Goal: Task Accomplishment & Management: Use online tool/utility

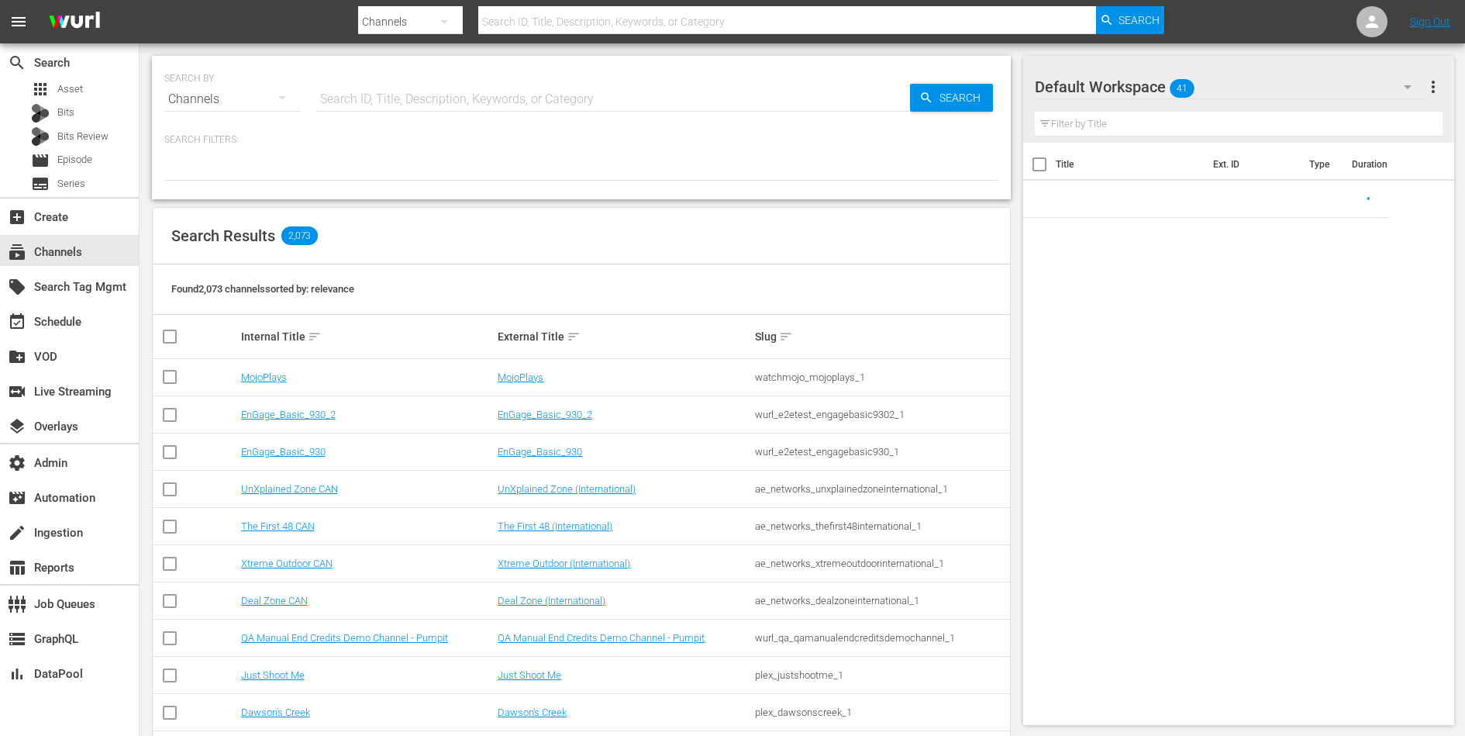
click at [411, 109] on input "text" at bounding box center [613, 99] width 594 height 37
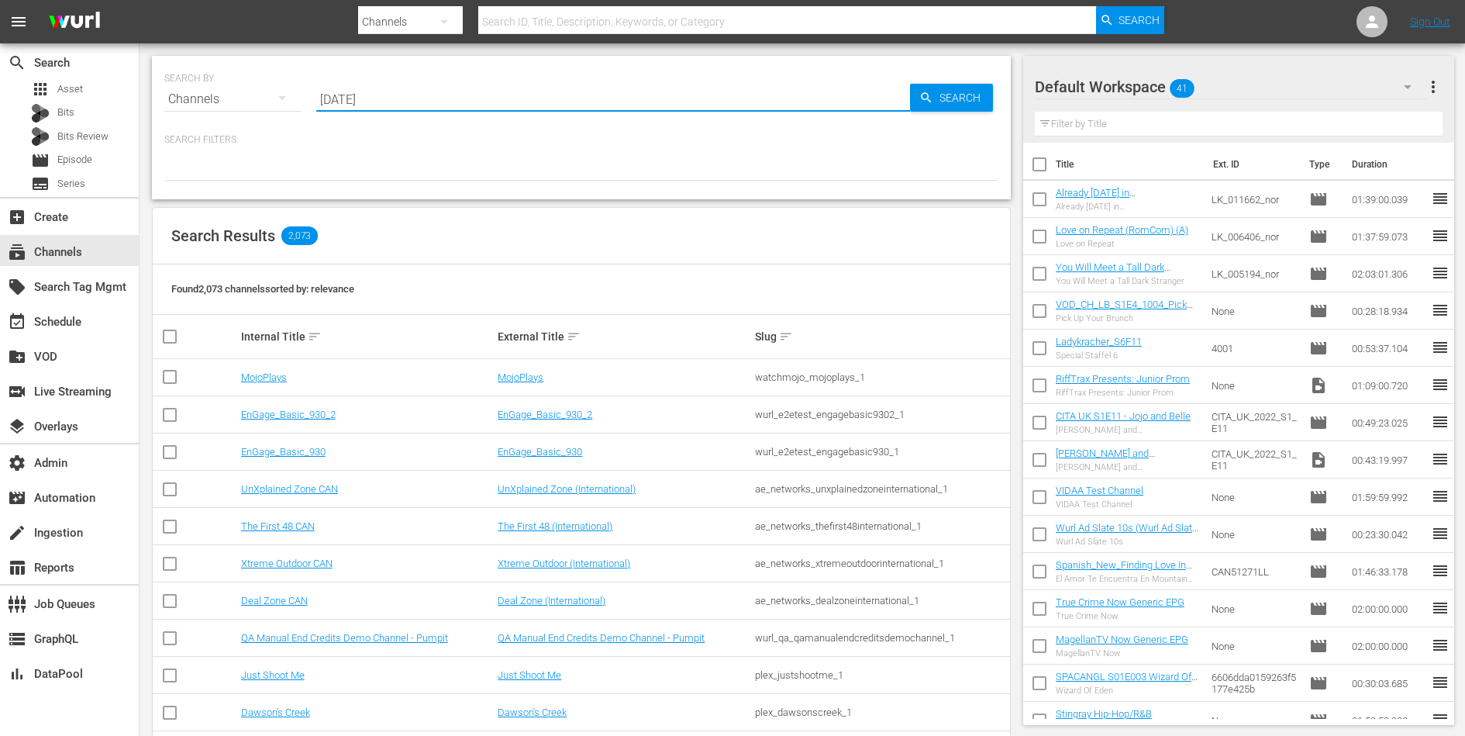
type input "natale"
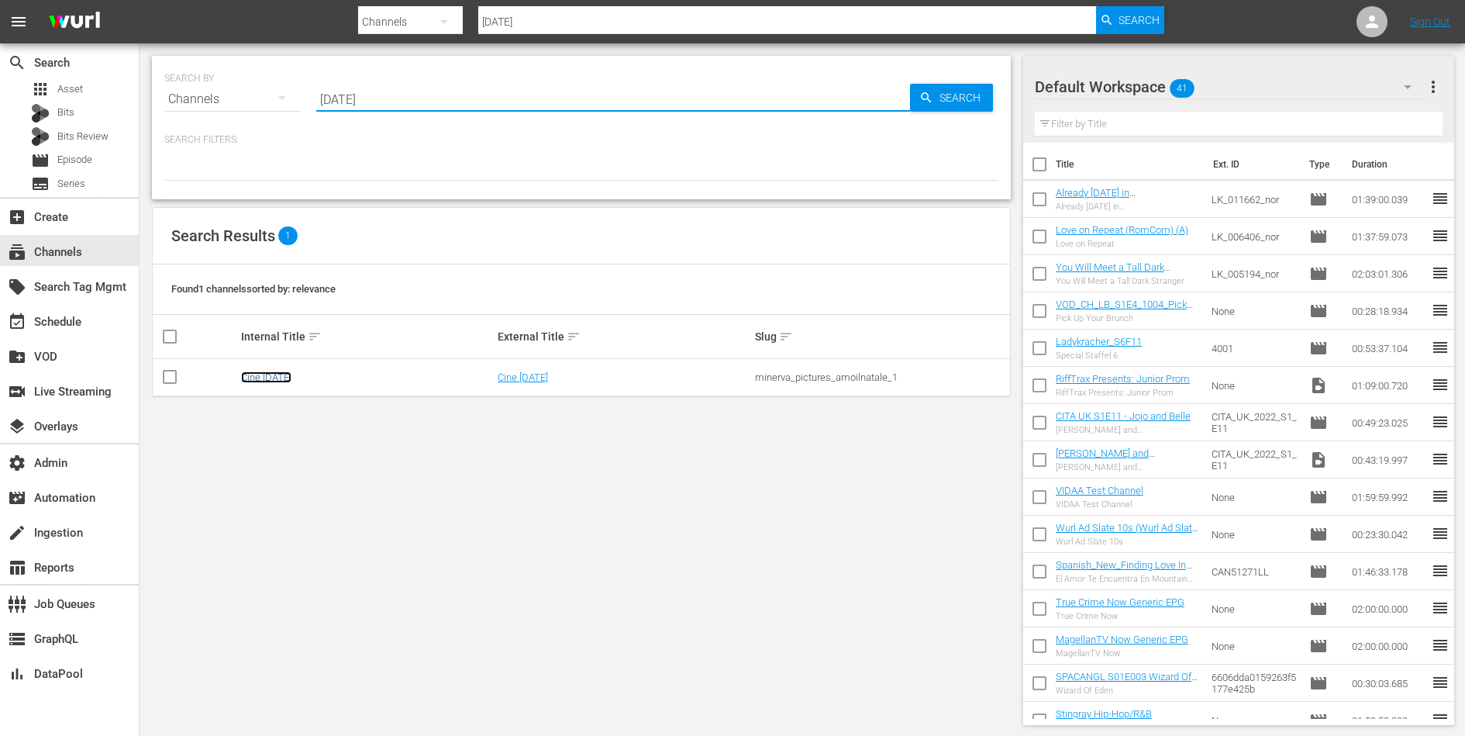
click at [270, 379] on link "Cine Natale" at bounding box center [266, 377] width 50 height 12
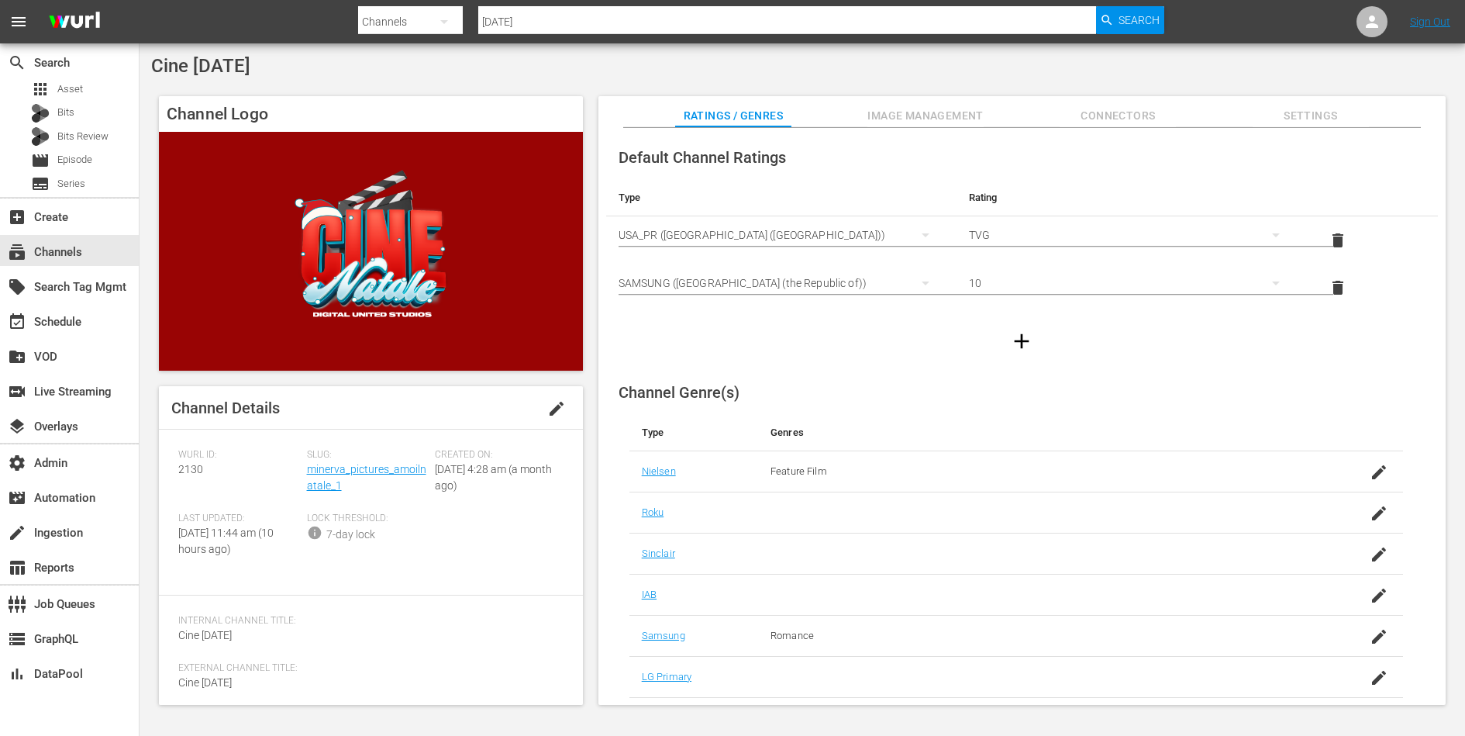
click at [1122, 124] on span "Connectors" at bounding box center [1118, 115] width 116 height 19
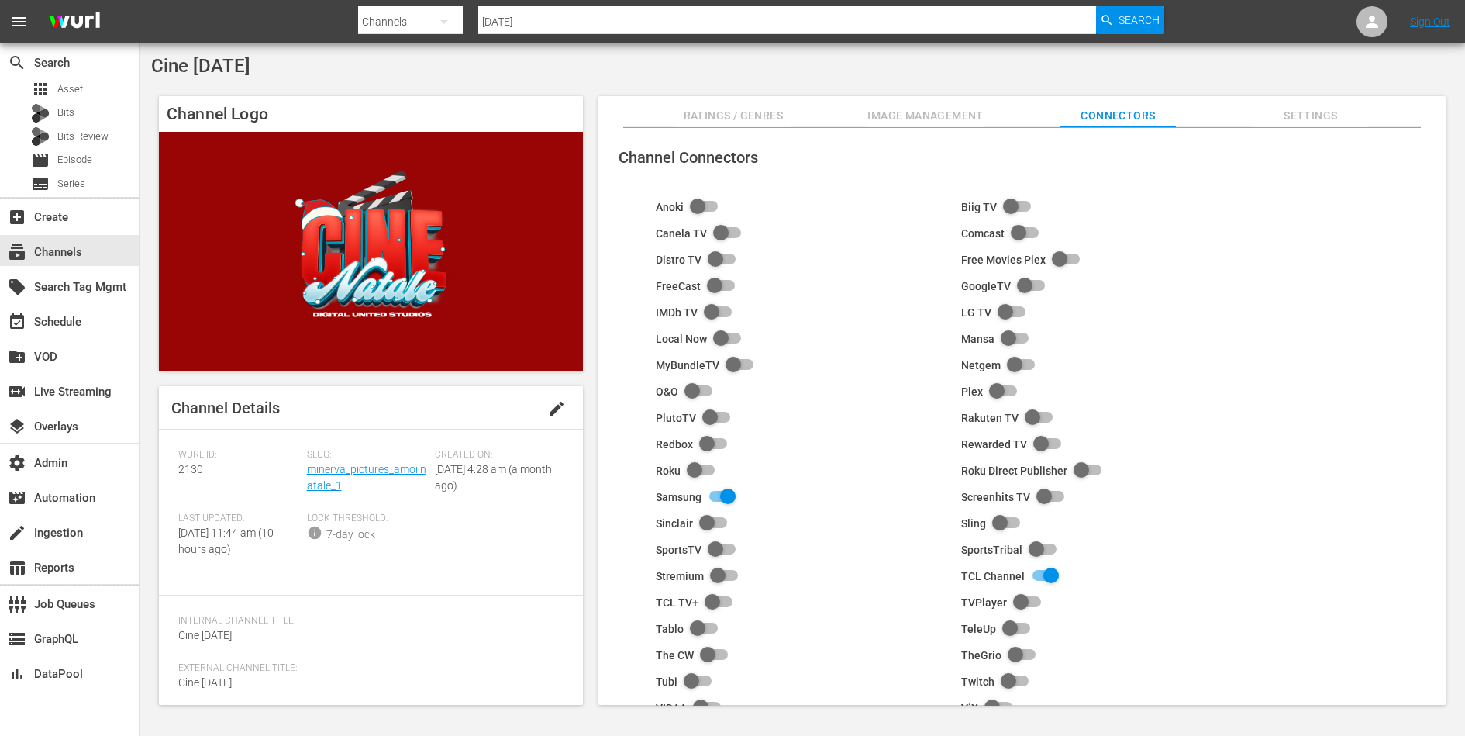
scroll to position [98, 0]
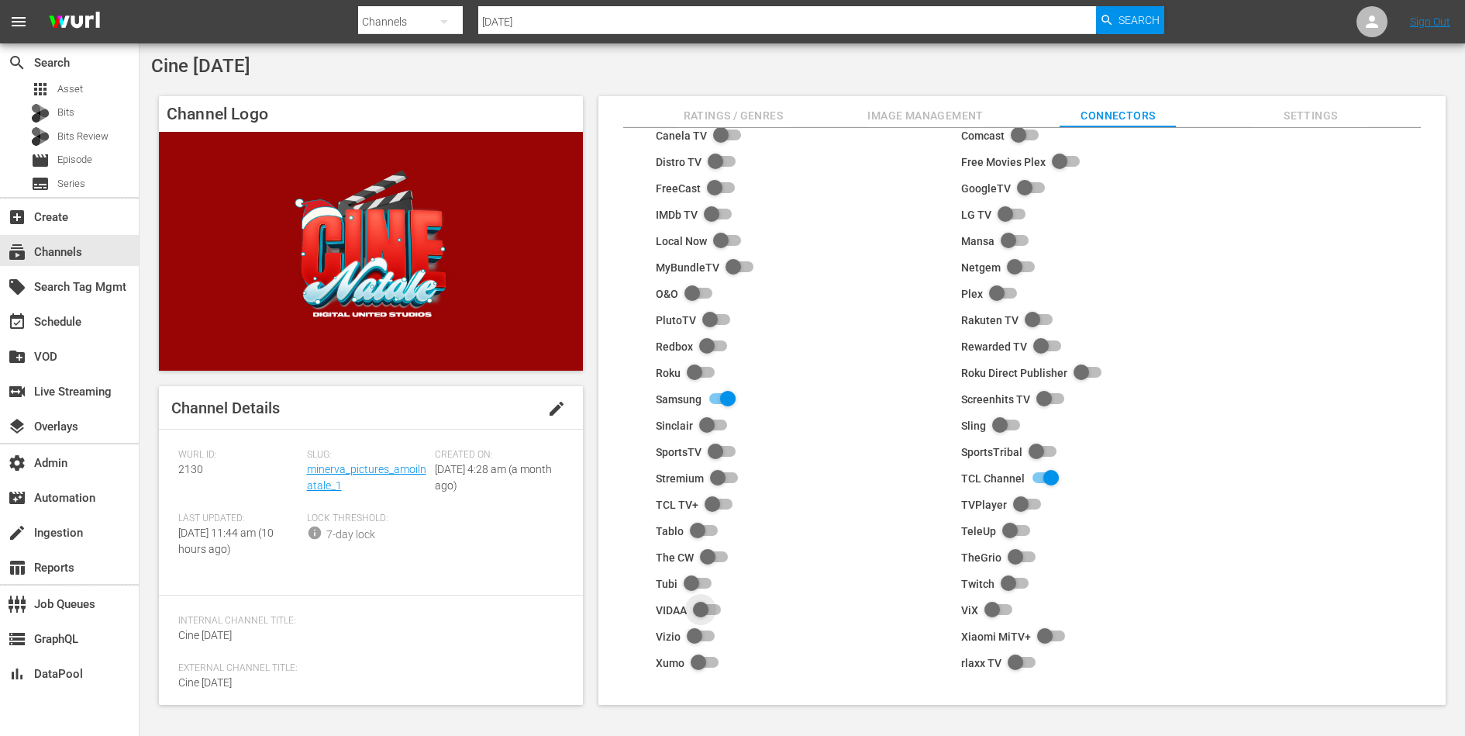
click at [698, 605] on input "checkbox" at bounding box center [704, 610] width 34 height 19
checkbox input "true"
click at [921, 116] on span "Image Management" at bounding box center [926, 115] width 116 height 19
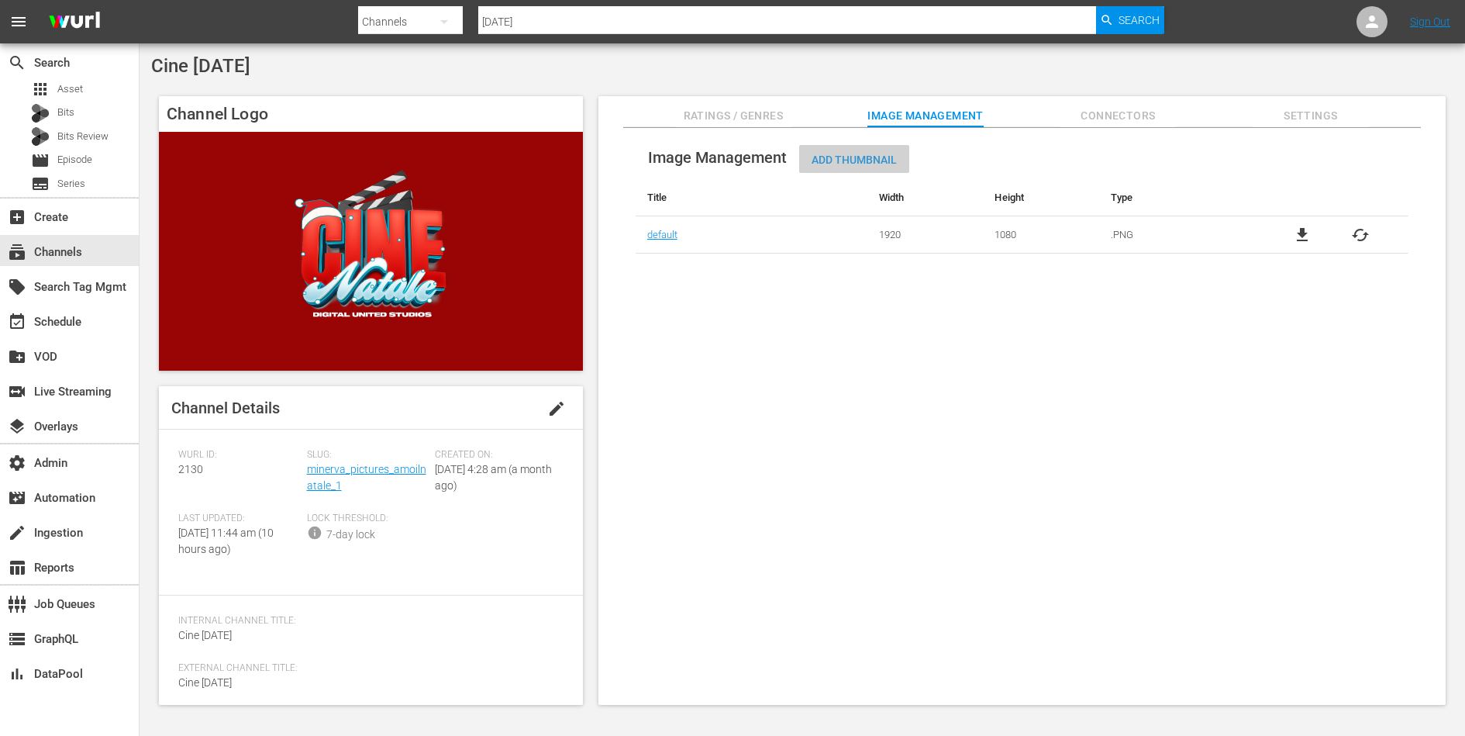
click at [854, 164] on span "Add Thumbnail" at bounding box center [854, 160] width 110 height 12
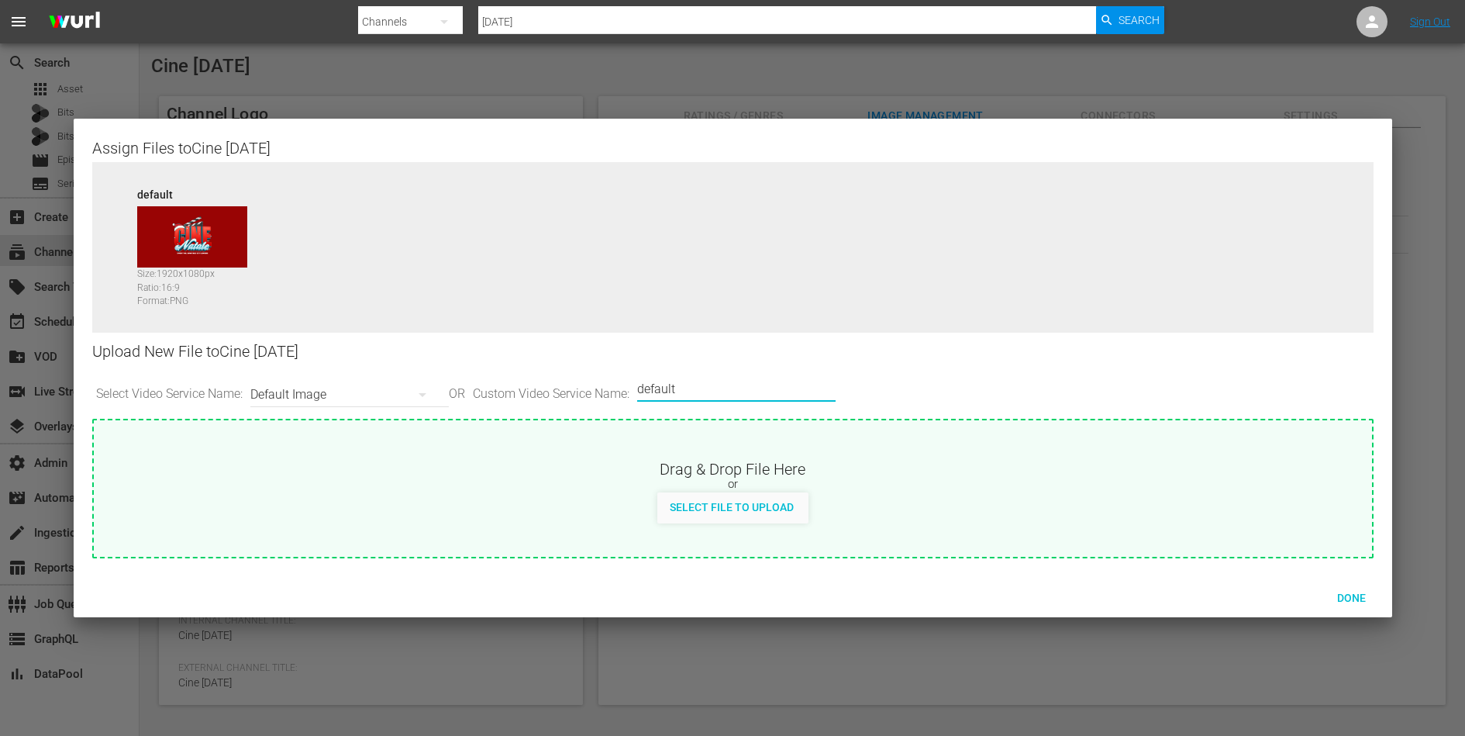
click at [734, 384] on input "default" at bounding box center [732, 389] width 191 height 37
type input "vidaa-thumbnail"
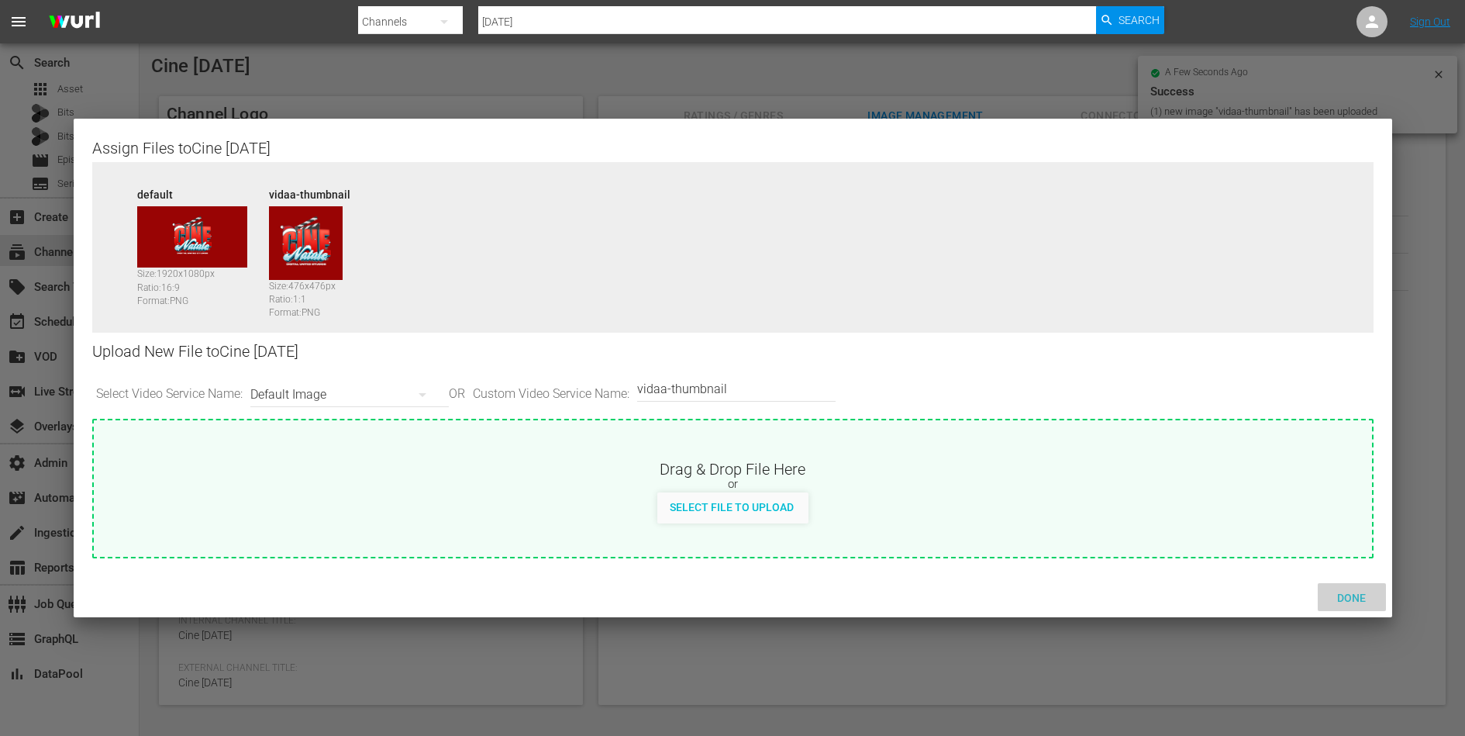
click at [1363, 599] on span "Done" at bounding box center [1351, 598] width 53 height 12
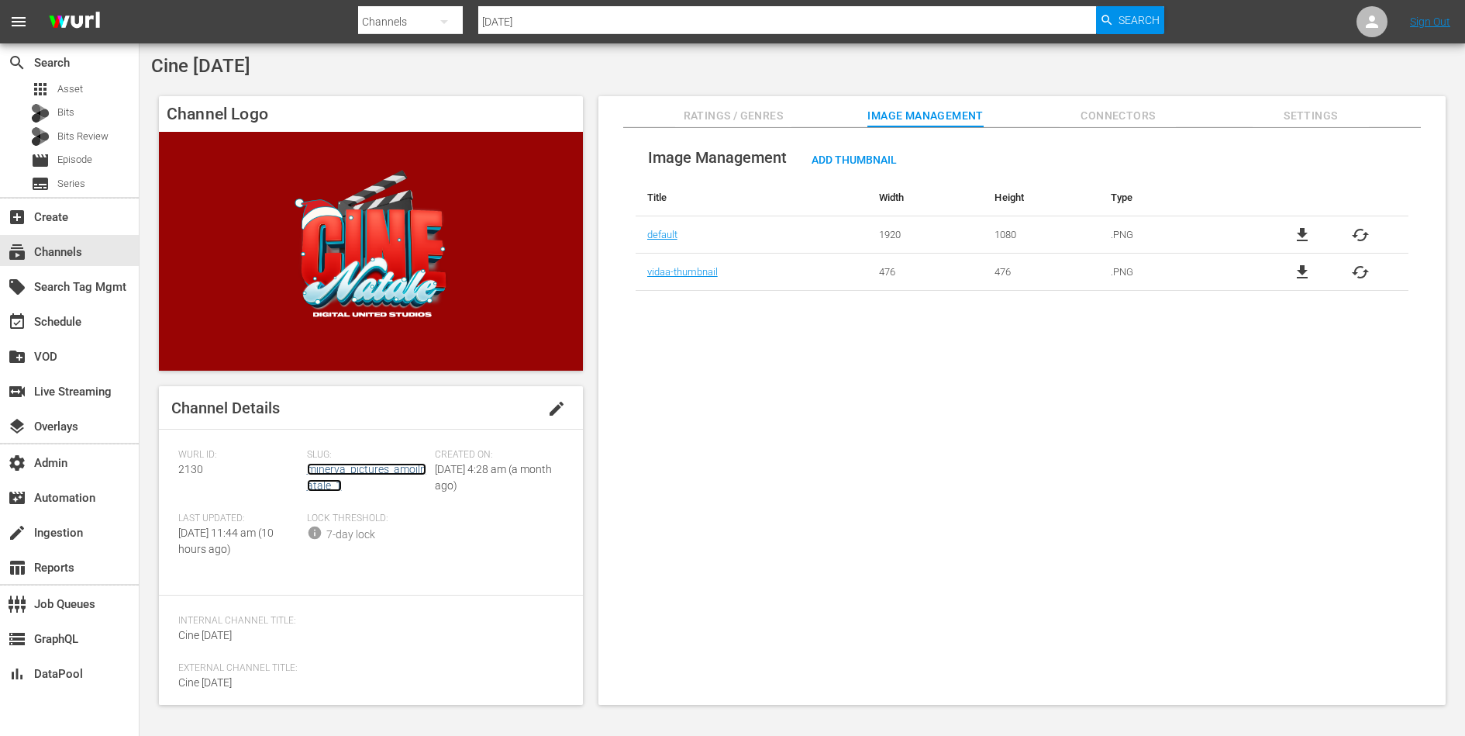
click at [404, 471] on link "minerva_pictures_amoilnatale_1" at bounding box center [366, 477] width 119 height 29
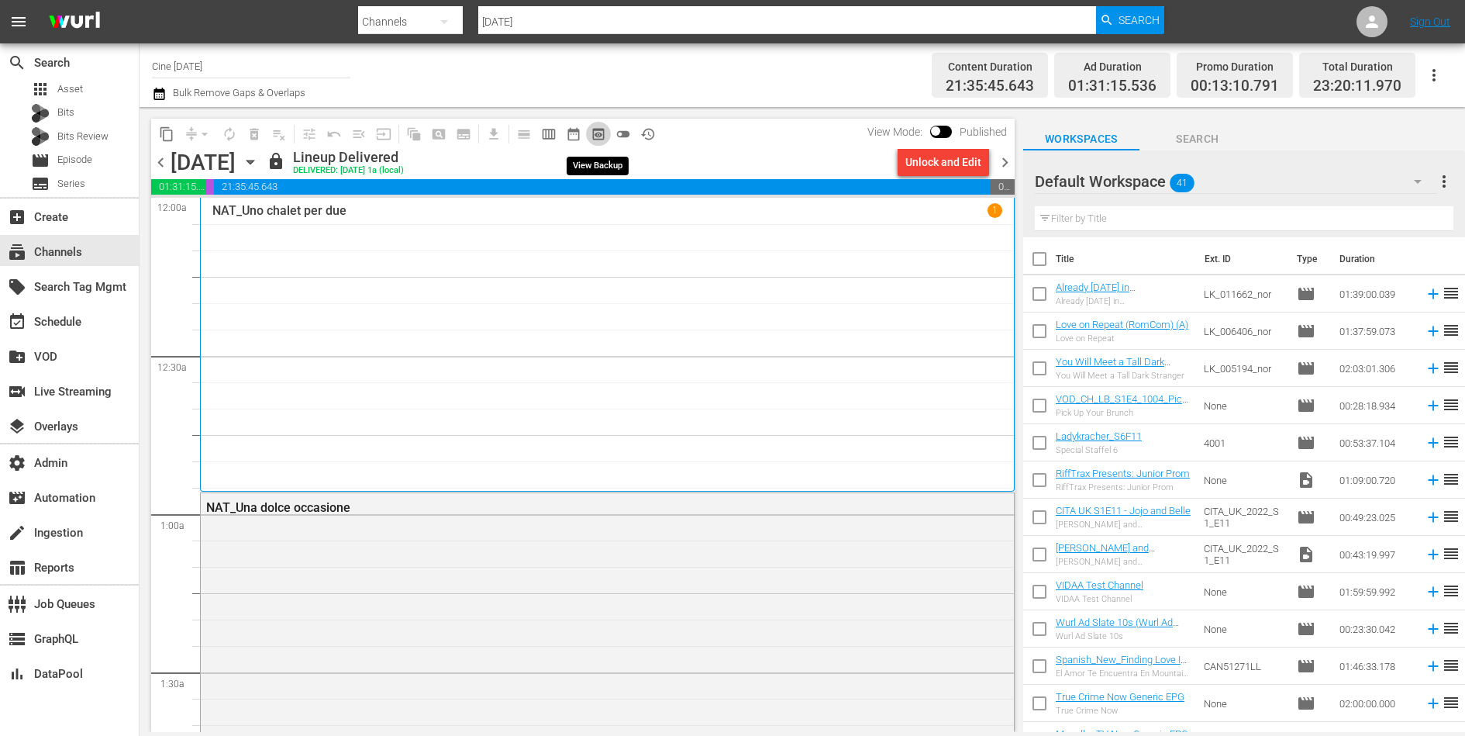
click at [600, 134] on span "preview_outlined" at bounding box center [599, 134] width 16 height 16
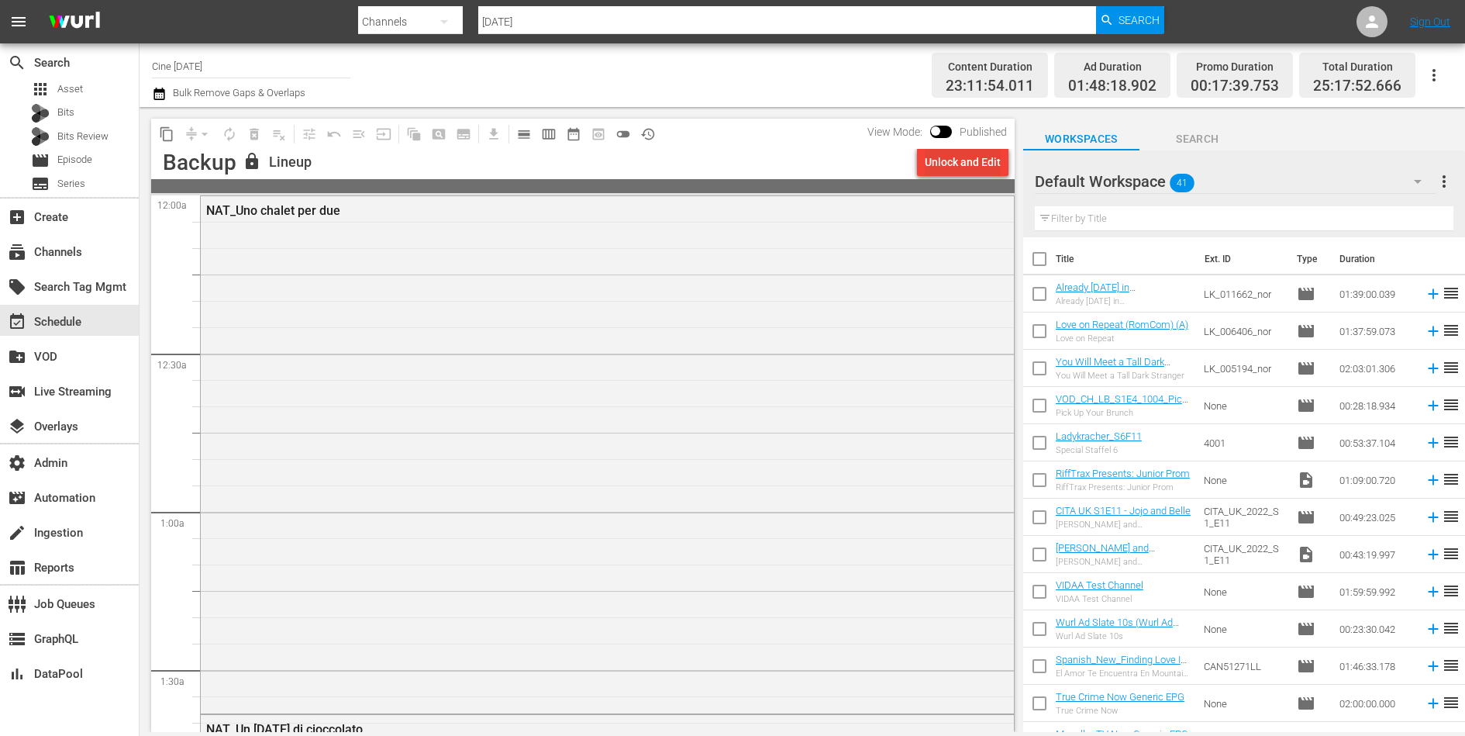
click at [966, 163] on div "Unlock and Edit" at bounding box center [963, 162] width 76 height 28
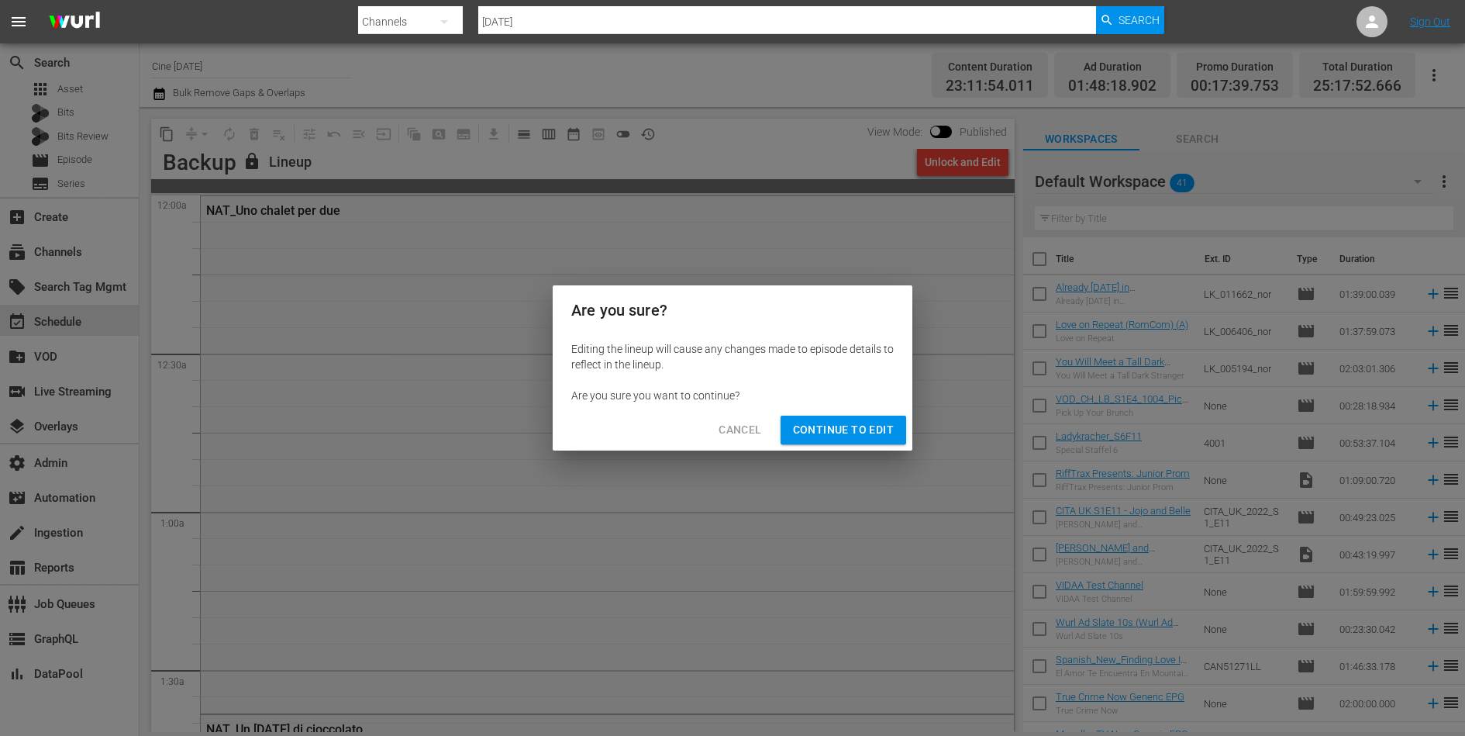
click at [861, 428] on span "Continue to Edit" at bounding box center [843, 429] width 101 height 19
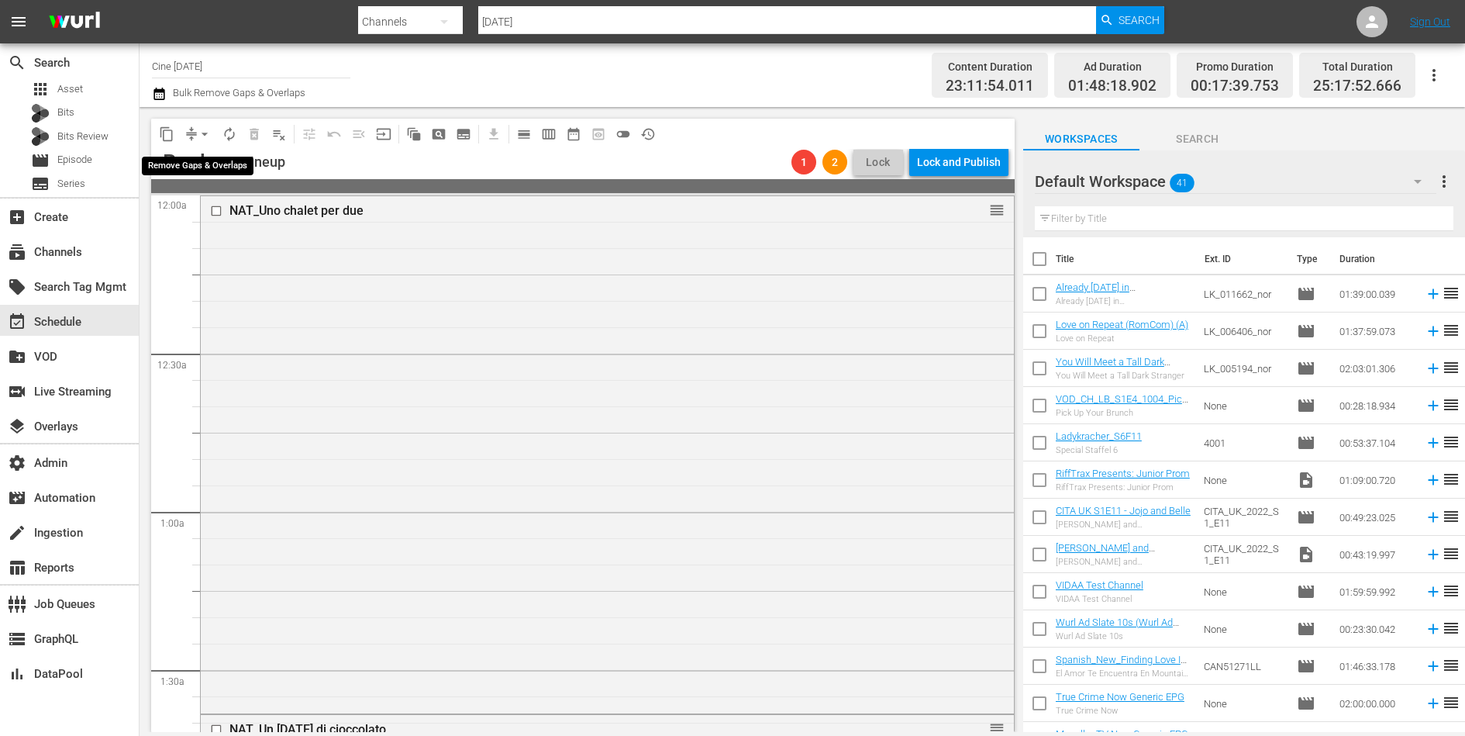
click at [194, 127] on button "arrow_drop_down" at bounding box center [204, 134] width 25 height 25
click at [214, 195] on li "Align to First Episode" at bounding box center [205, 191] width 128 height 26
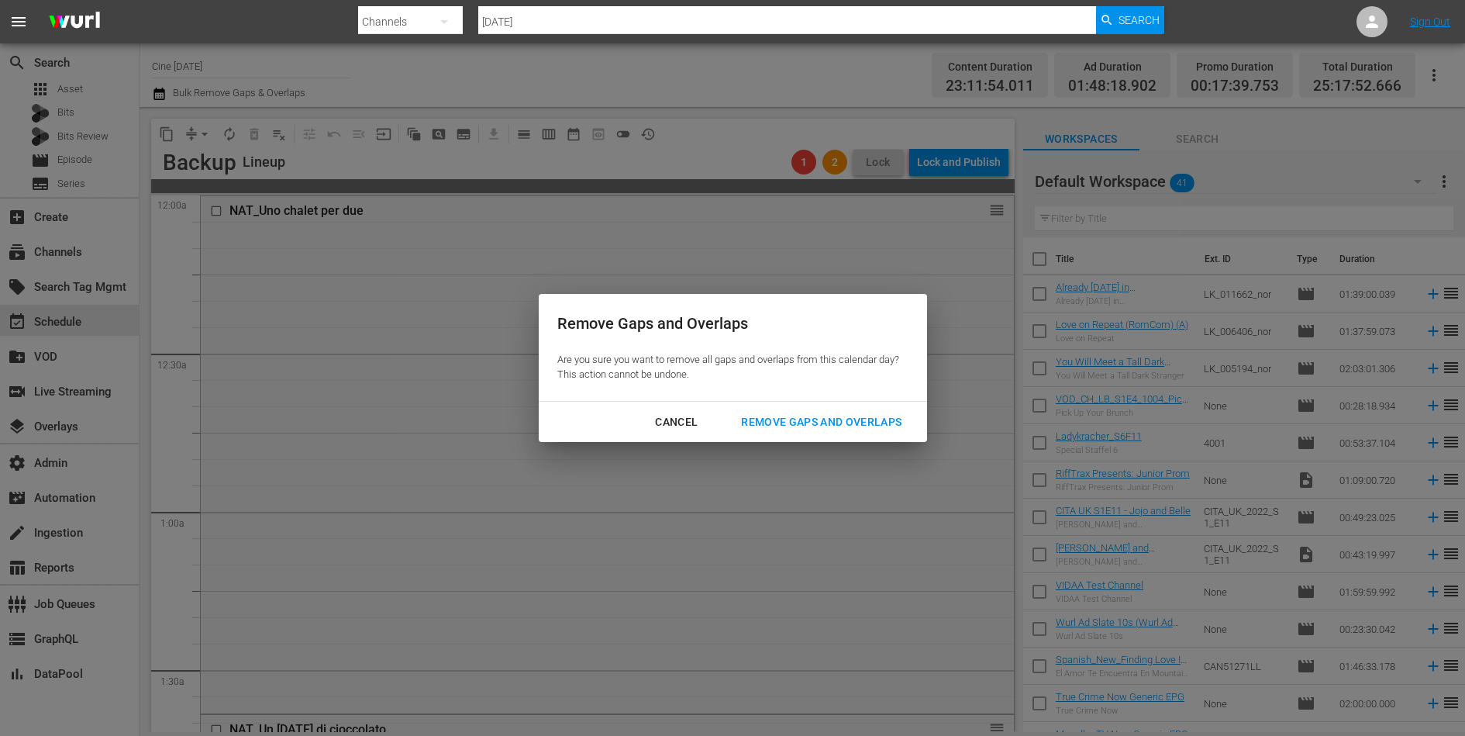
click at [812, 426] on div "Remove Gaps and Overlaps" at bounding box center [821, 421] width 185 height 19
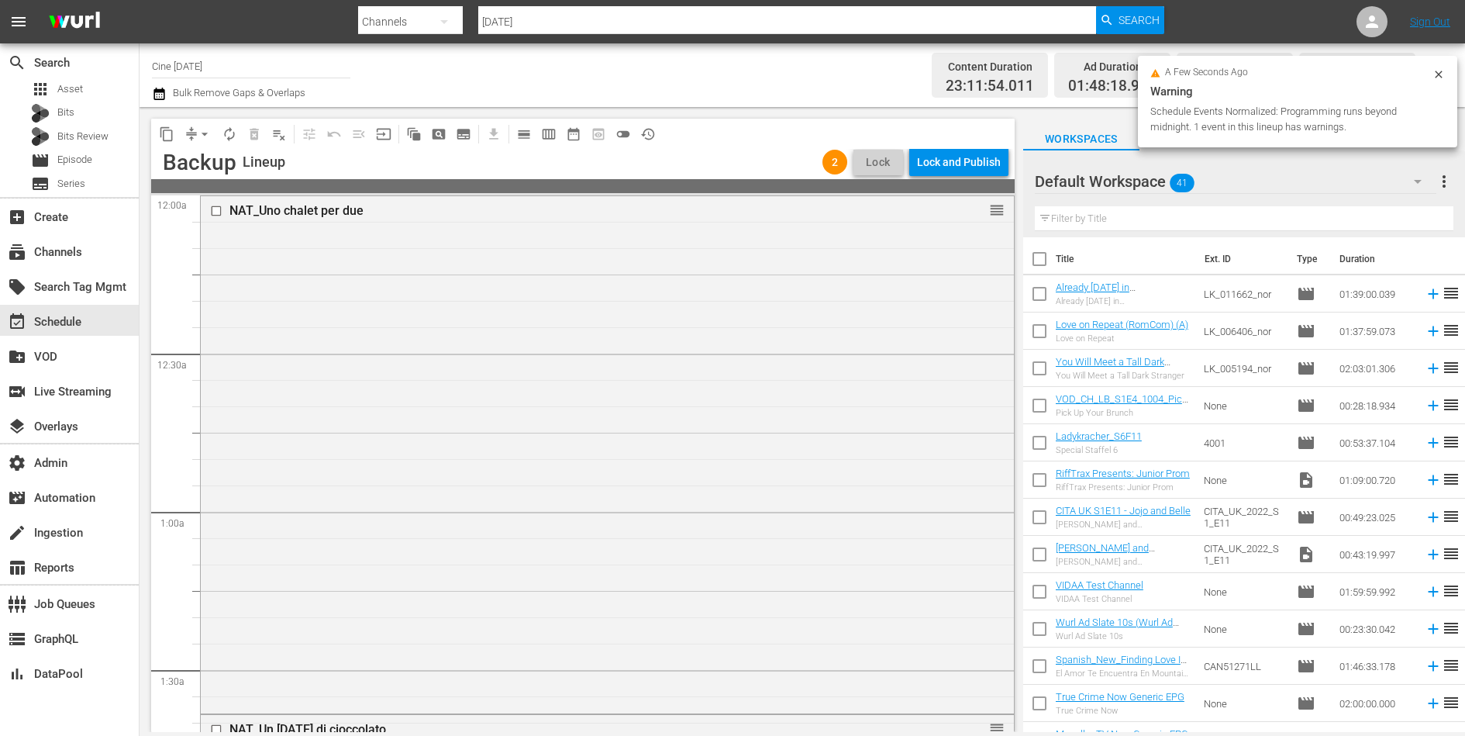
click at [976, 159] on div "Lock and Publish" at bounding box center [959, 162] width 84 height 28
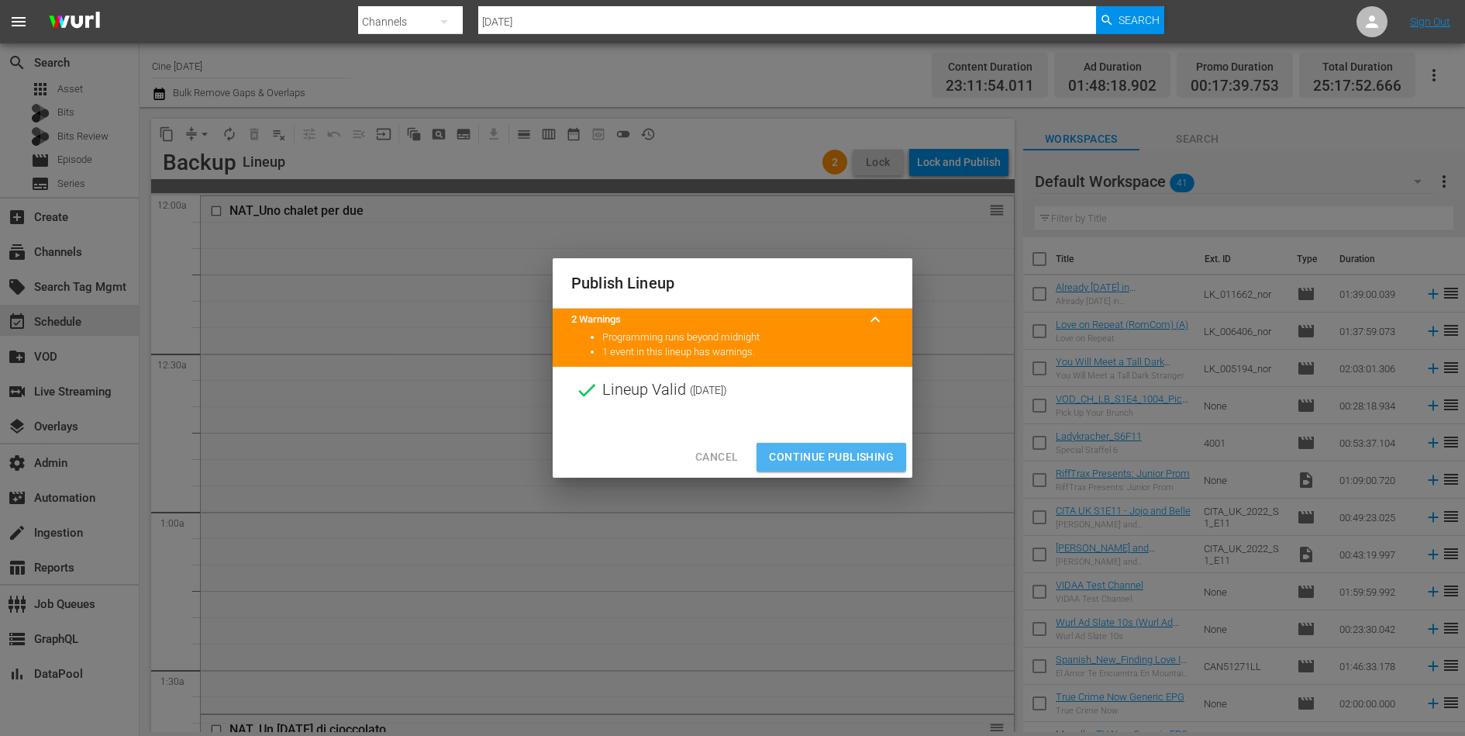
click at [837, 457] on span "Continue Publishing" at bounding box center [831, 456] width 125 height 19
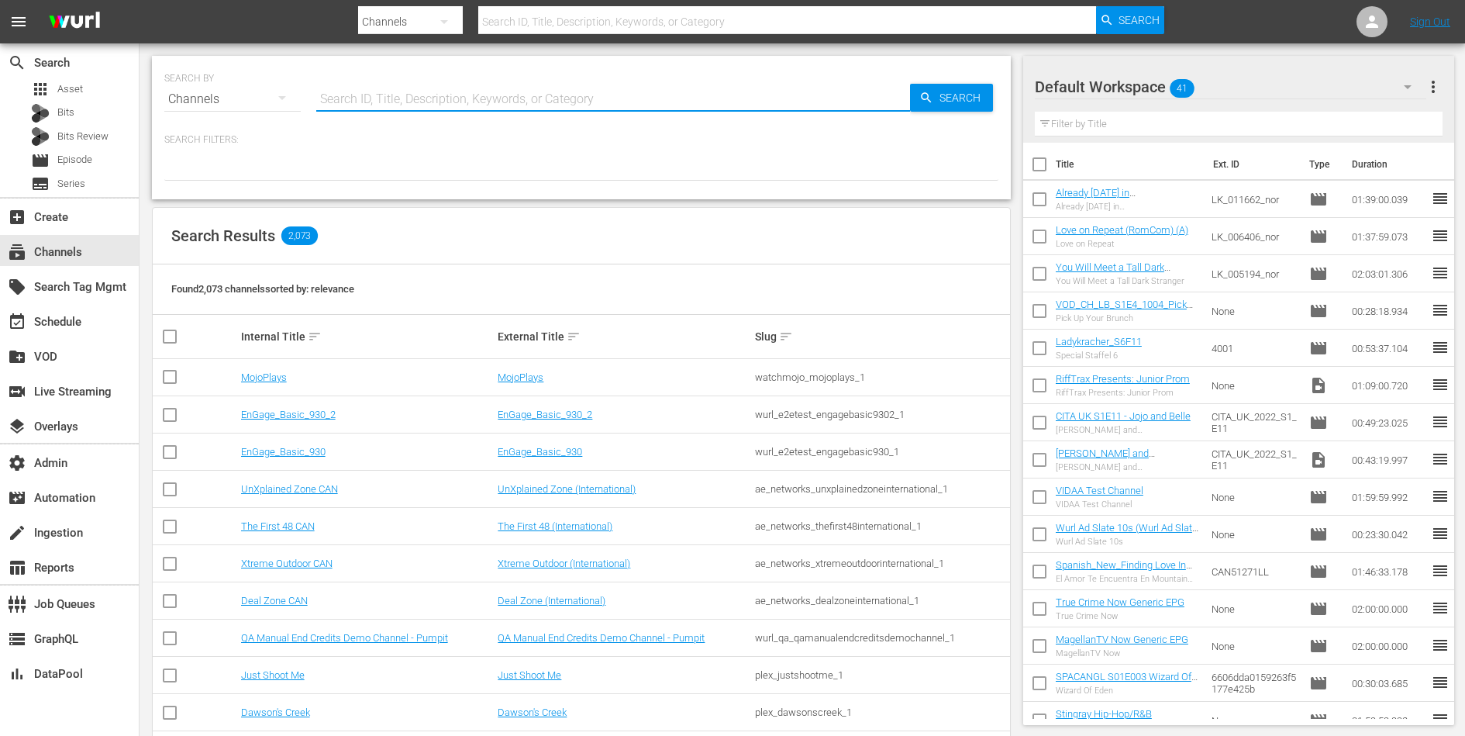
click at [766, 102] on input "text" at bounding box center [613, 99] width 594 height 37
type input "the good wife"
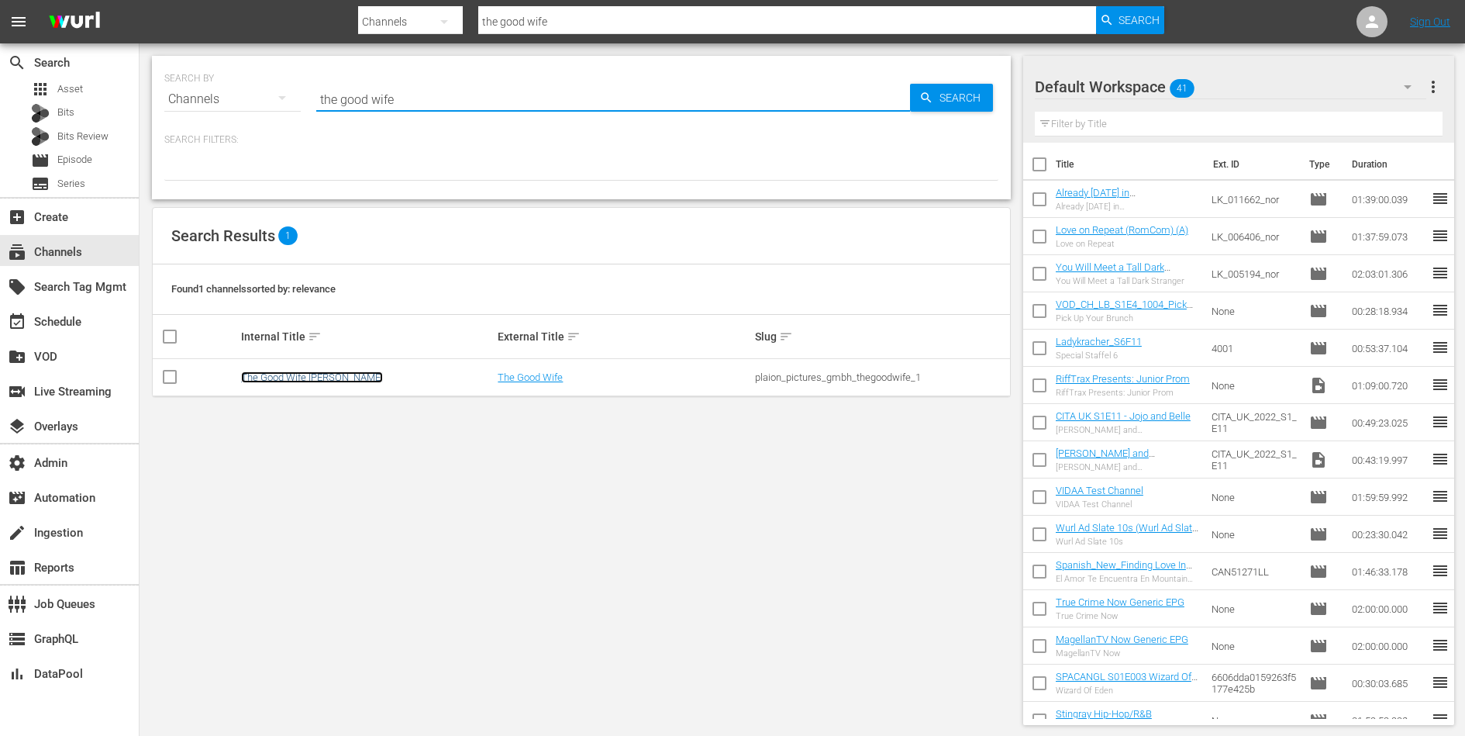
click at [305, 374] on link "The Good Wife Wurl" at bounding box center [312, 377] width 142 height 12
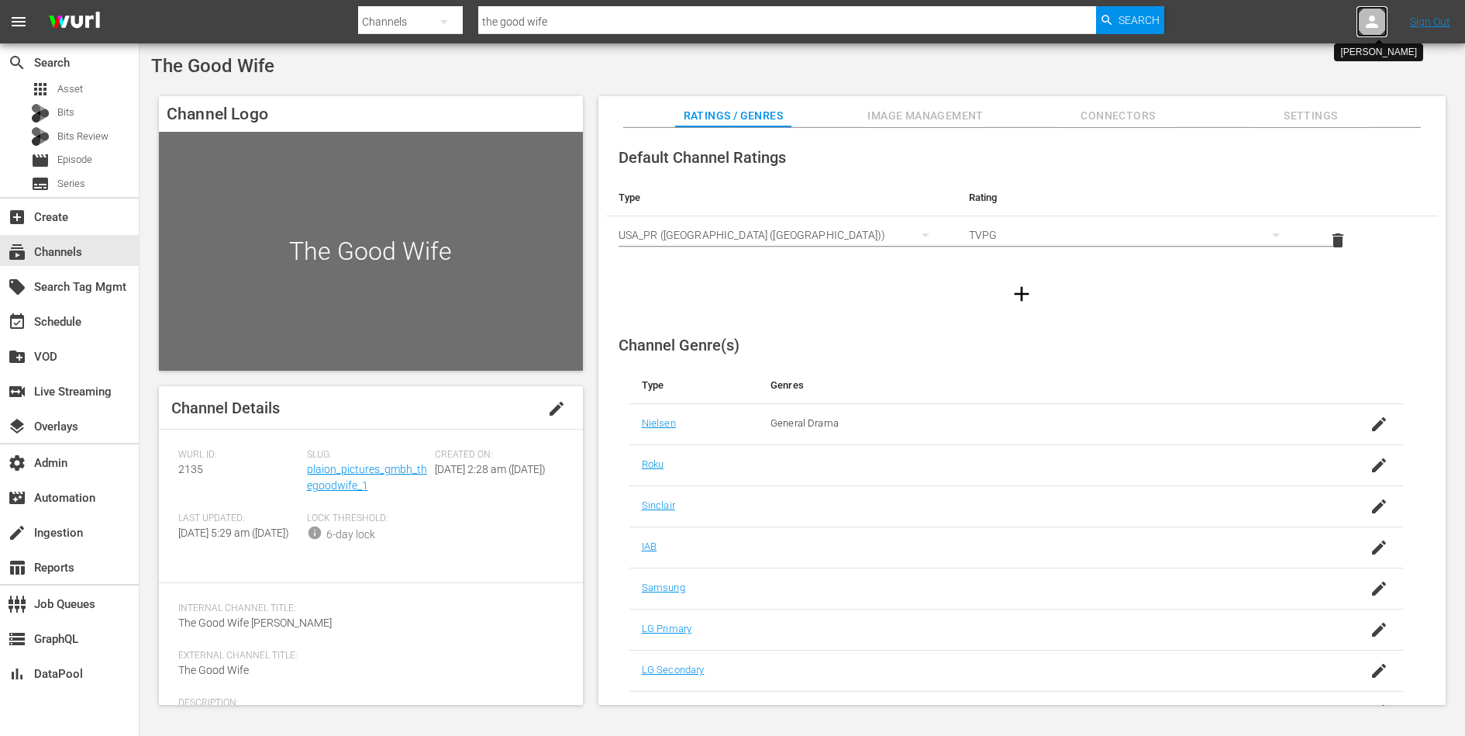
click at [1373, 25] on icon at bounding box center [1372, 22] width 12 height 12
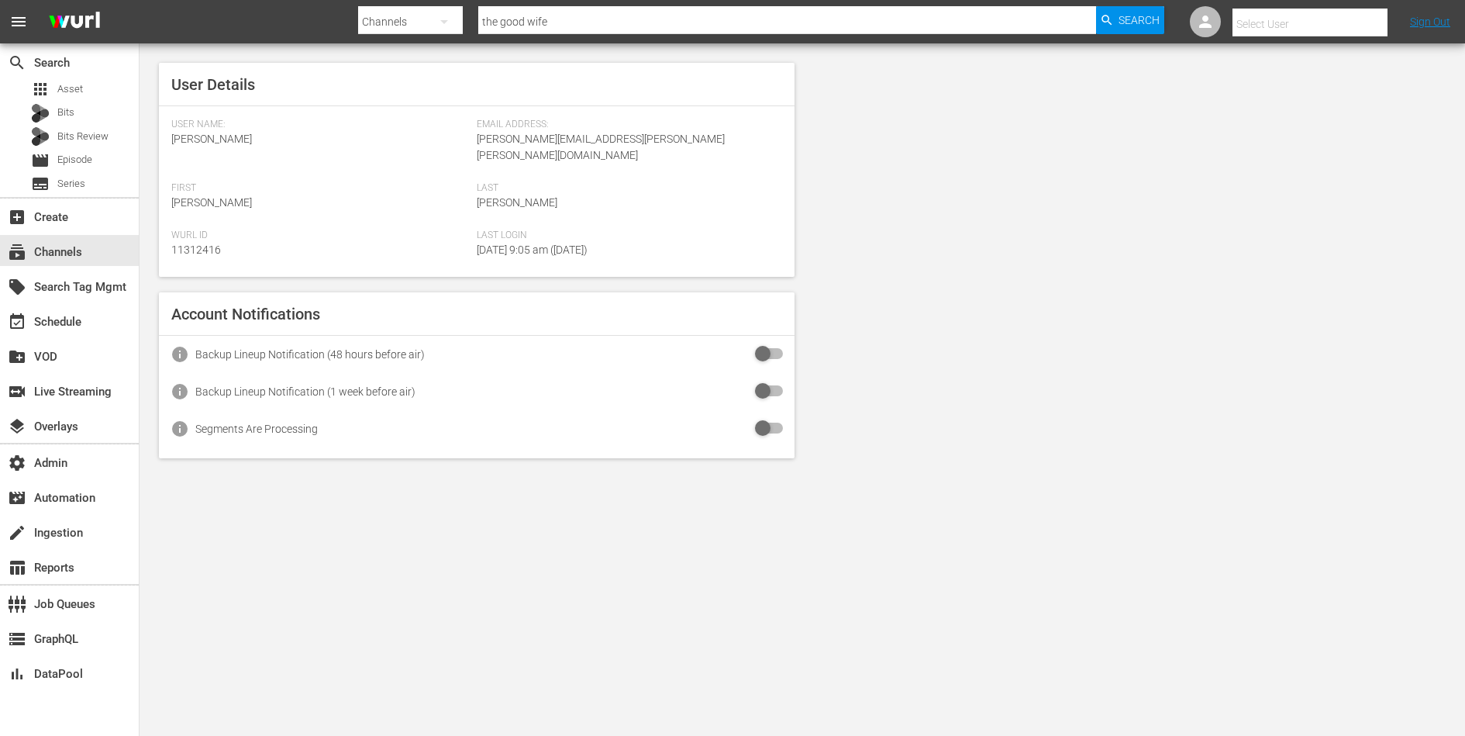
click at [1331, 26] on input "text" at bounding box center [1332, 23] width 198 height 37
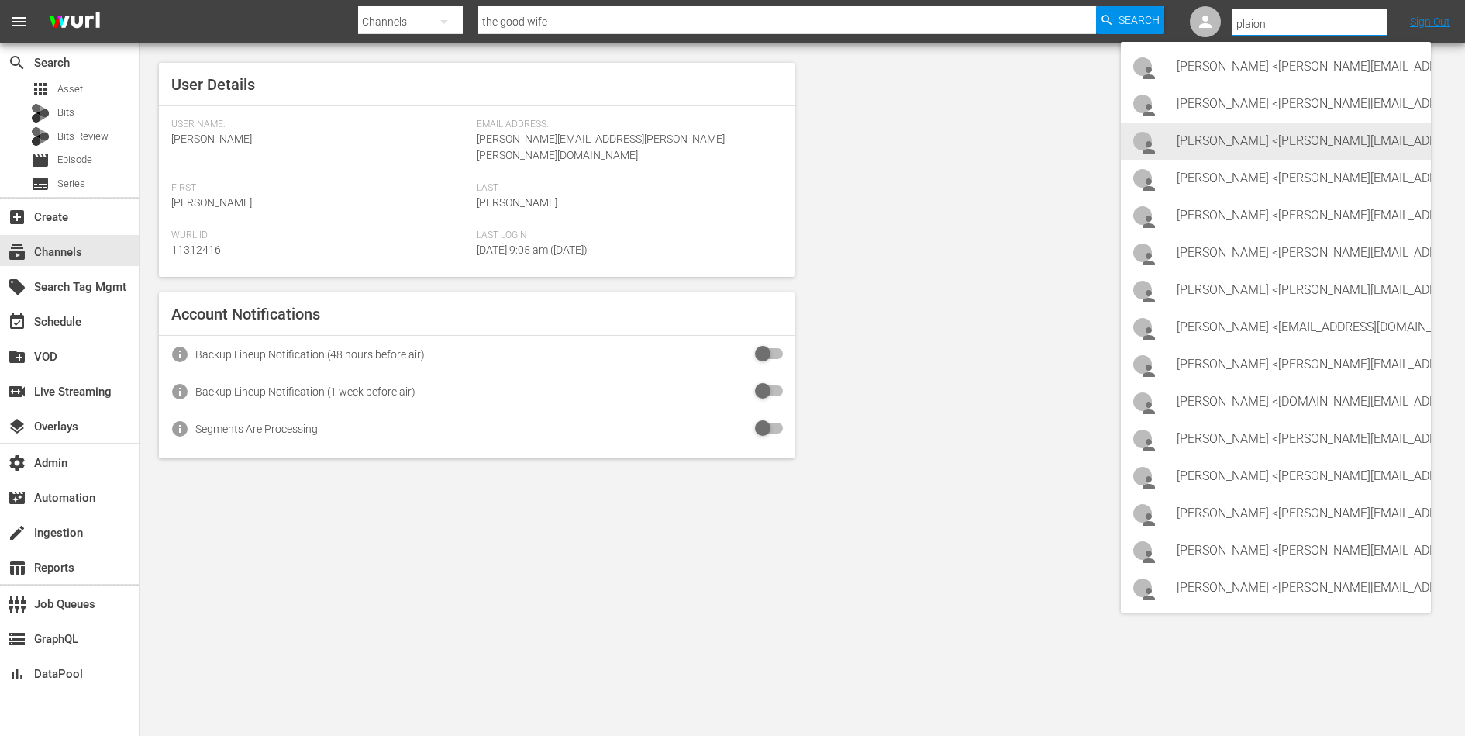
click at [1300, 129] on div "Chiara Klein <c.klein@plaion.com>" at bounding box center [1298, 140] width 242 height 37
type input "Chiara Klein (11314208)"
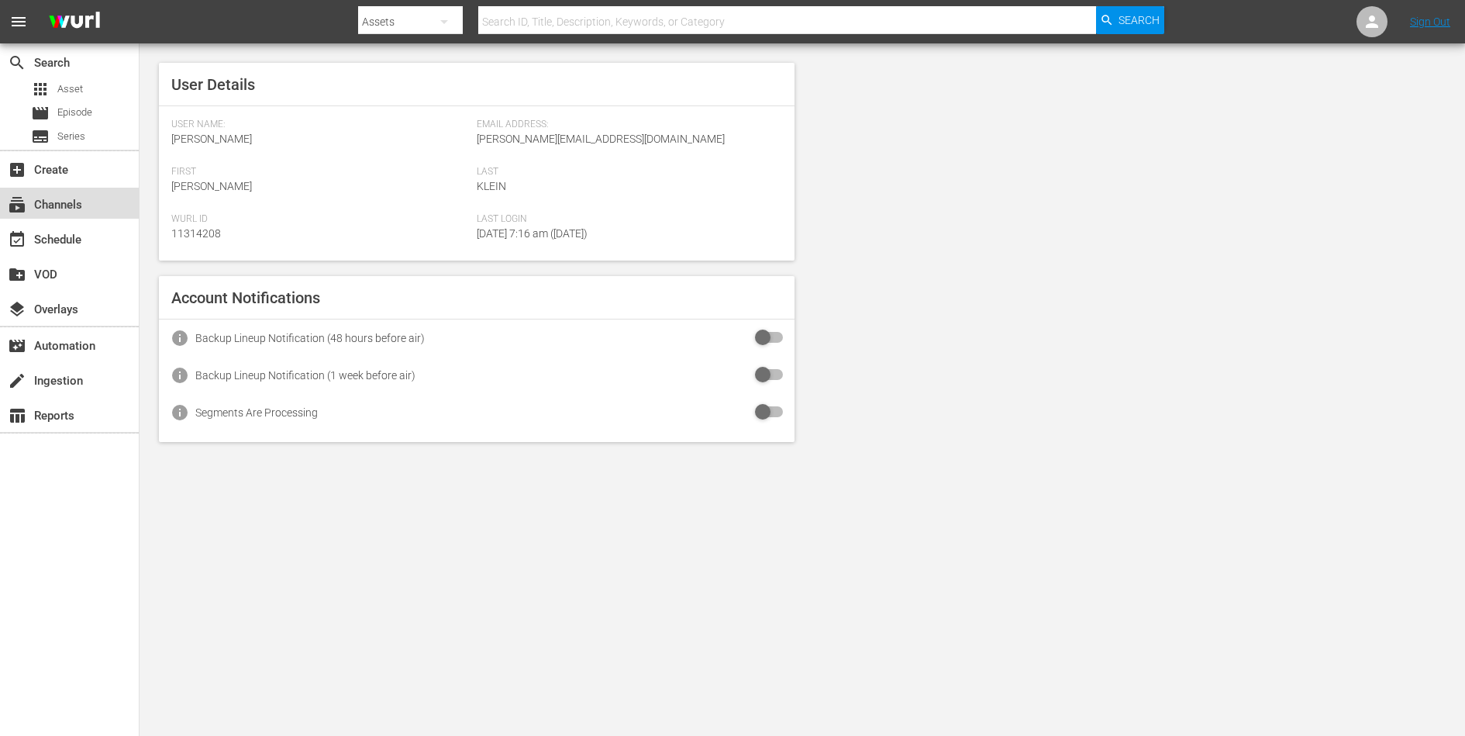
click at [63, 205] on div "subscriptions Channels" at bounding box center [43, 202] width 87 height 14
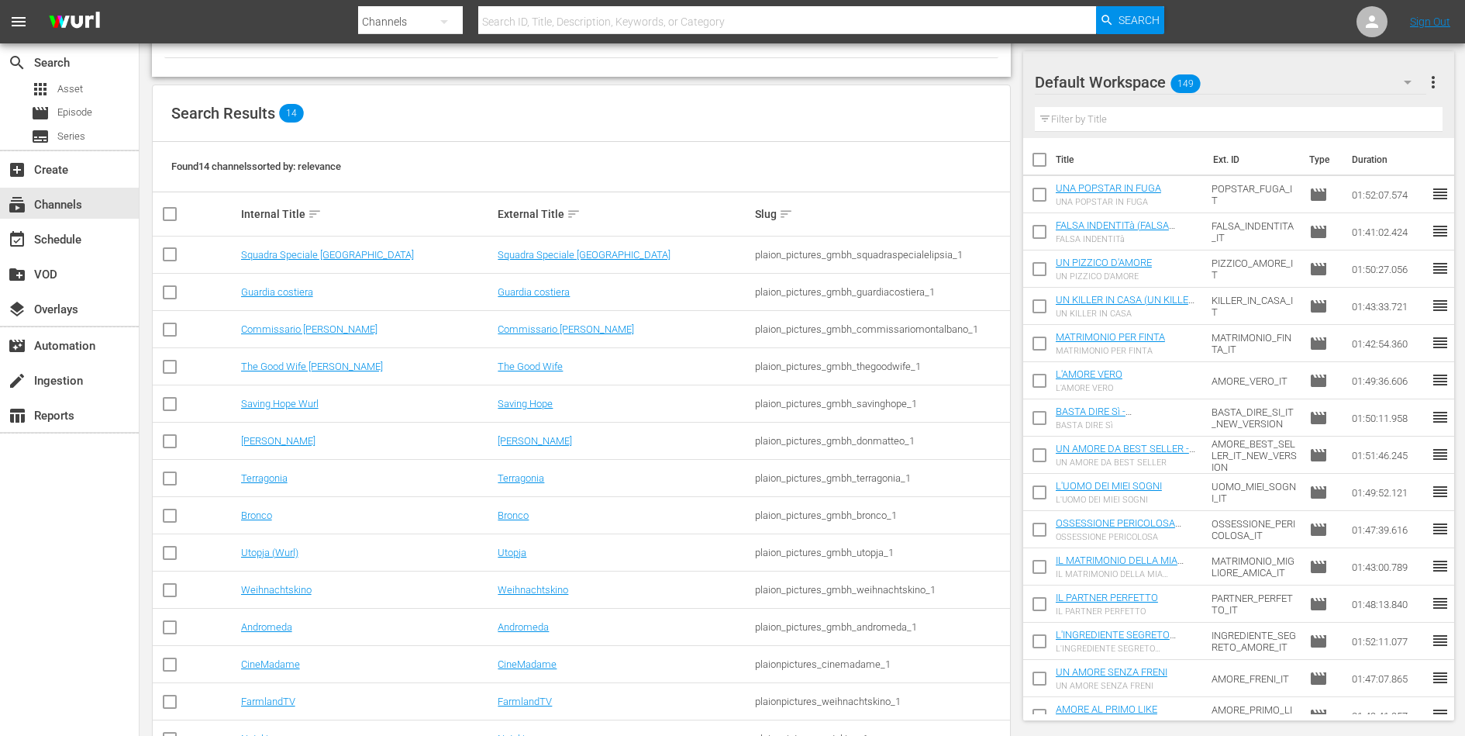
scroll to position [73, 0]
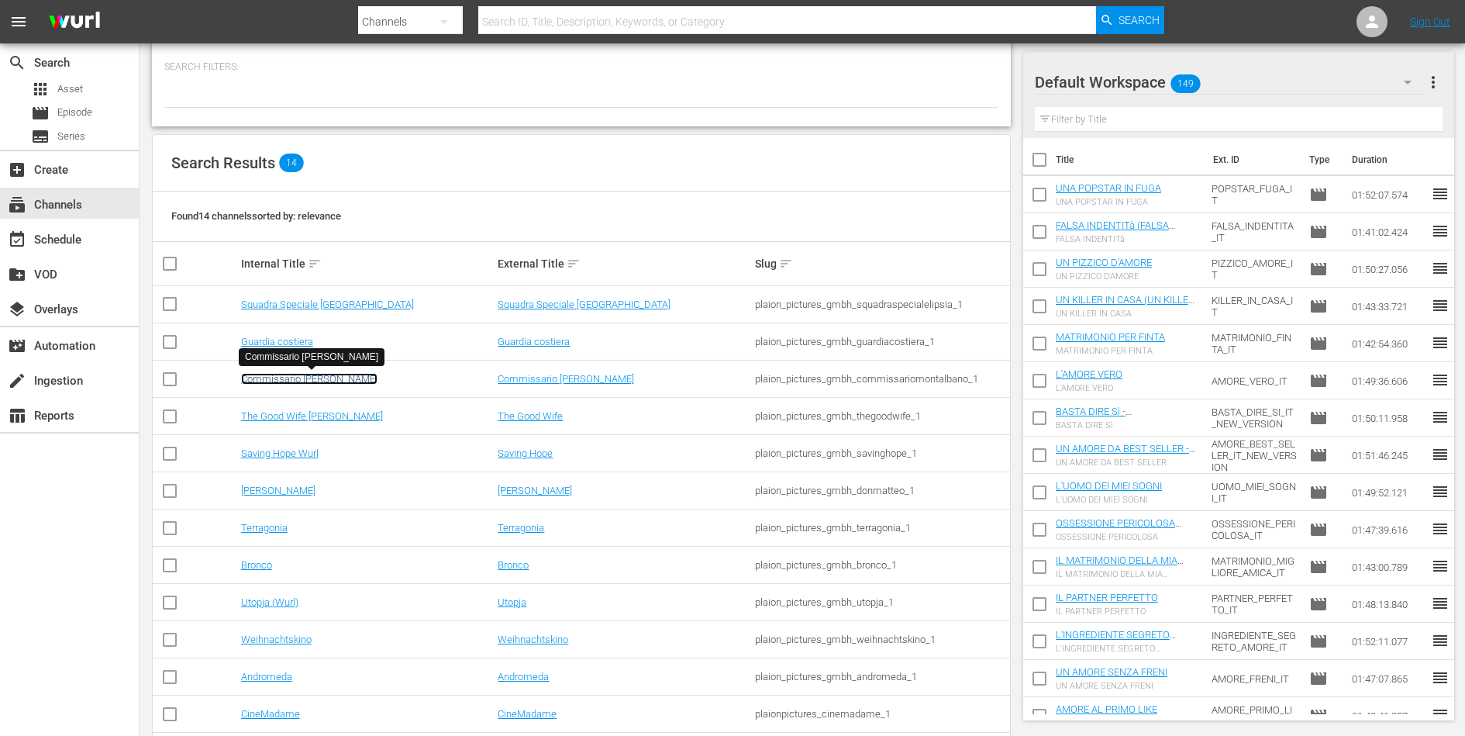
click at [333, 379] on link "Commissario Montalbano Wurl" at bounding box center [309, 379] width 136 height 12
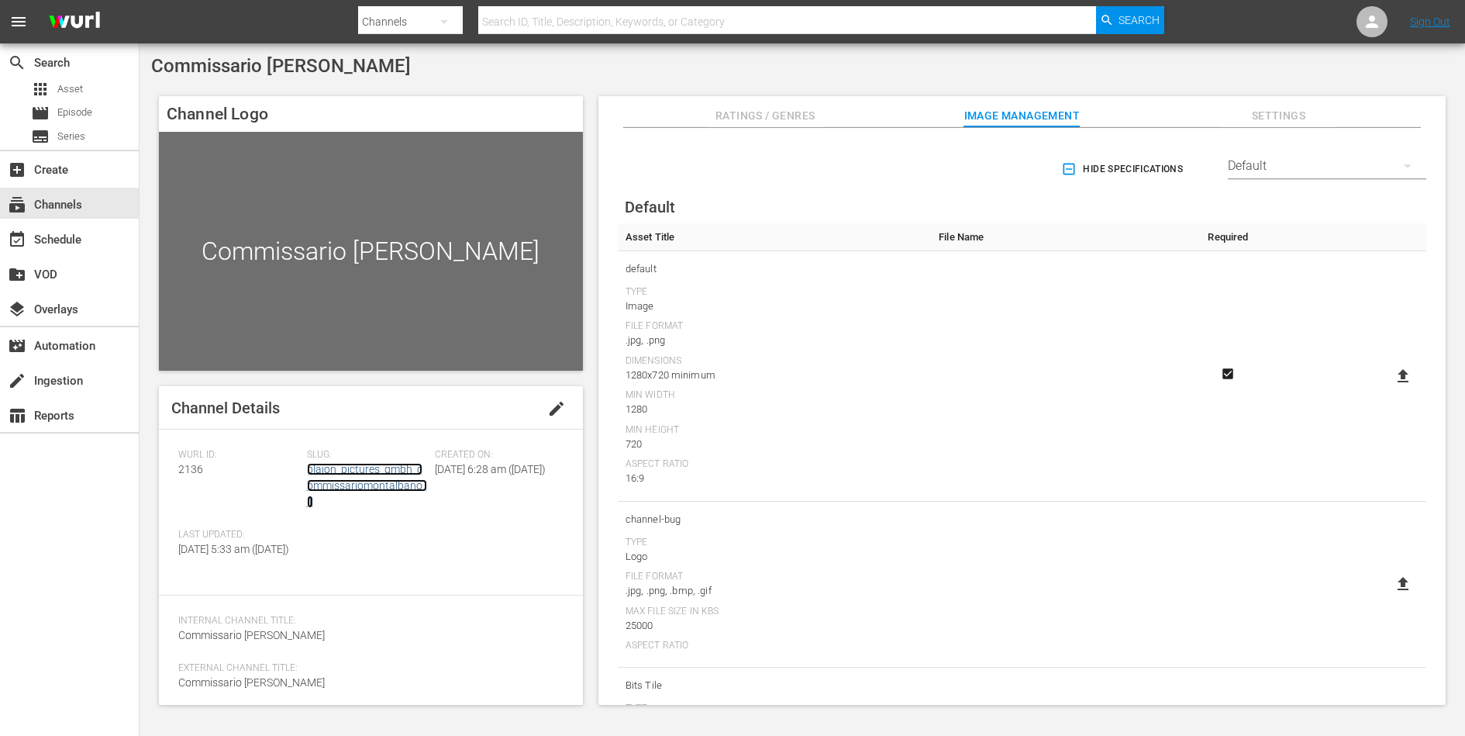
click at [391, 471] on link "plaion_pictures_gmbh_commissariomontalbano_1" at bounding box center [367, 485] width 120 height 45
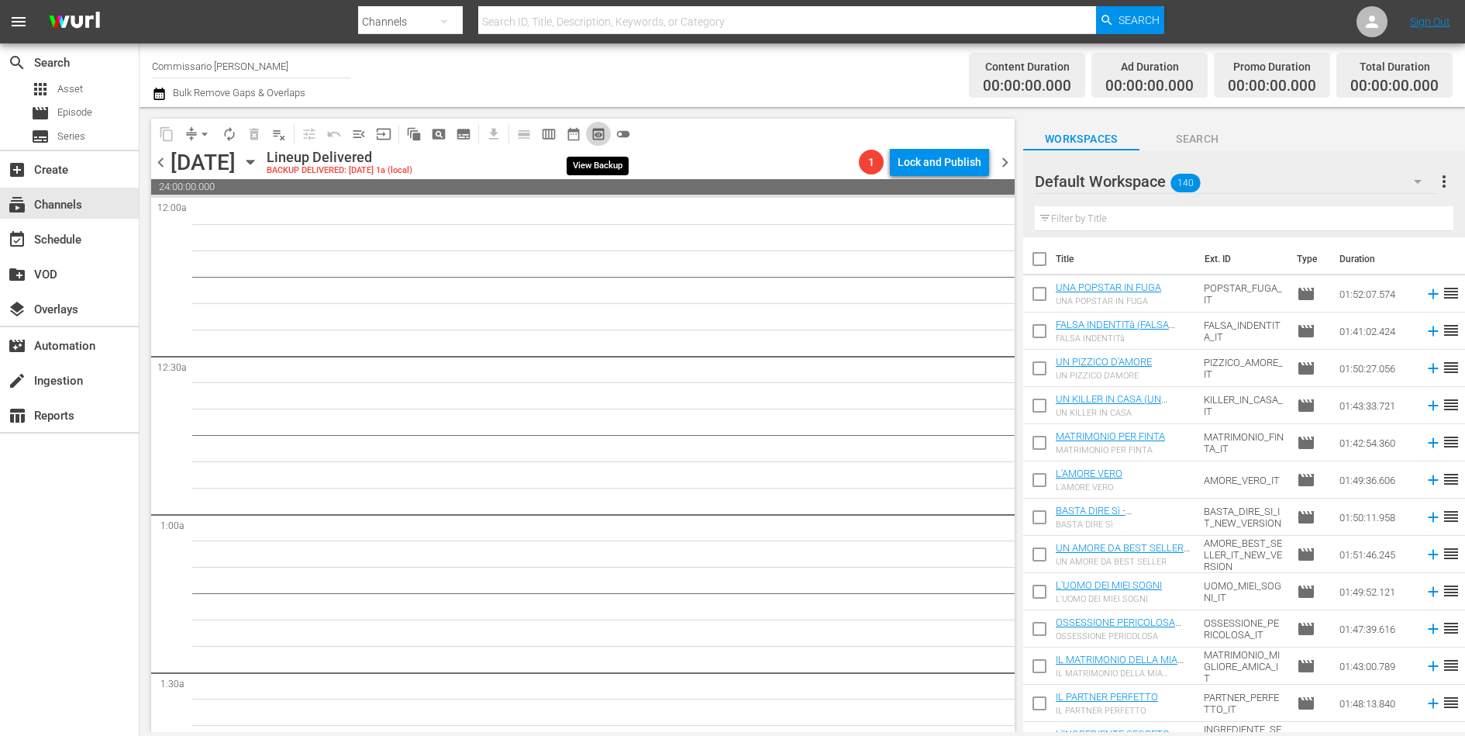
click at [600, 129] on span "preview_outlined" at bounding box center [599, 134] width 16 height 16
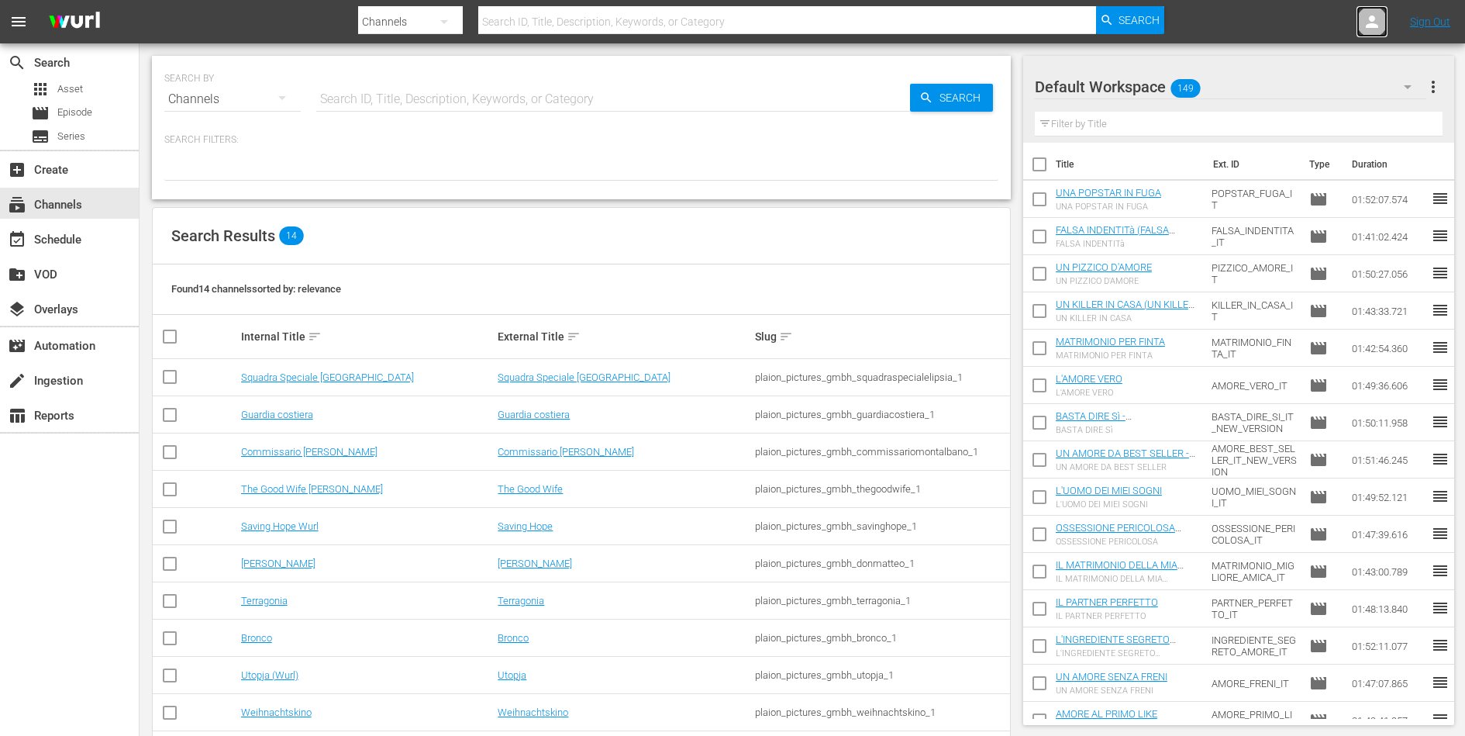
click at [1357, 29] on link at bounding box center [1372, 21] width 31 height 31
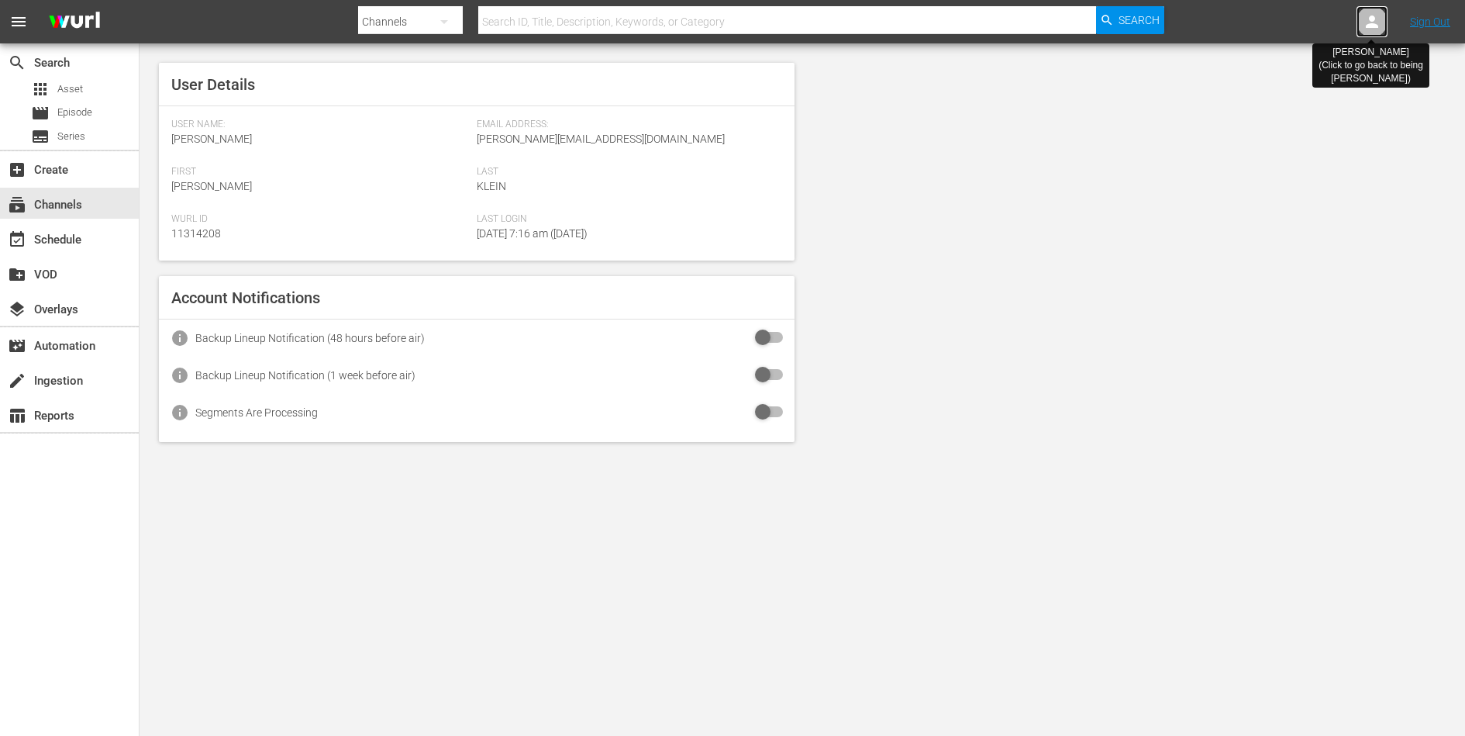
click at [1365, 29] on icon at bounding box center [1372, 21] width 19 height 19
click at [1370, 27] on icon at bounding box center [1372, 22] width 12 height 12
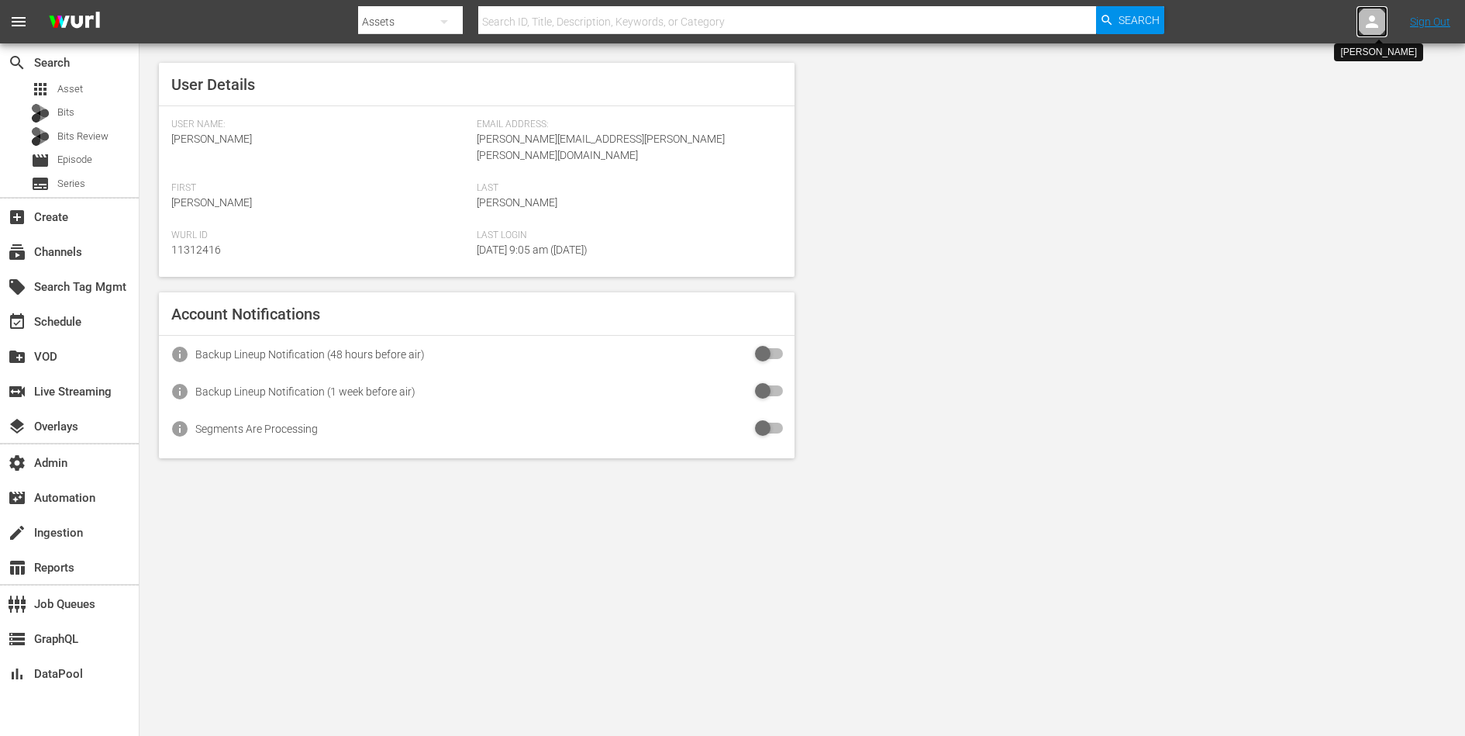
click at [1370, 23] on icon at bounding box center [1372, 22] width 12 height 12
click at [1330, 23] on input "text" at bounding box center [1332, 23] width 198 height 37
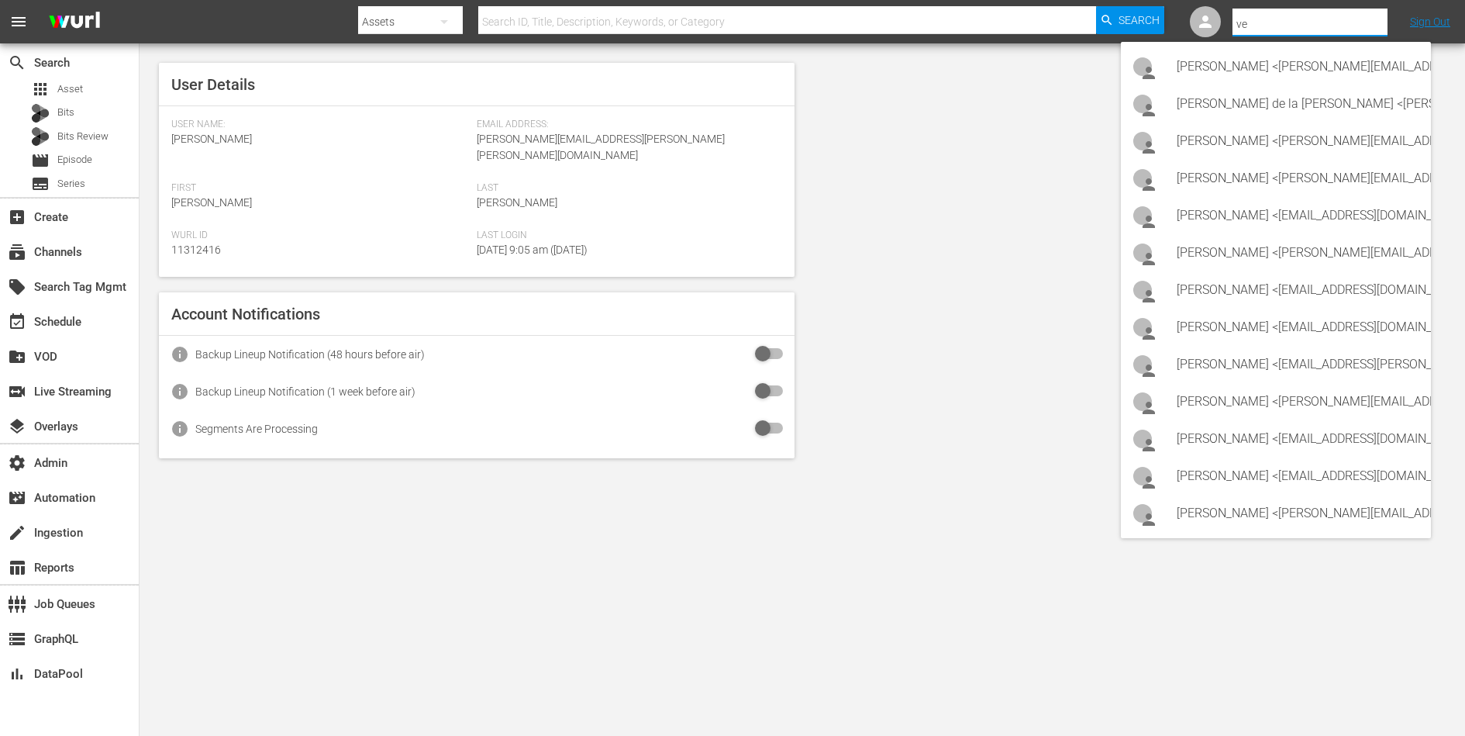
type input "v"
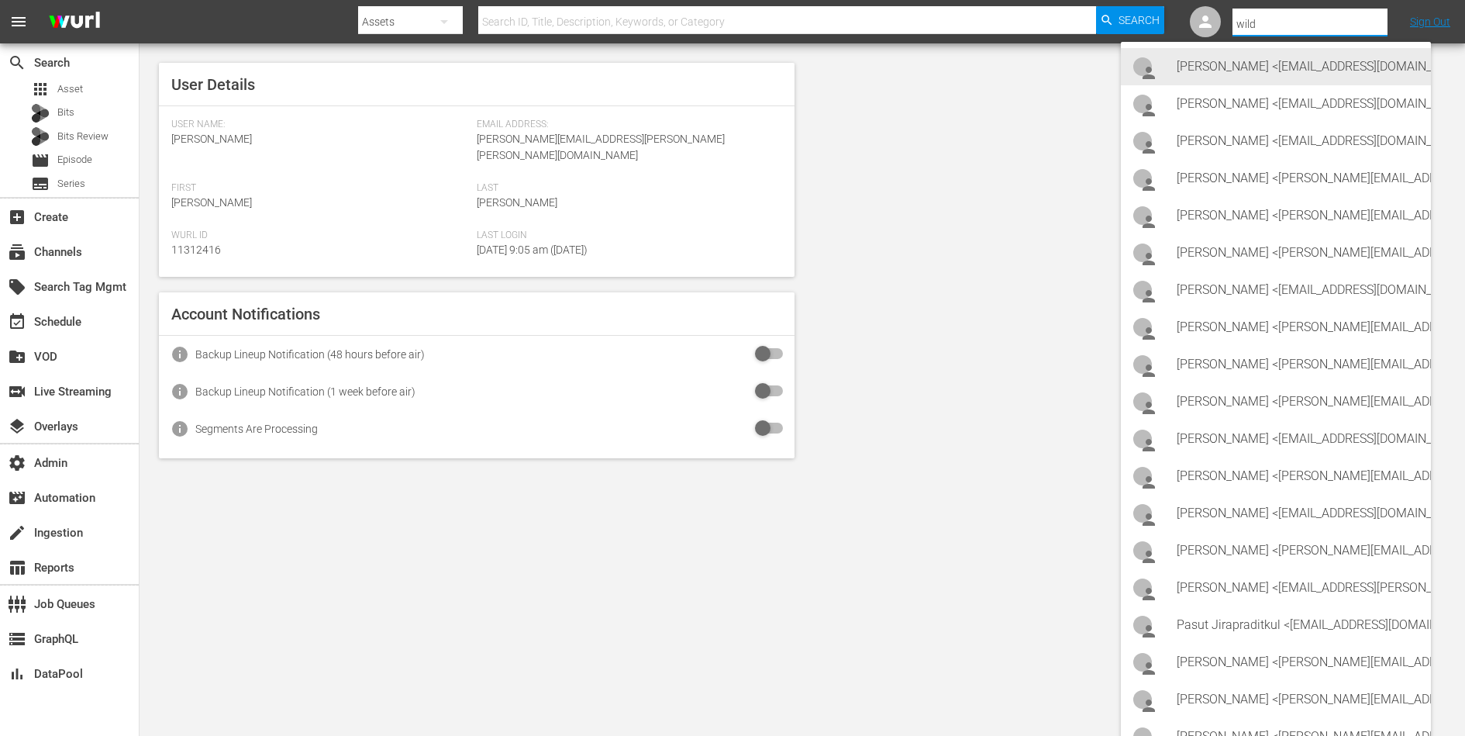
click at [1217, 71] on div "[PERSON_NAME] <[EMAIL_ADDRESS][DOMAIN_NAME]>" at bounding box center [1298, 66] width 242 height 37
type input "Aurélie Merigot (11313908)"
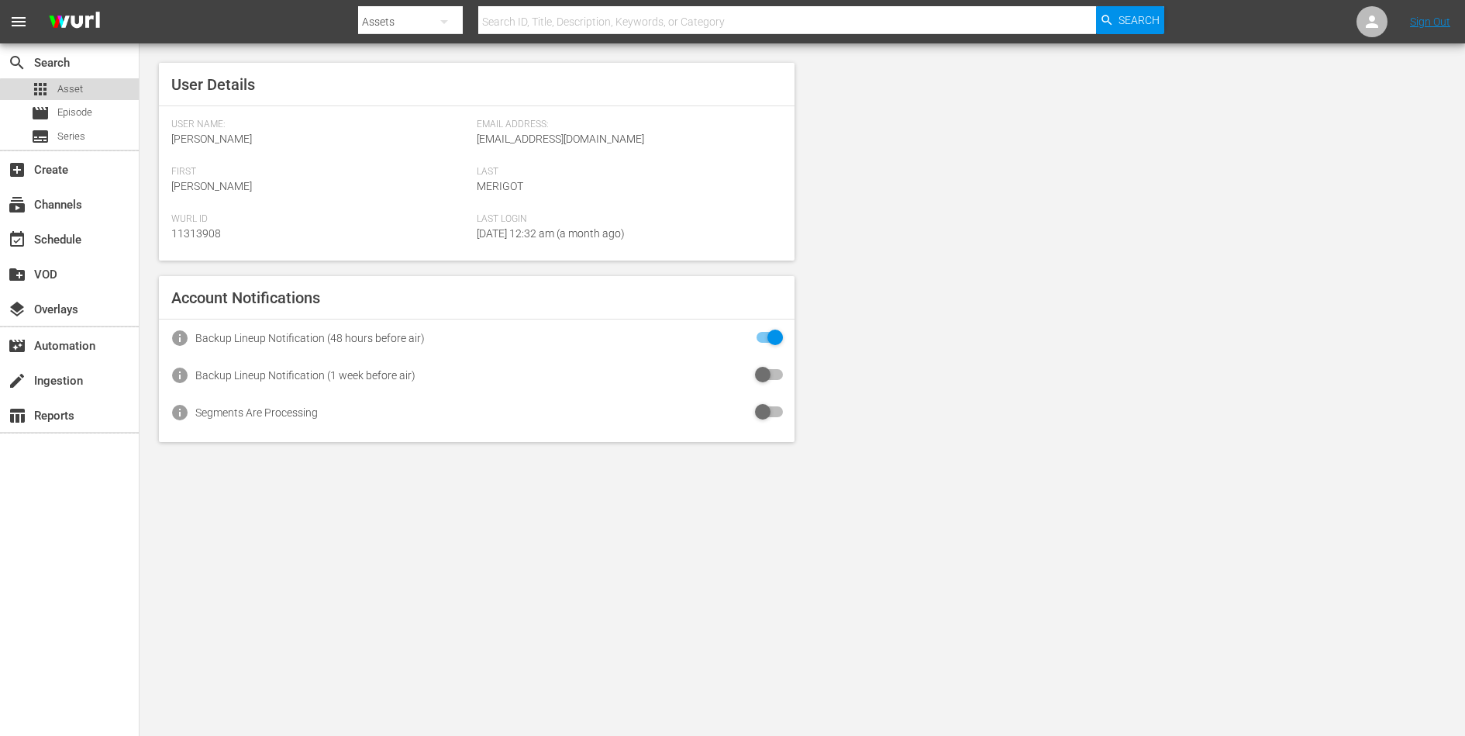
click at [81, 91] on span "Asset" at bounding box center [70, 89] width 26 height 16
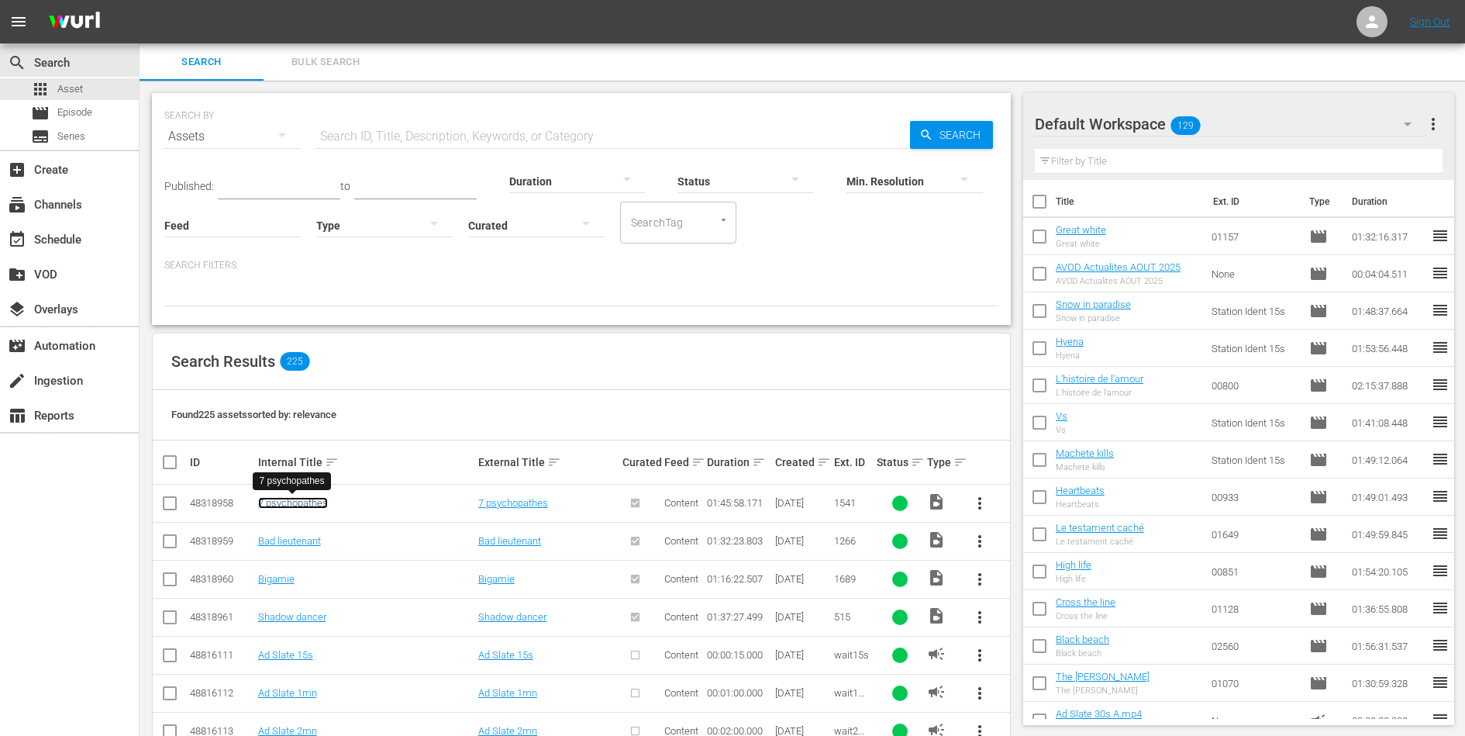
click at [319, 500] on link "7 psychopathes" at bounding box center [293, 503] width 70 height 12
click at [315, 503] on link "7 psychopathes" at bounding box center [293, 503] width 70 height 12
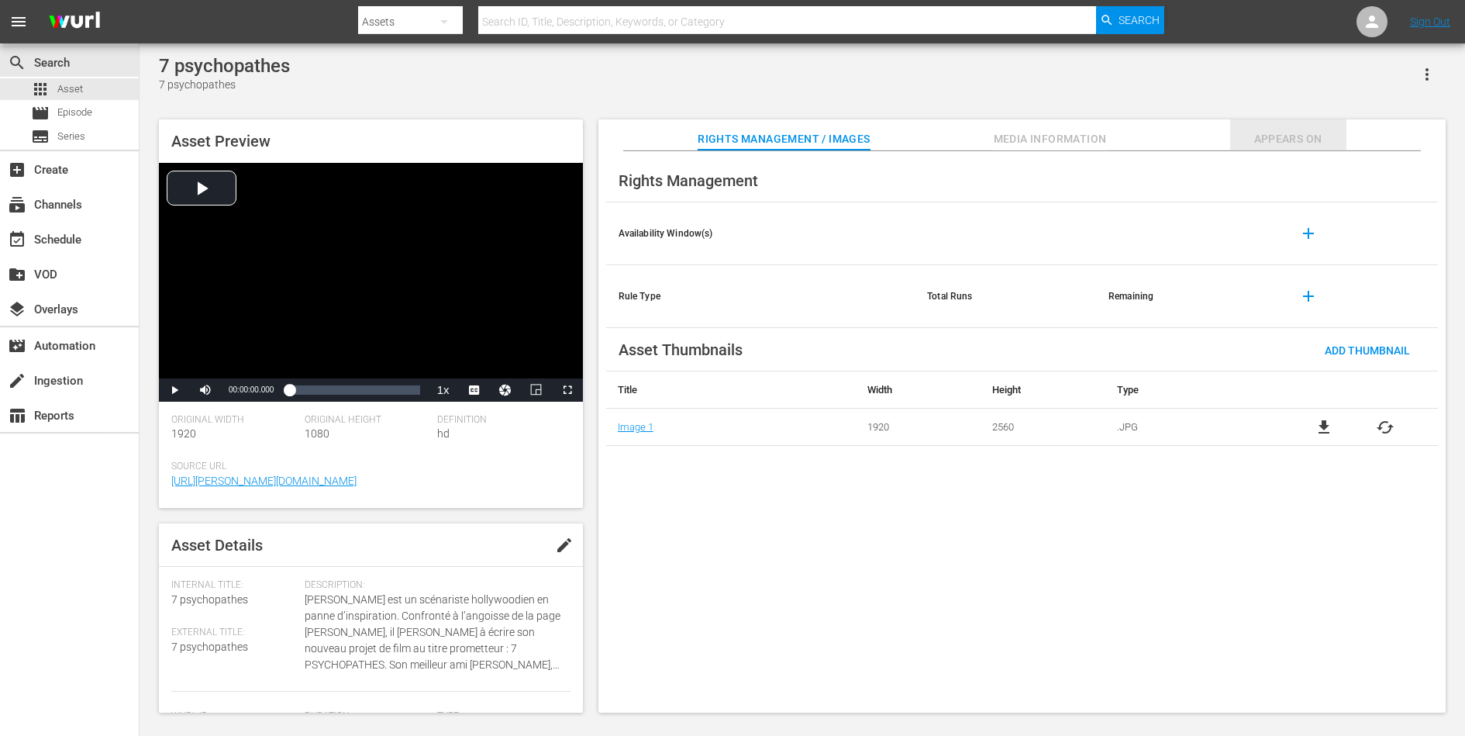
click at [1272, 139] on span "Appears On" at bounding box center [1288, 138] width 116 height 19
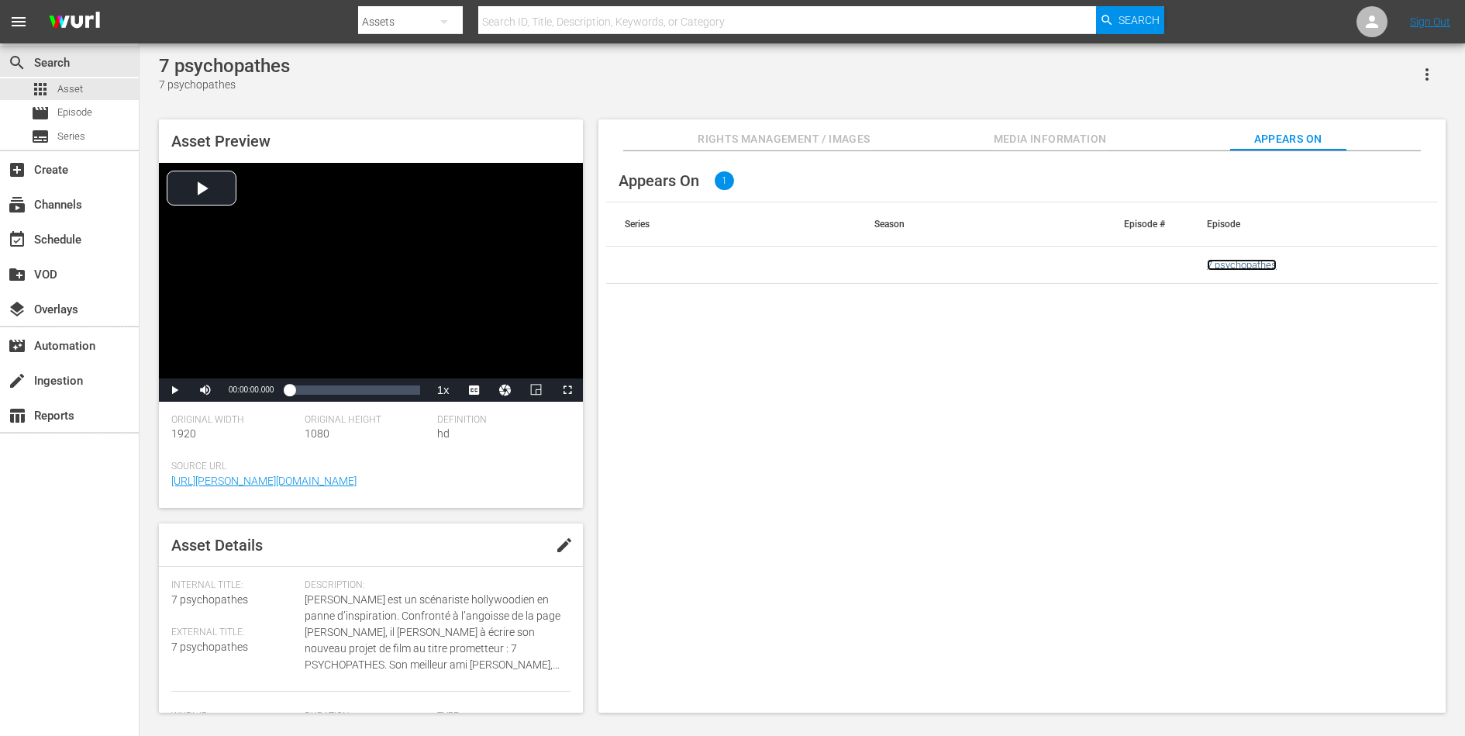
click at [1220, 260] on link "7 psychopathes" at bounding box center [1242, 265] width 70 height 12
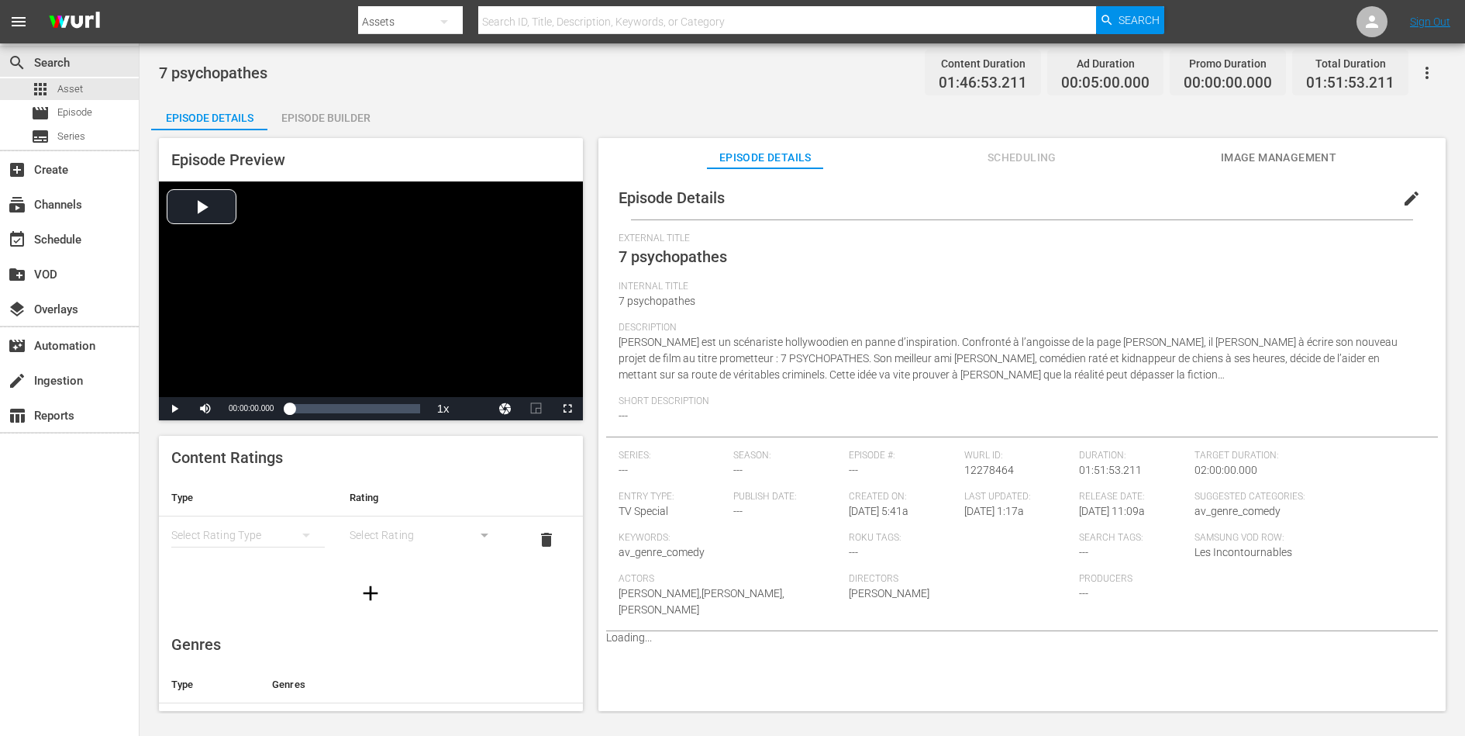
click at [1001, 151] on span "Scheduling" at bounding box center [1022, 157] width 116 height 19
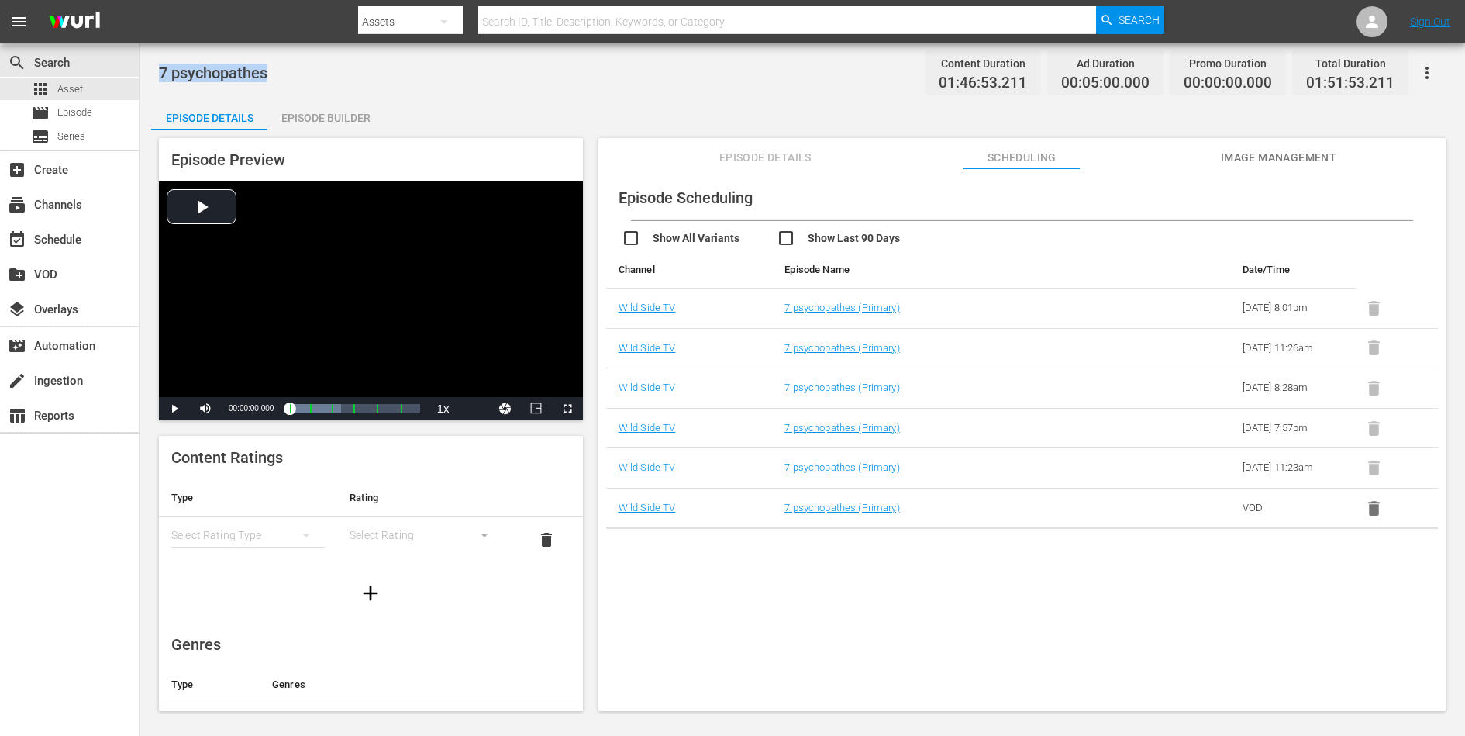
drag, startPoint x: 158, startPoint y: 70, endPoint x: 282, endPoint y: 70, distance: 124.0
click at [282, 70] on div "7 psychopathes Content Duration 01:46:53.211 Ad Duration 00:05:00.000 Promo Dur…" at bounding box center [802, 72] width 1287 height 35
copy span "7 psychopathes"
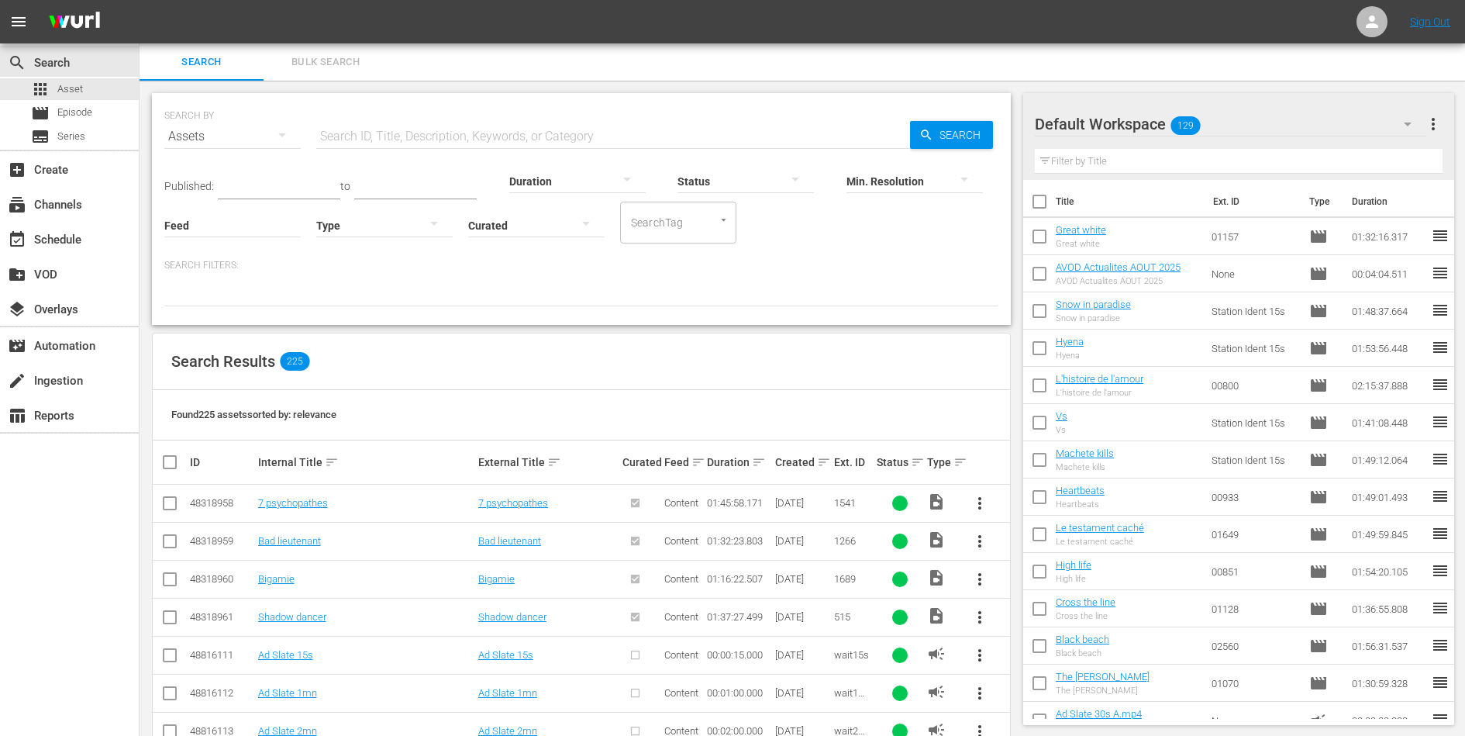
click at [509, 148] on div "Duration" at bounding box center [577, 171] width 136 height 56
click at [495, 130] on input "text" at bounding box center [613, 136] width 594 height 37
type input "Vampires en toute"
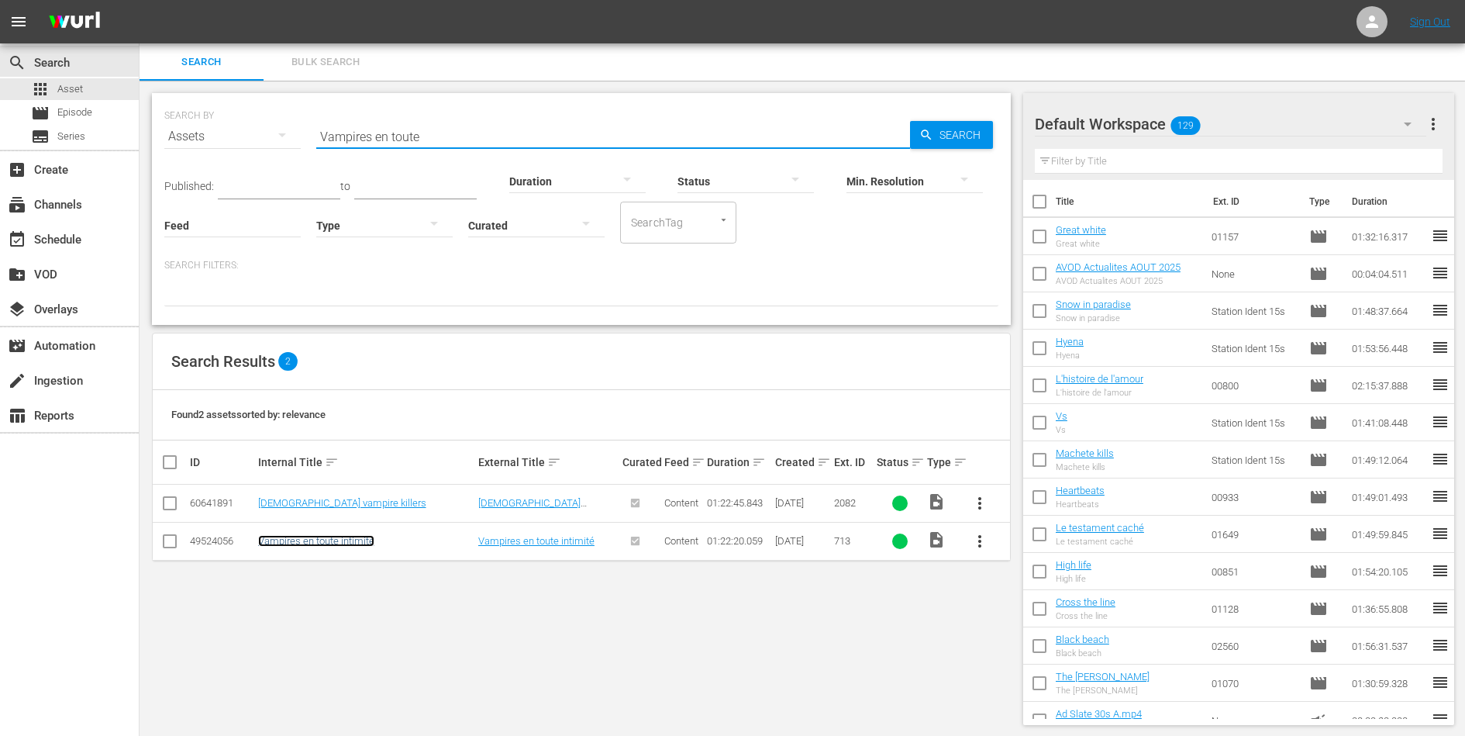
click at [298, 540] on link "Vampires en toute intimité" at bounding box center [316, 541] width 116 height 12
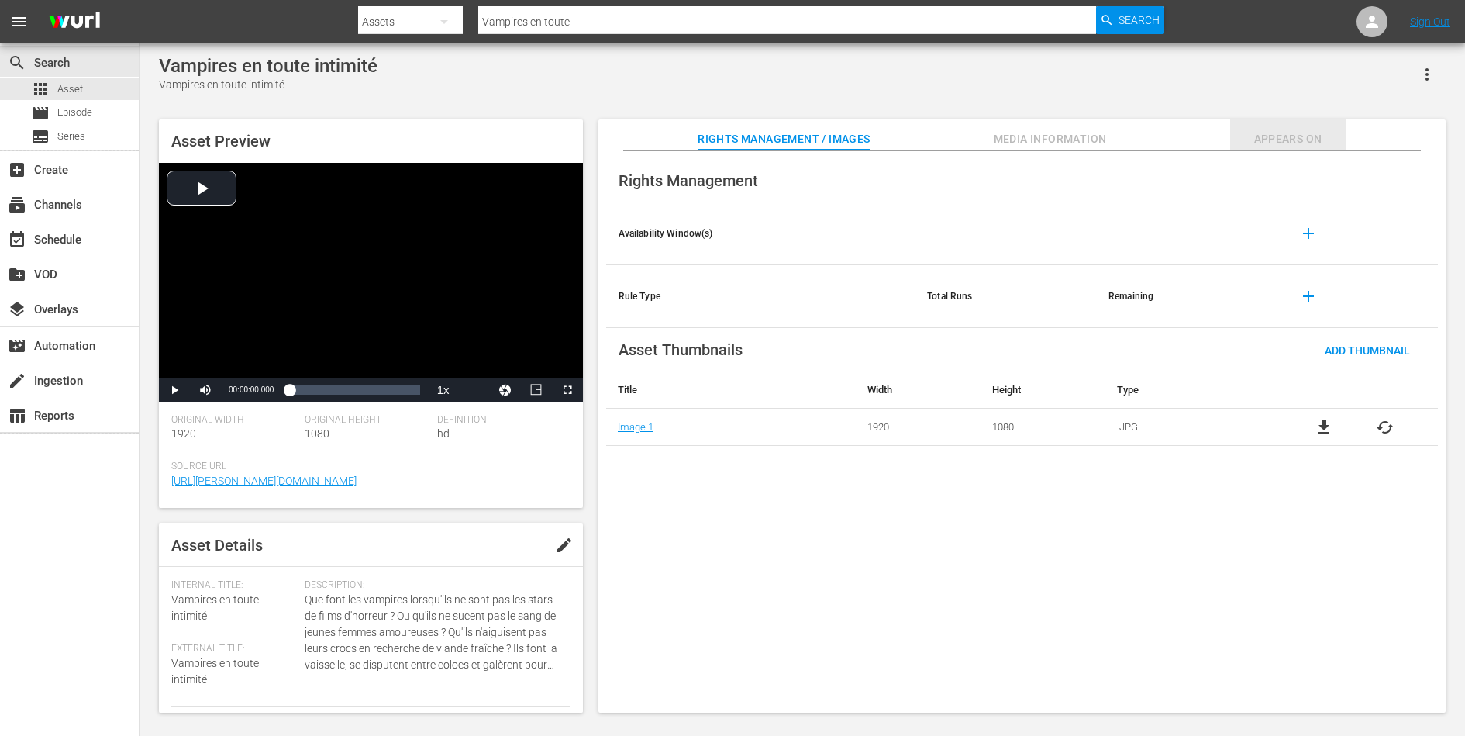
click at [1285, 137] on span "Appears On" at bounding box center [1288, 138] width 116 height 19
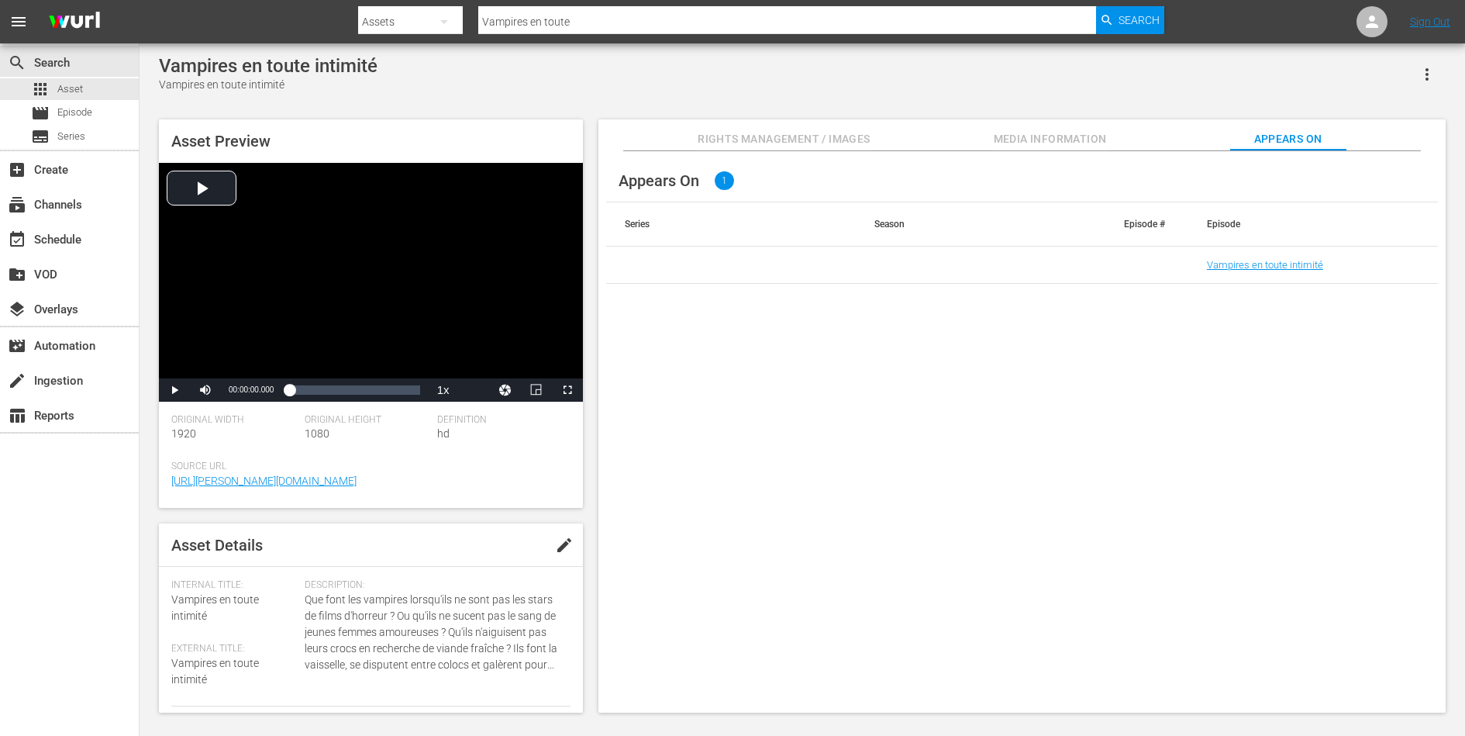
click at [1070, 147] on span "Media Information" at bounding box center [1050, 138] width 116 height 19
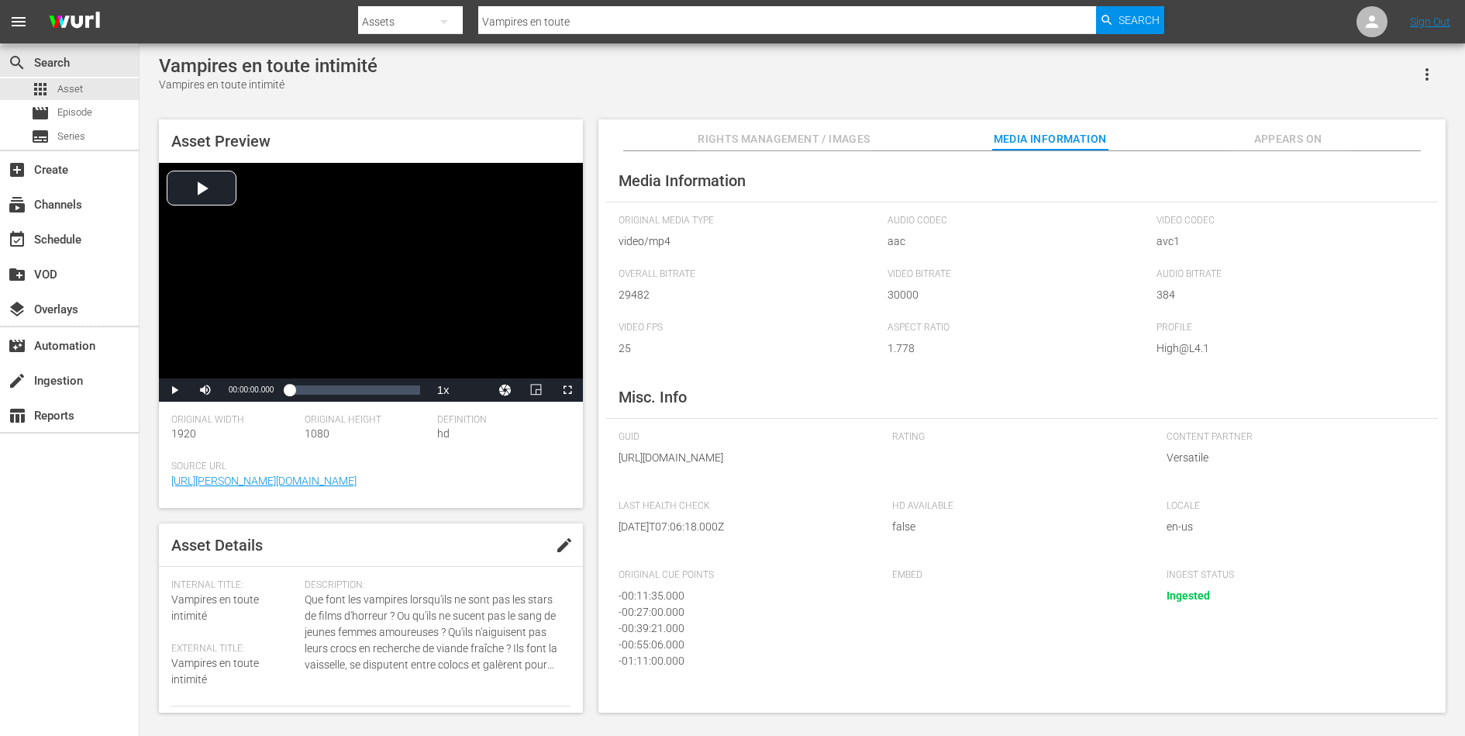
click at [1310, 129] on span "Appears On" at bounding box center [1288, 138] width 116 height 19
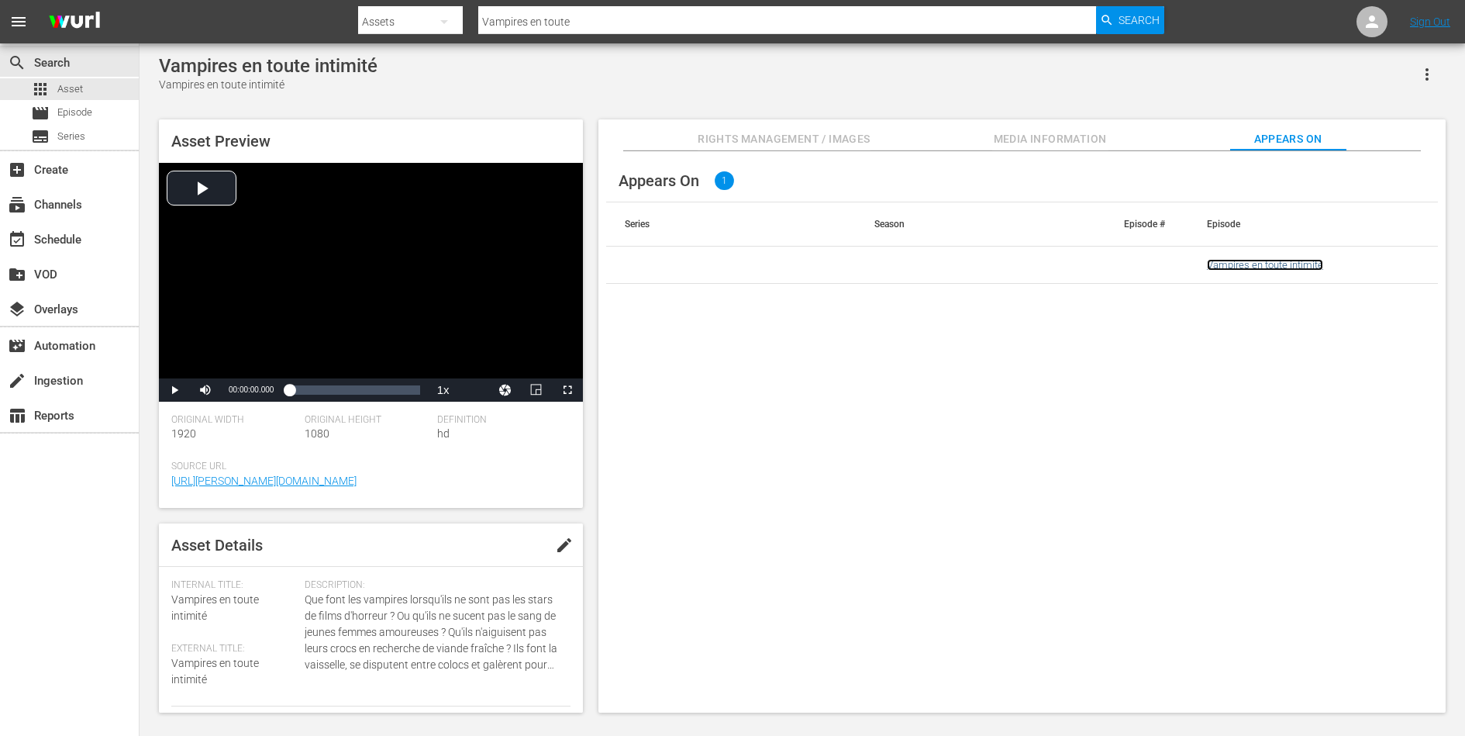
click at [1253, 261] on link "Vampires en toute intimité" at bounding box center [1265, 265] width 116 height 12
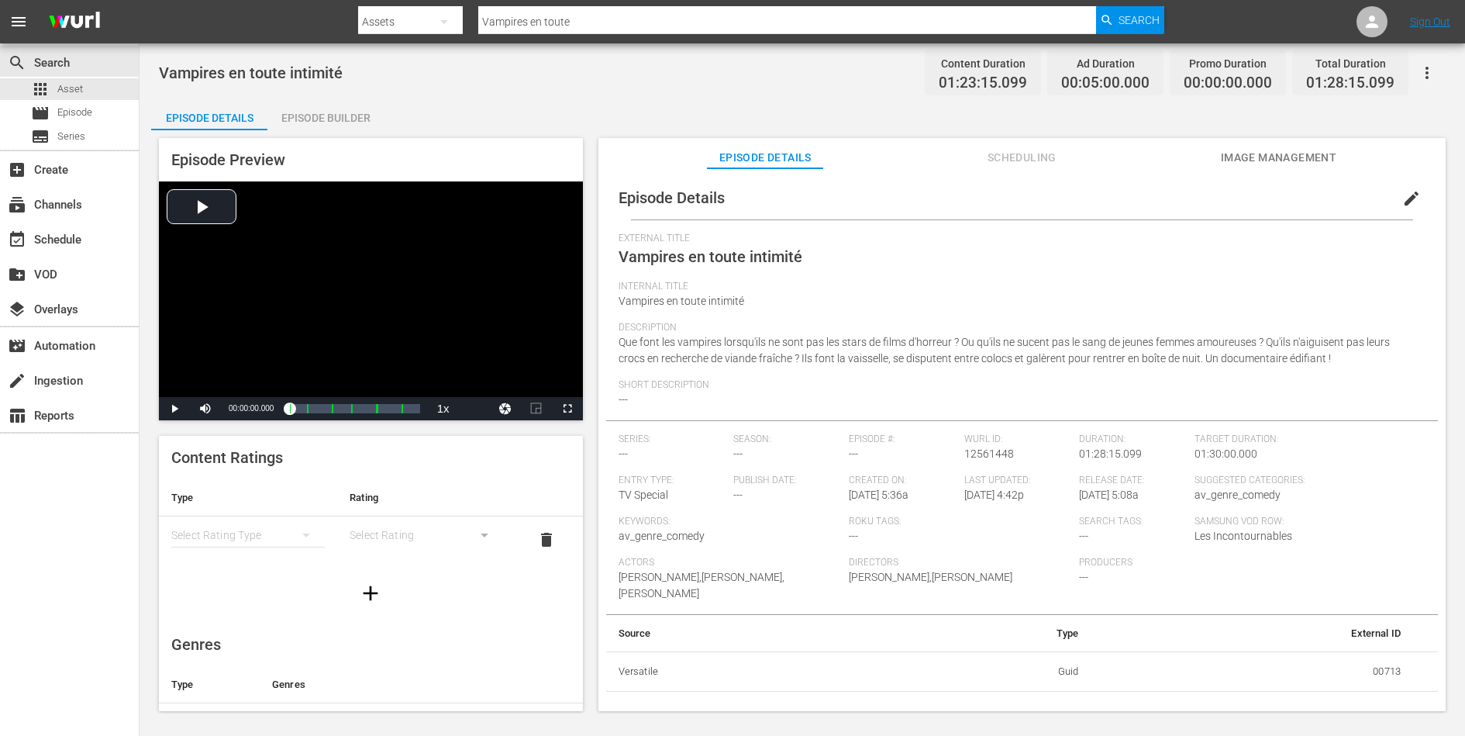
click at [1032, 152] on span "Scheduling" at bounding box center [1022, 157] width 116 height 19
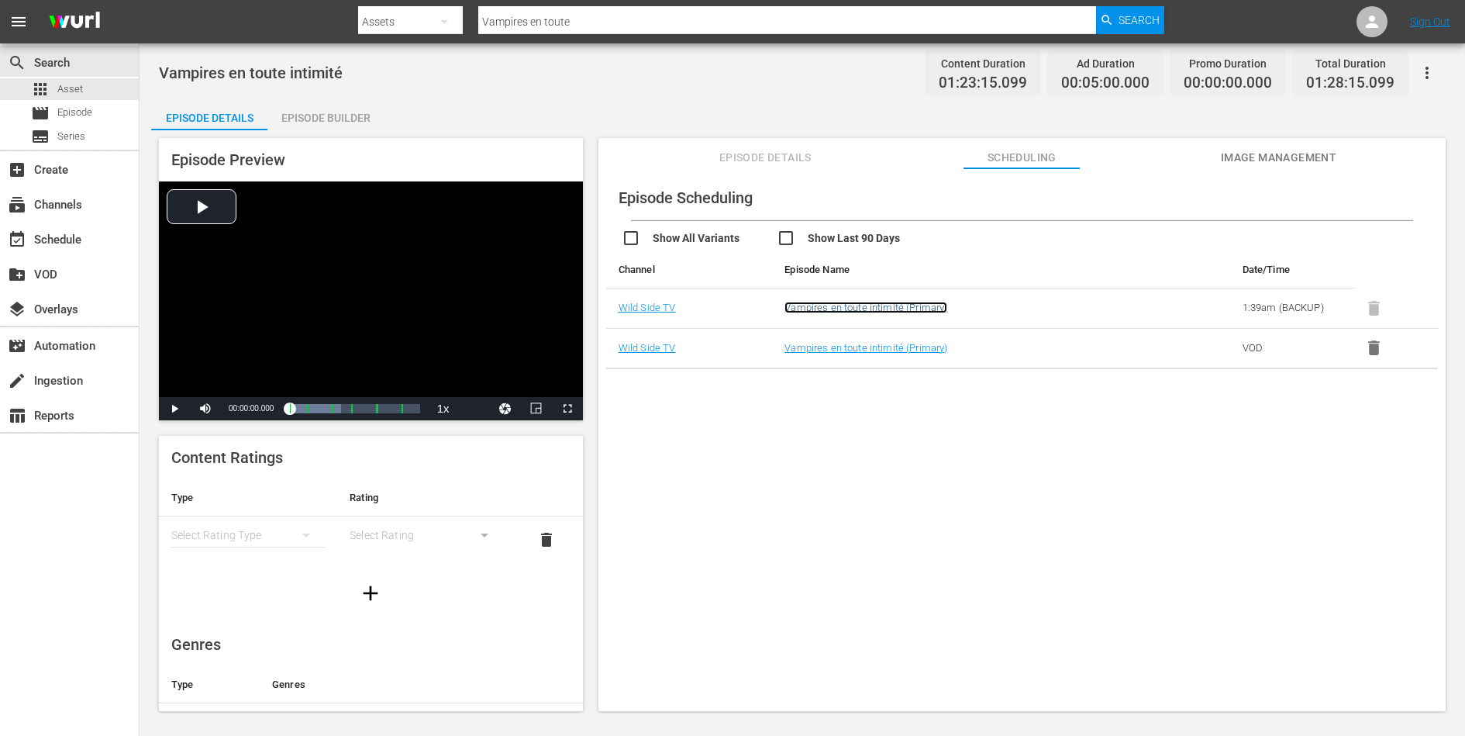
click at [899, 304] on link "Vampires en toute intimité (Primary)" at bounding box center [866, 308] width 163 height 12
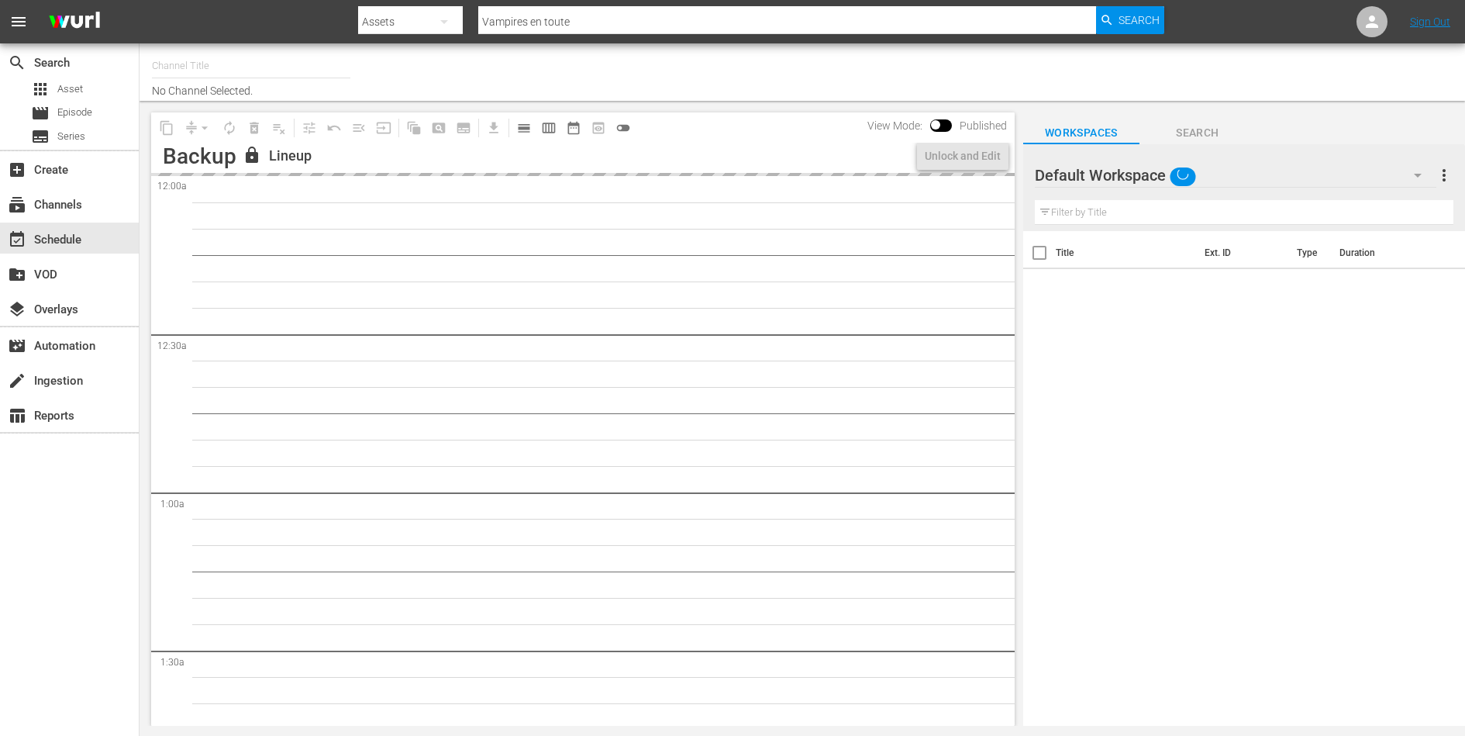
type input "Wild Side TV (871)"
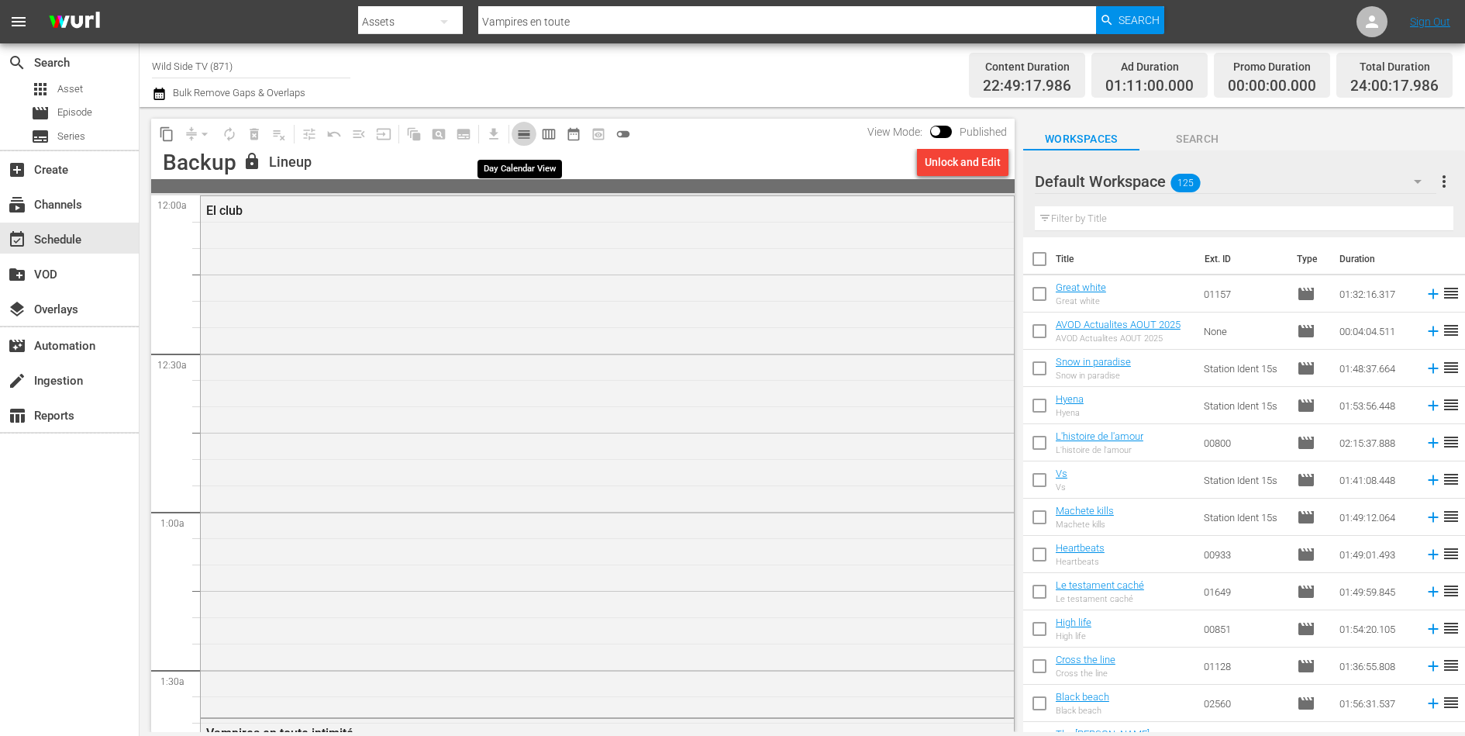
click at [526, 138] on span "calendar_view_day_outlined" at bounding box center [524, 134] width 16 height 16
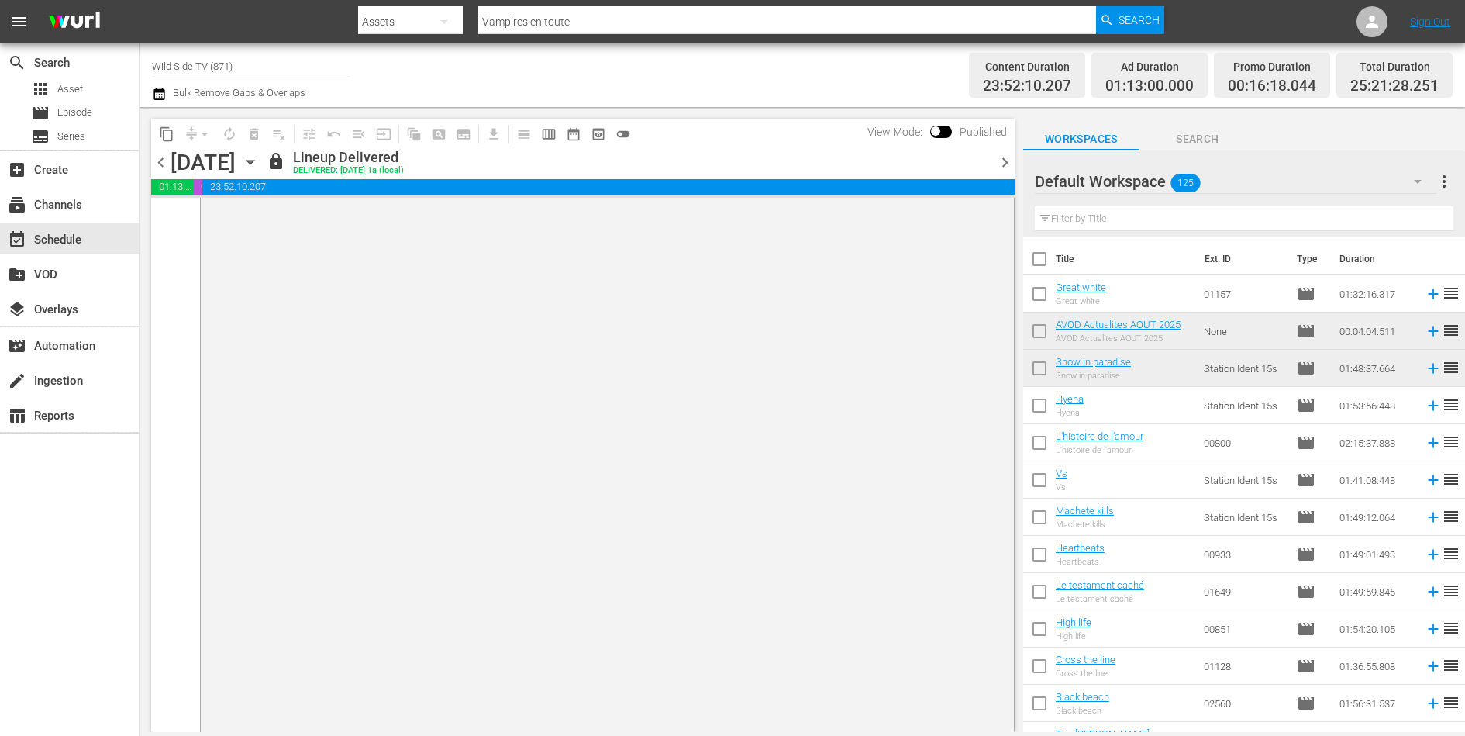
scroll to position [7679, 0]
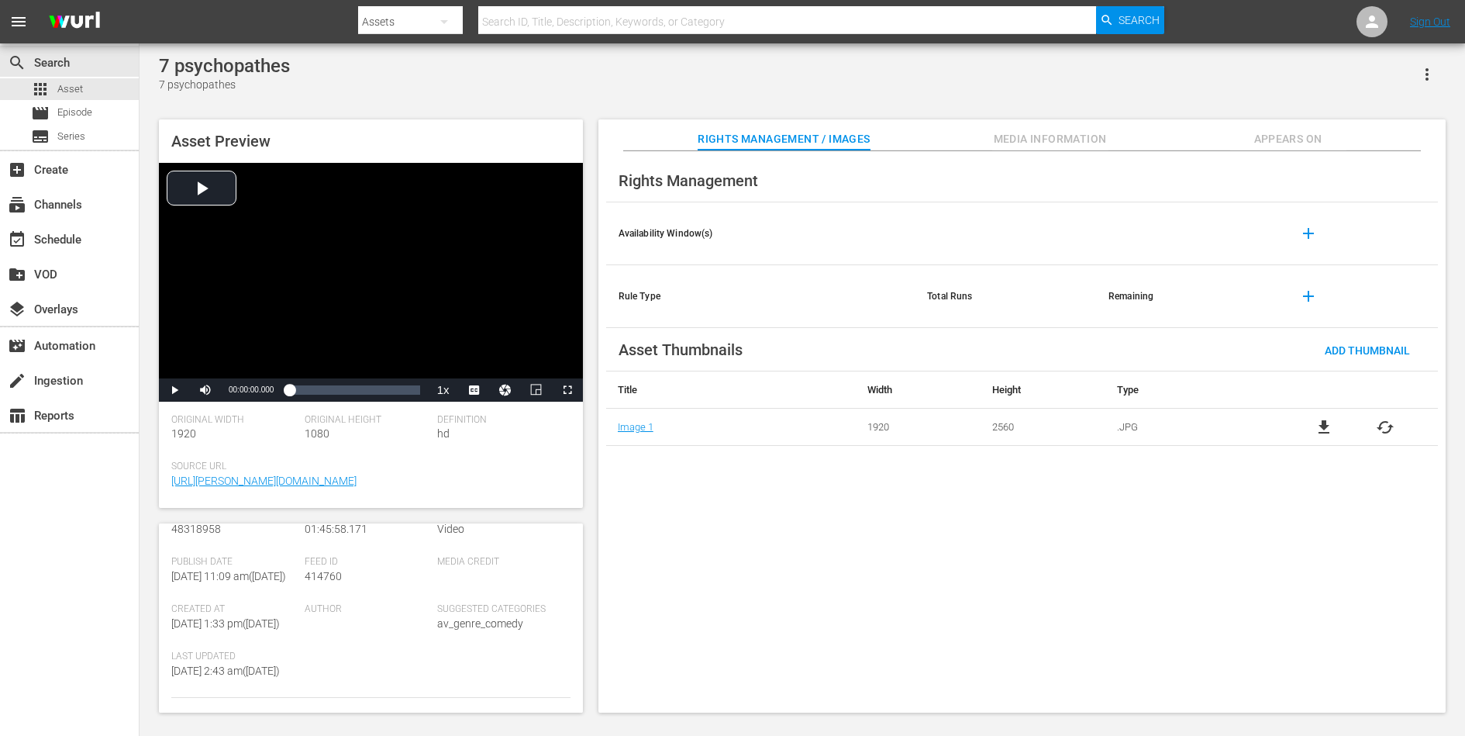
scroll to position [43, 0]
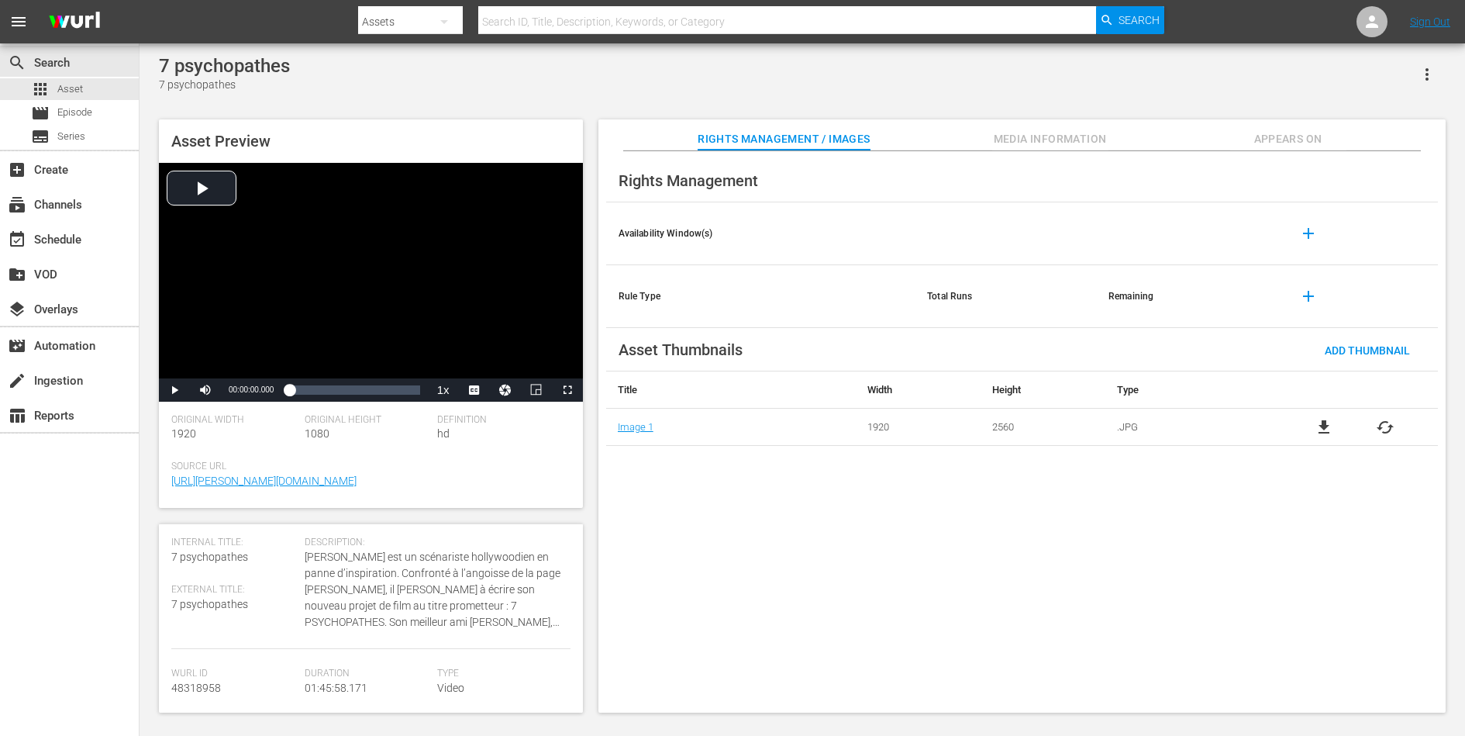
click at [1171, 135] on span "Appears On" at bounding box center [1288, 138] width 116 height 19
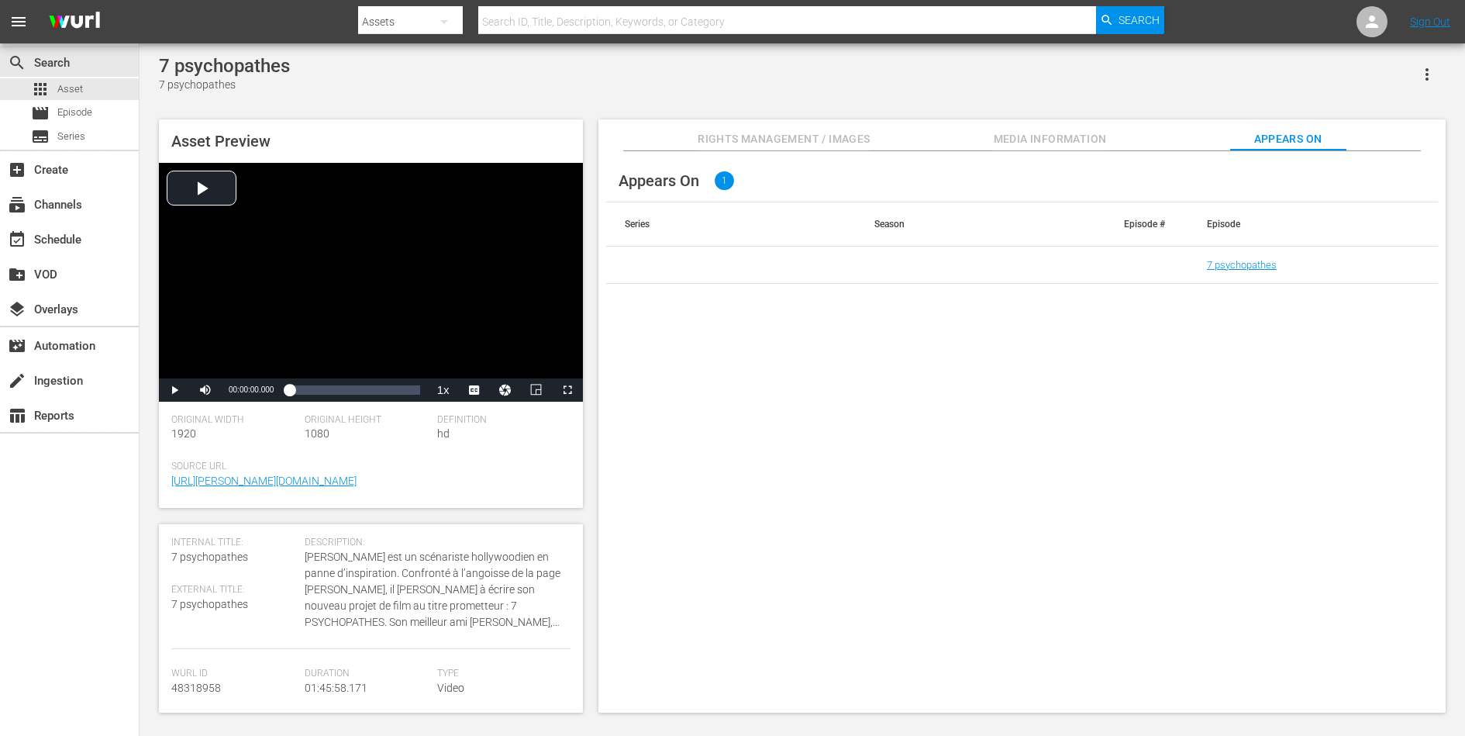
click at [1027, 141] on span "Media Information" at bounding box center [1050, 138] width 116 height 19
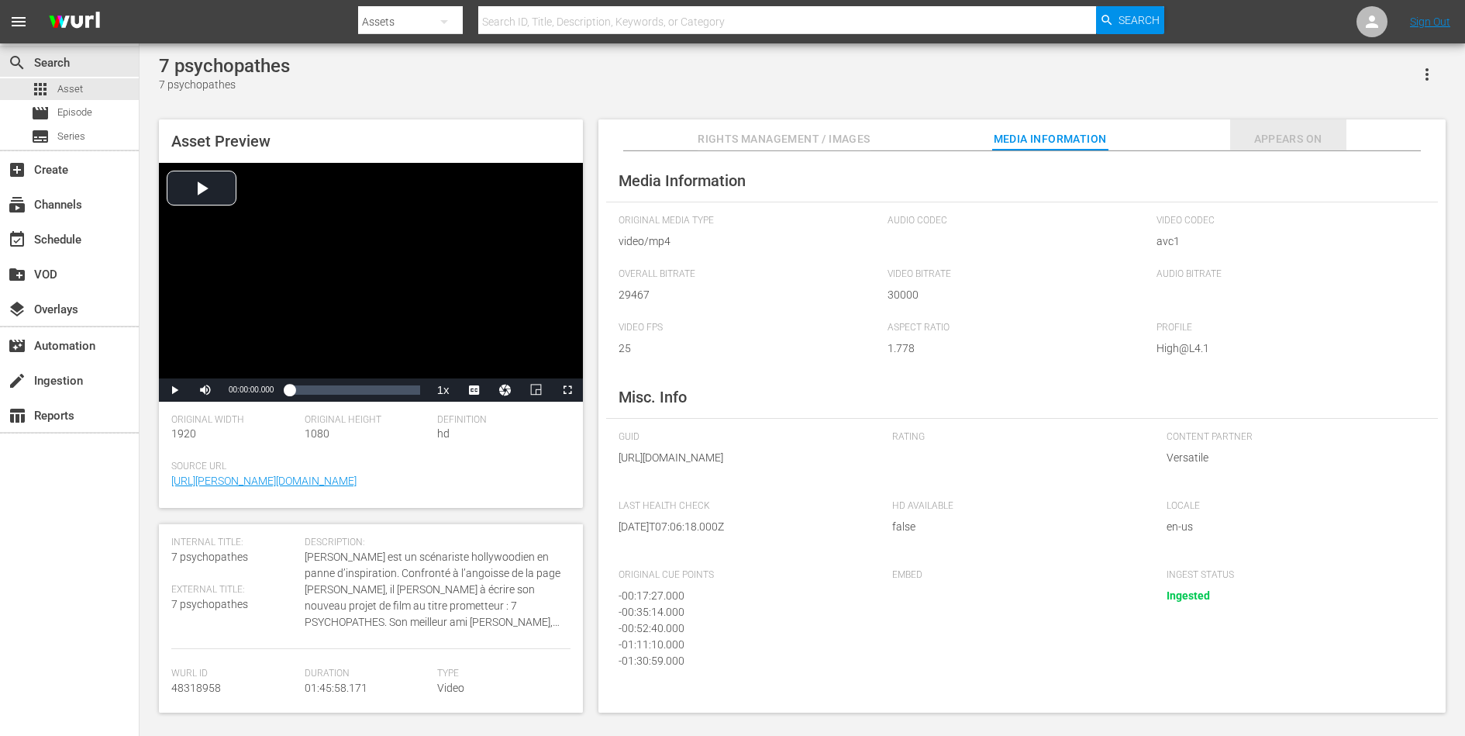
click at [1171, 133] on span "Appears On" at bounding box center [1288, 138] width 116 height 19
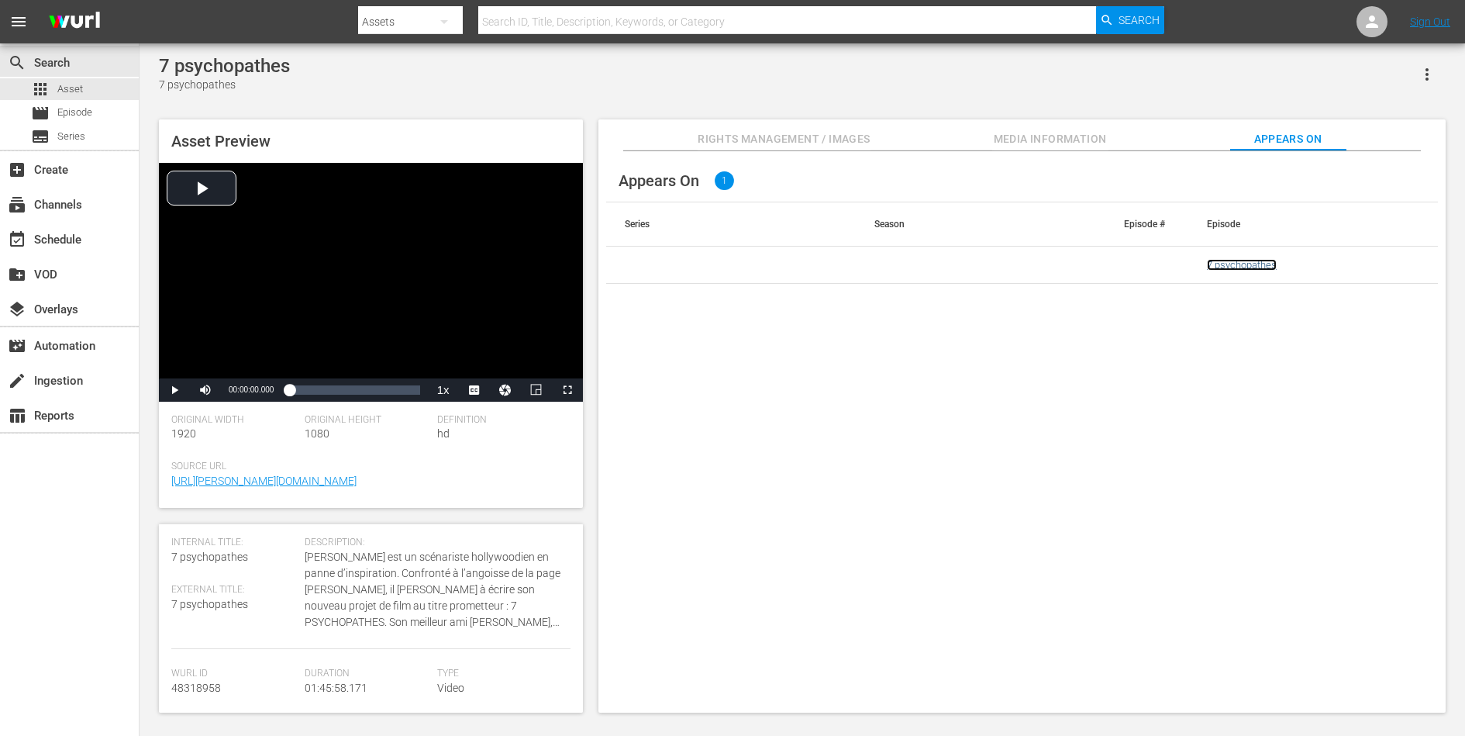
click at [1171, 262] on link "7 psychopathes" at bounding box center [1242, 265] width 70 height 12
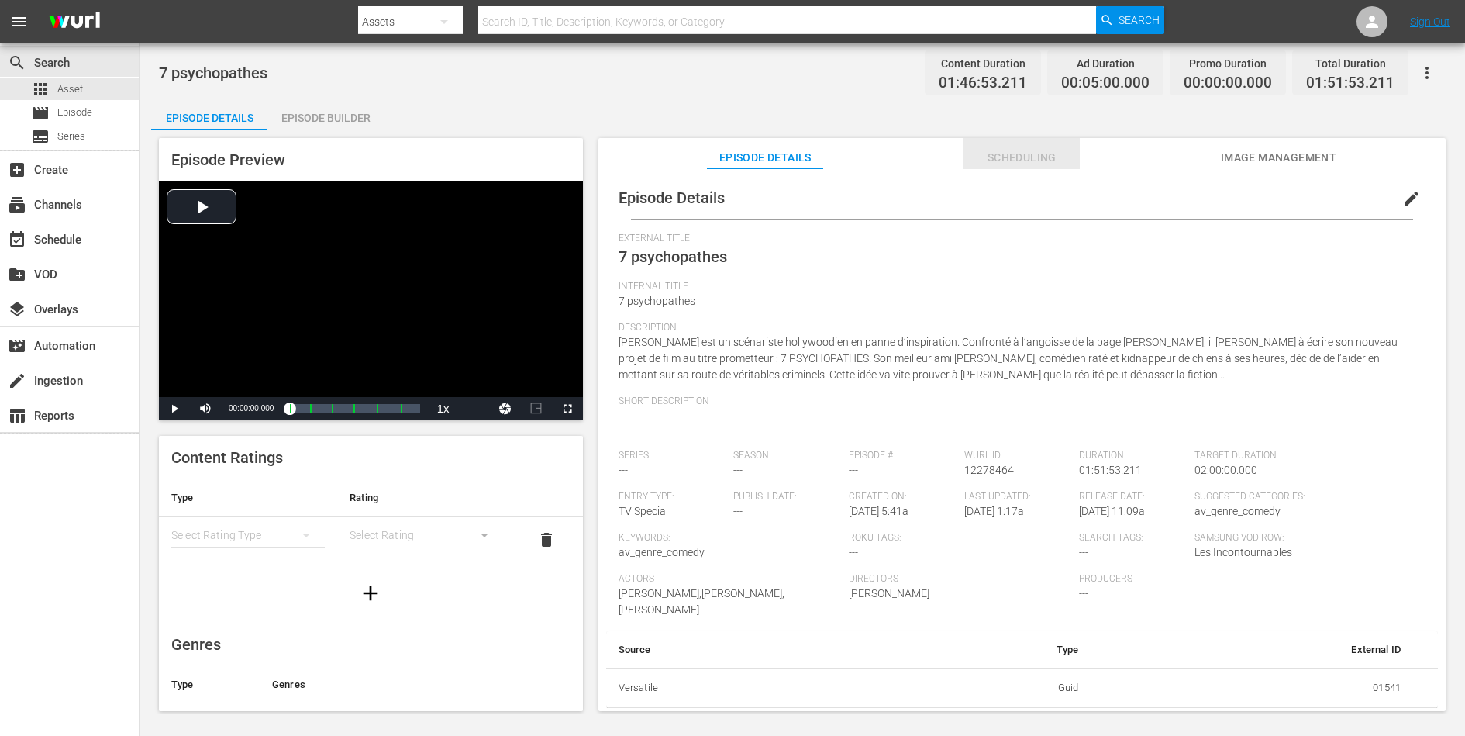
click at [997, 154] on span "Scheduling" at bounding box center [1022, 157] width 116 height 19
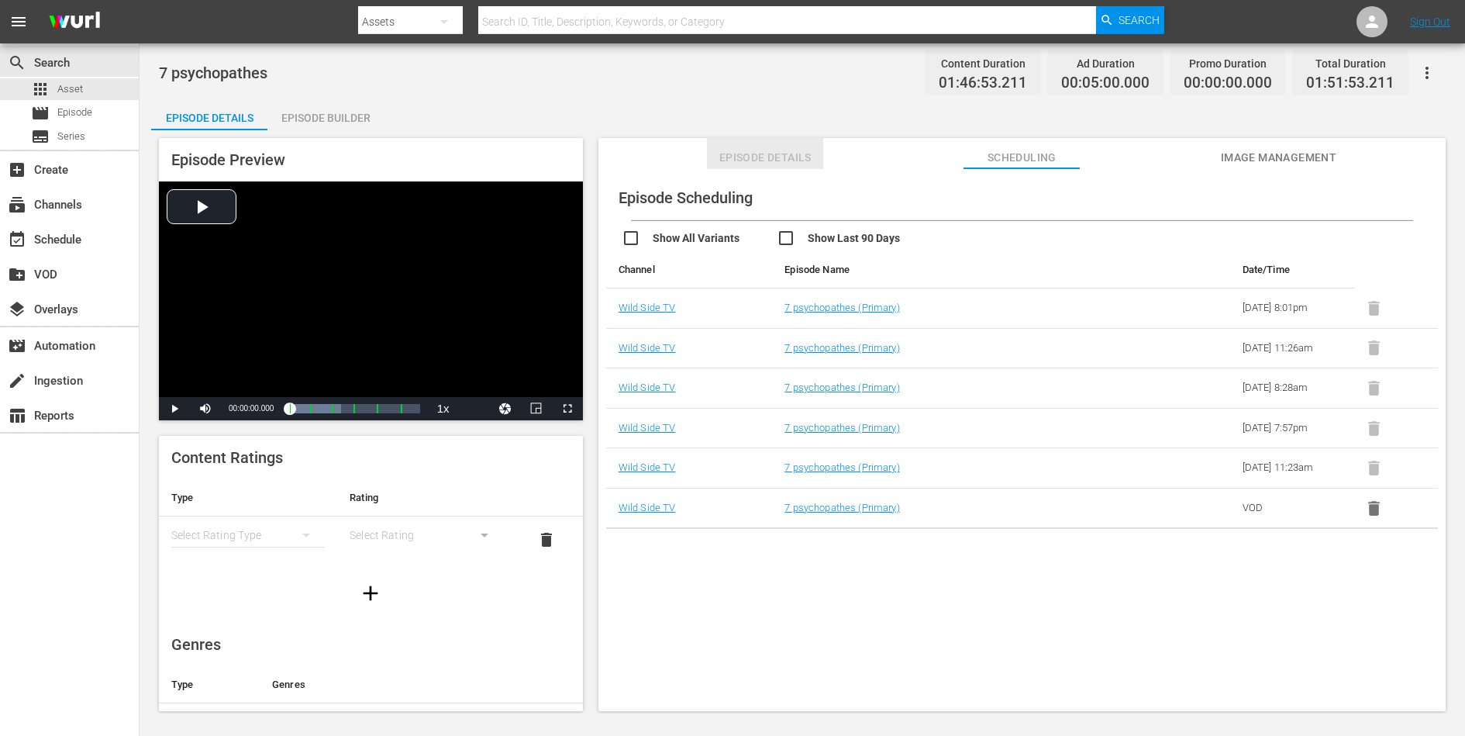
click at [777, 155] on span "Episode Details" at bounding box center [765, 157] width 116 height 19
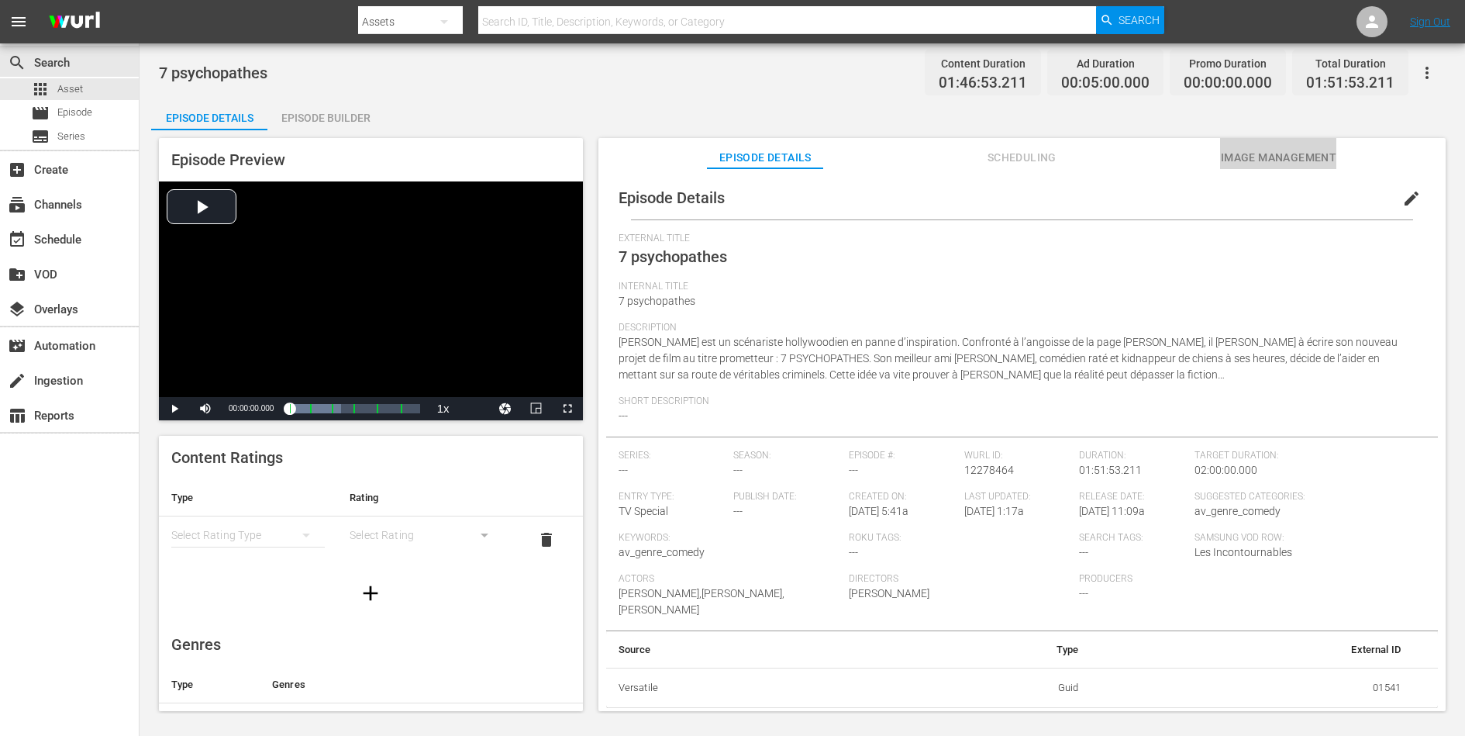
click at [1171, 151] on span "Image Management" at bounding box center [1278, 157] width 116 height 19
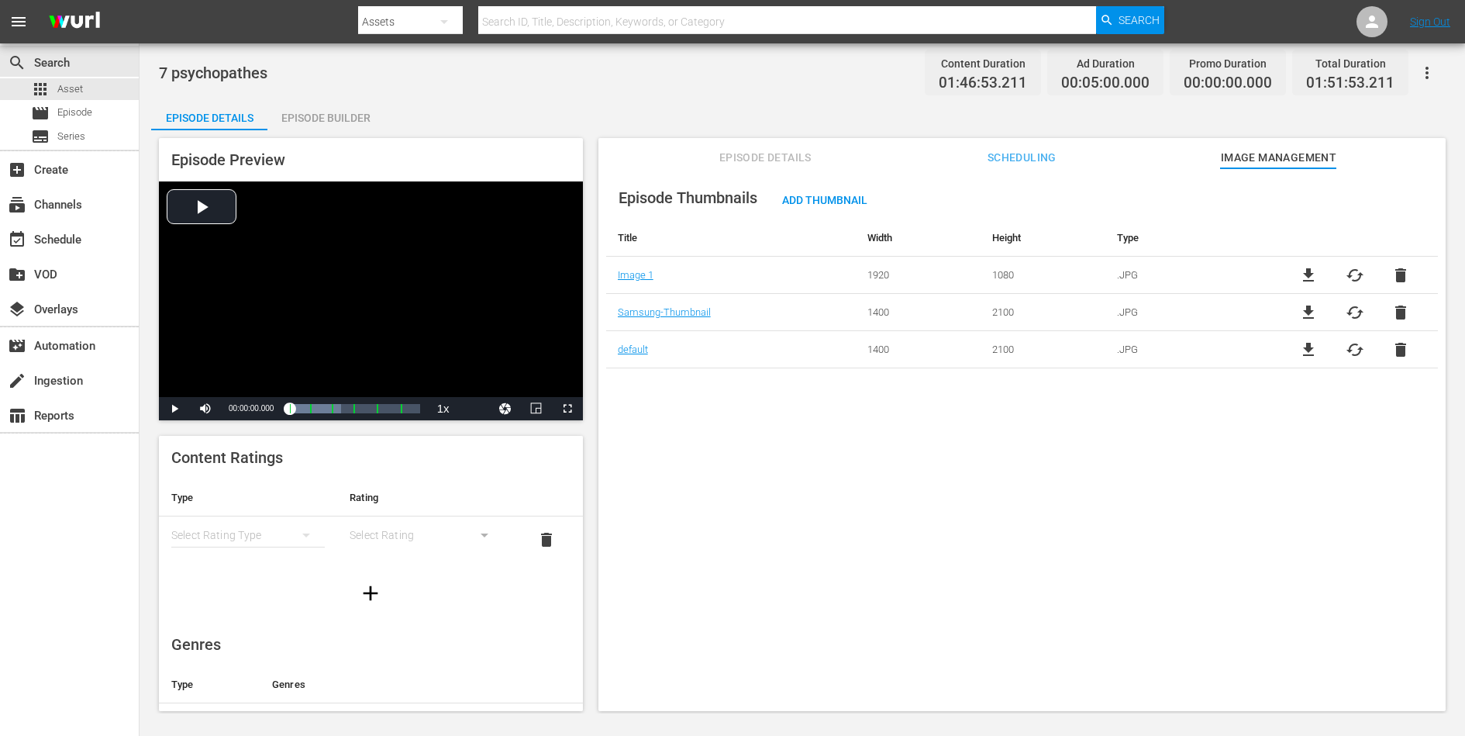
click at [780, 158] on span "Episode Details" at bounding box center [765, 157] width 116 height 19
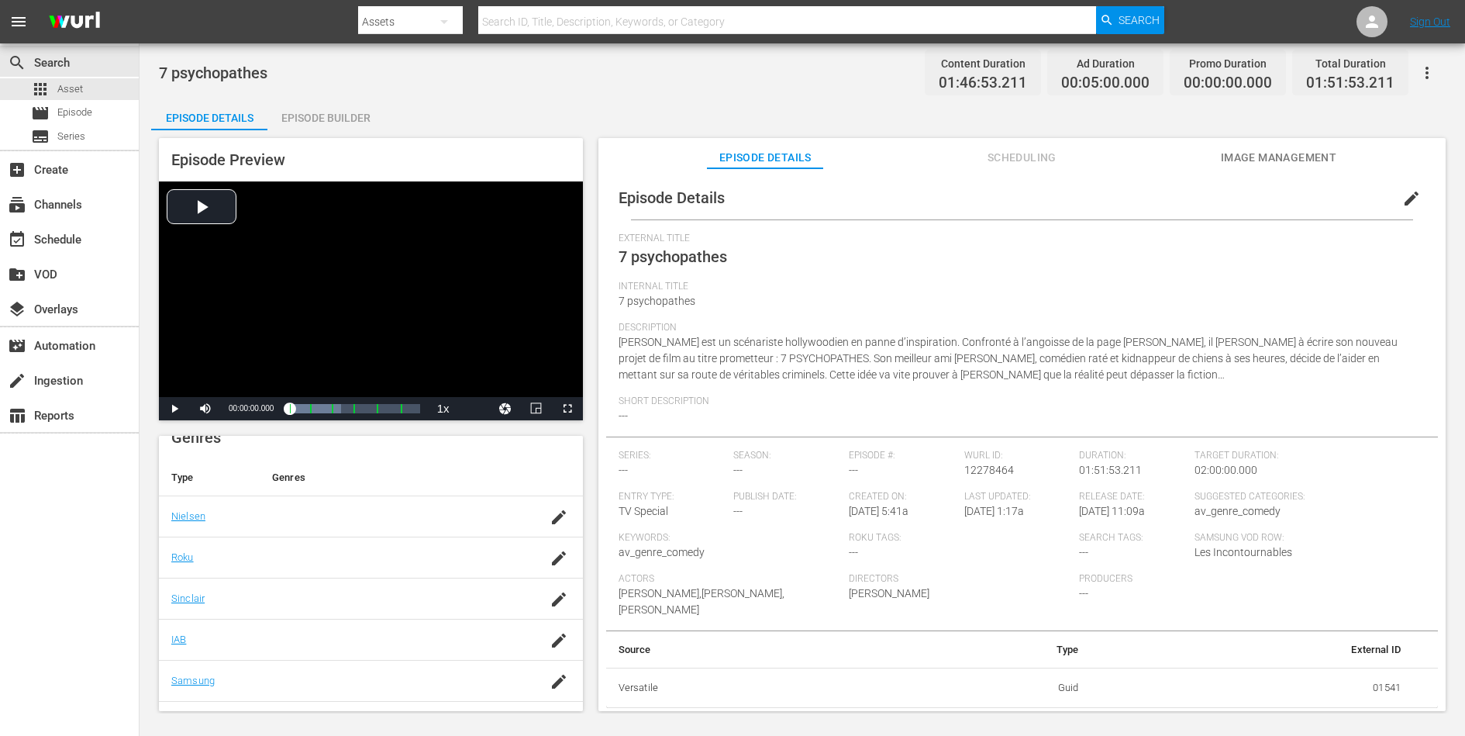
scroll to position [277, 0]
click at [95, 88] on div "apps Asset" at bounding box center [69, 89] width 139 height 22
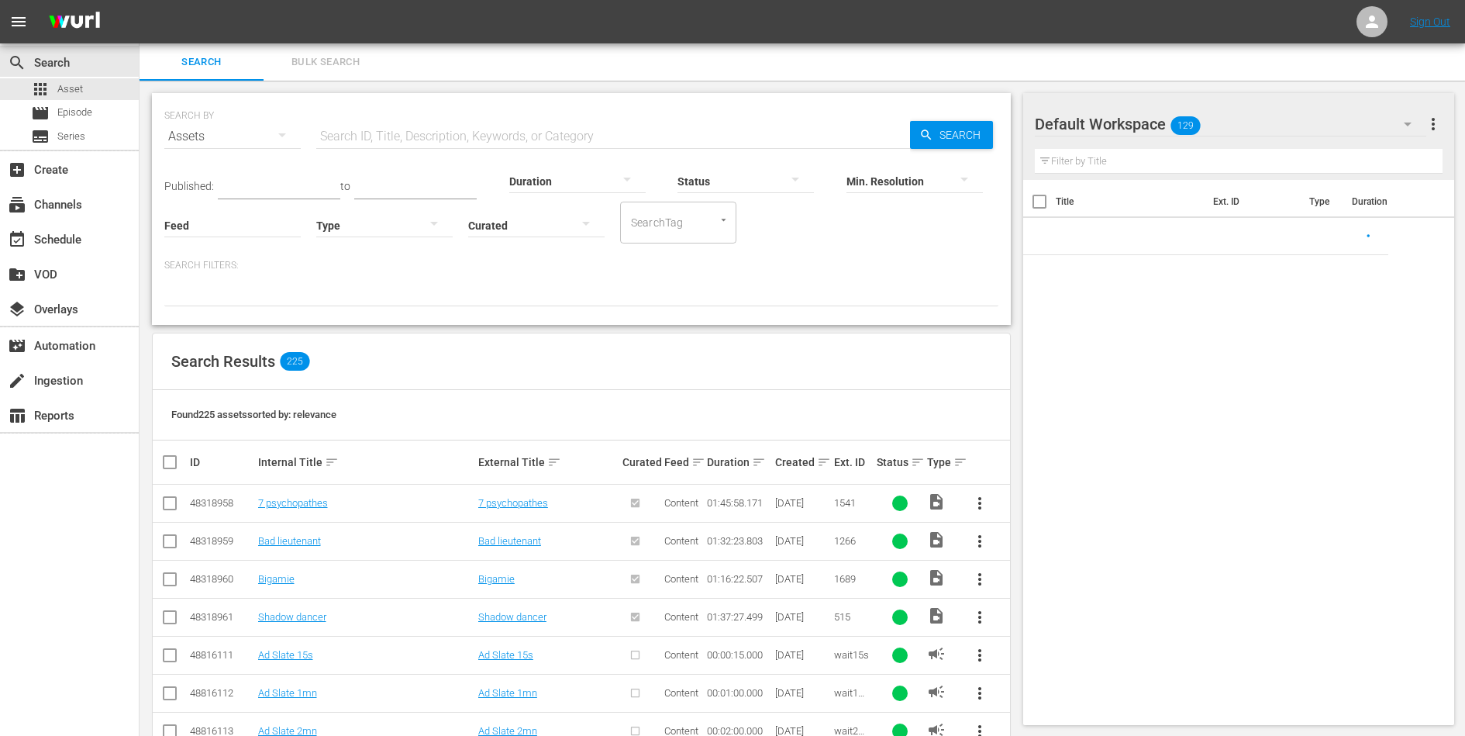
click at [391, 143] on input "text" at bounding box center [613, 136] width 594 height 37
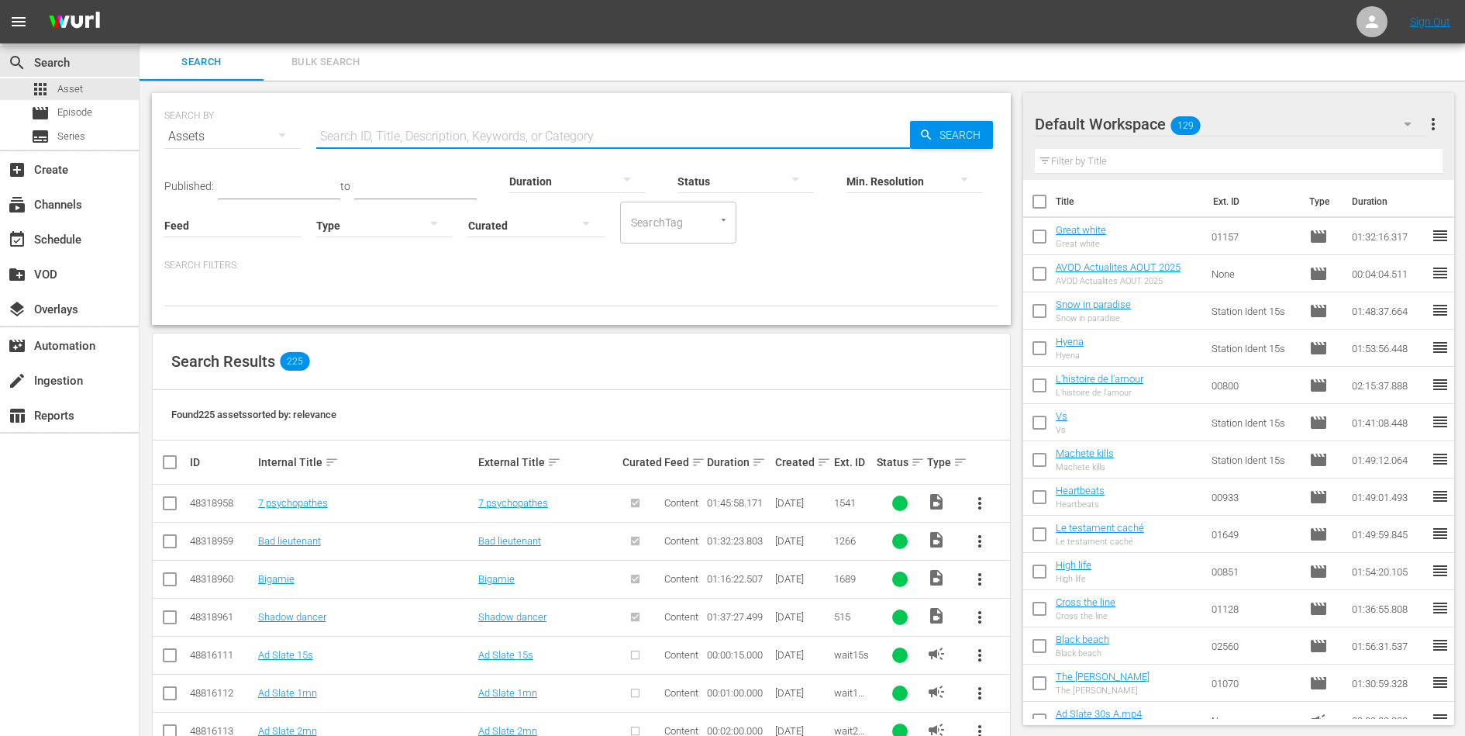
paste input "Vampires en toute"
type input "Vampires en toute"
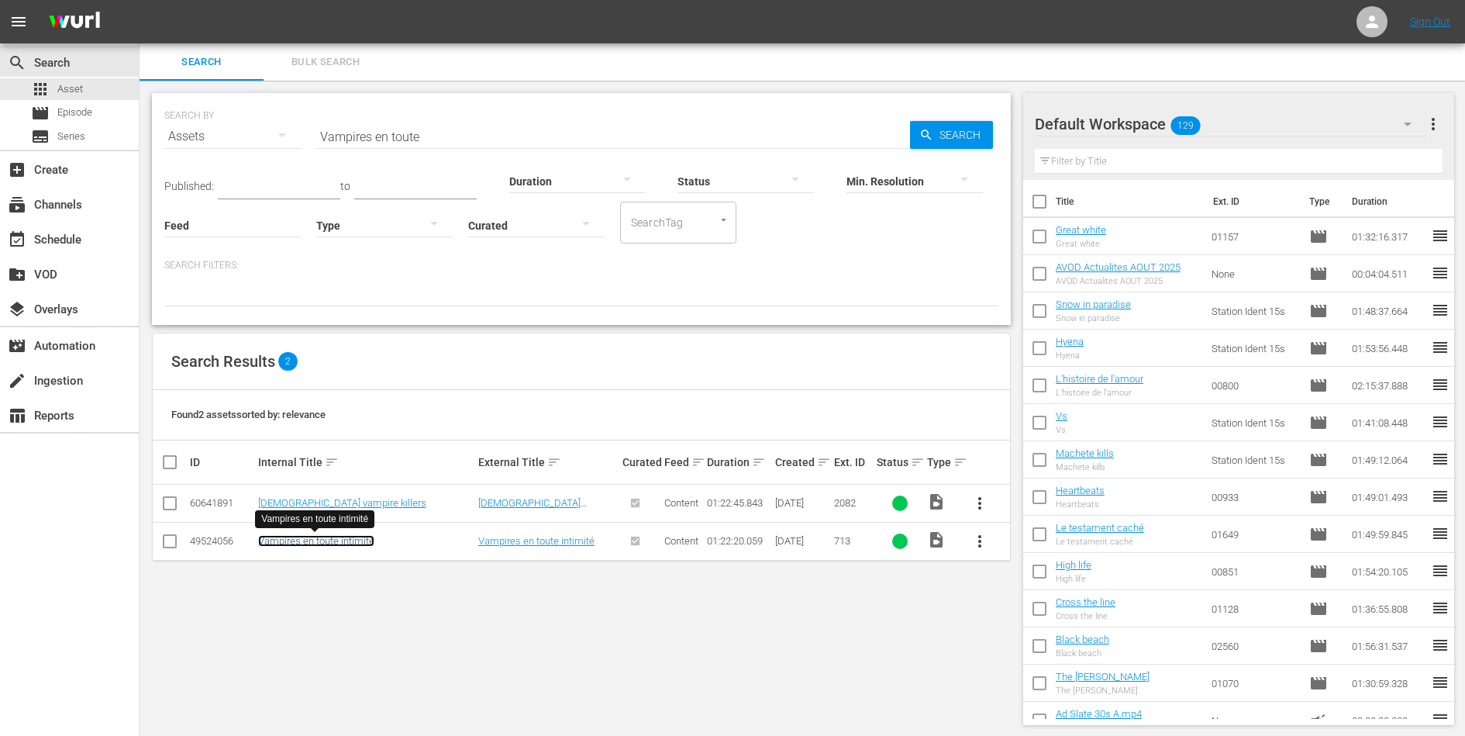
click at [278, 537] on link "Vampires en toute intimité" at bounding box center [316, 541] width 116 height 12
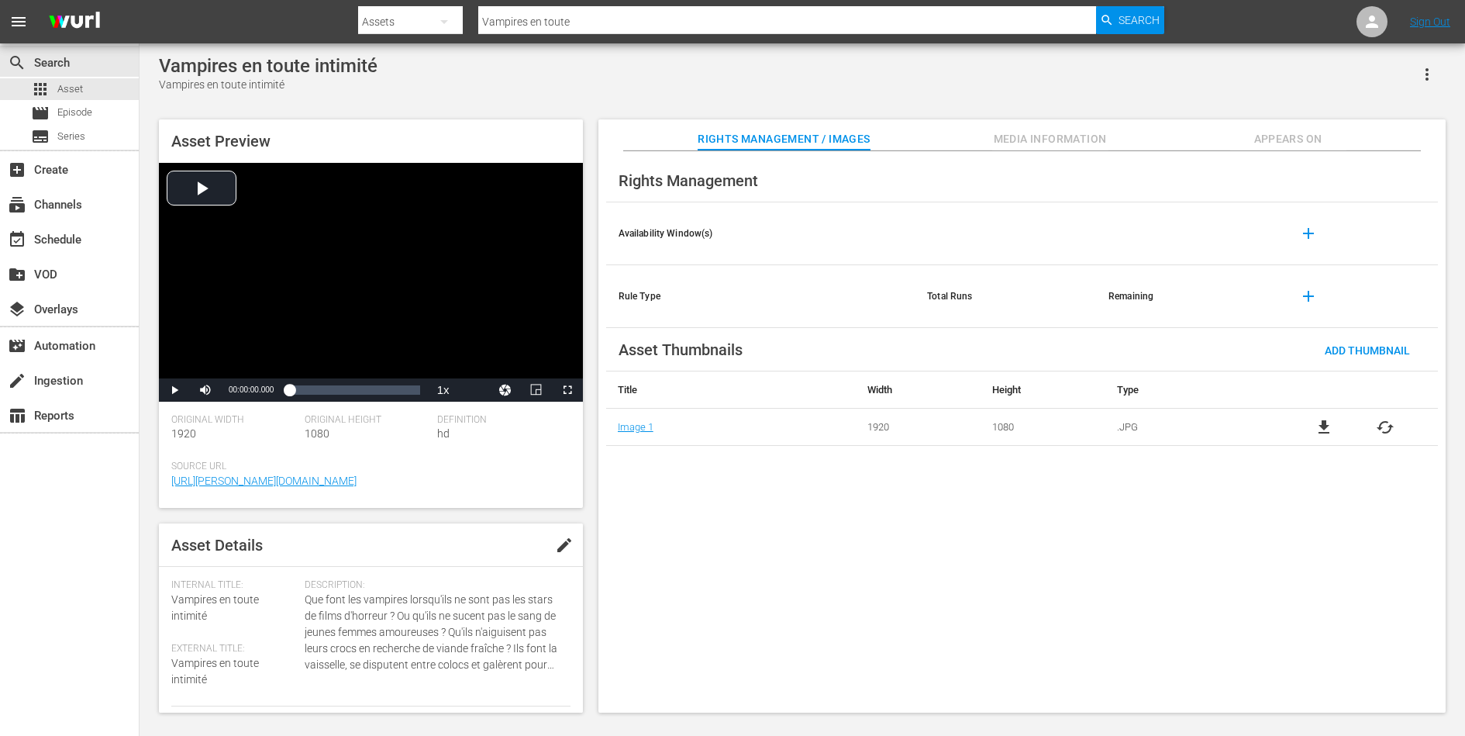
click at [1171, 136] on span "Appears On" at bounding box center [1288, 138] width 116 height 19
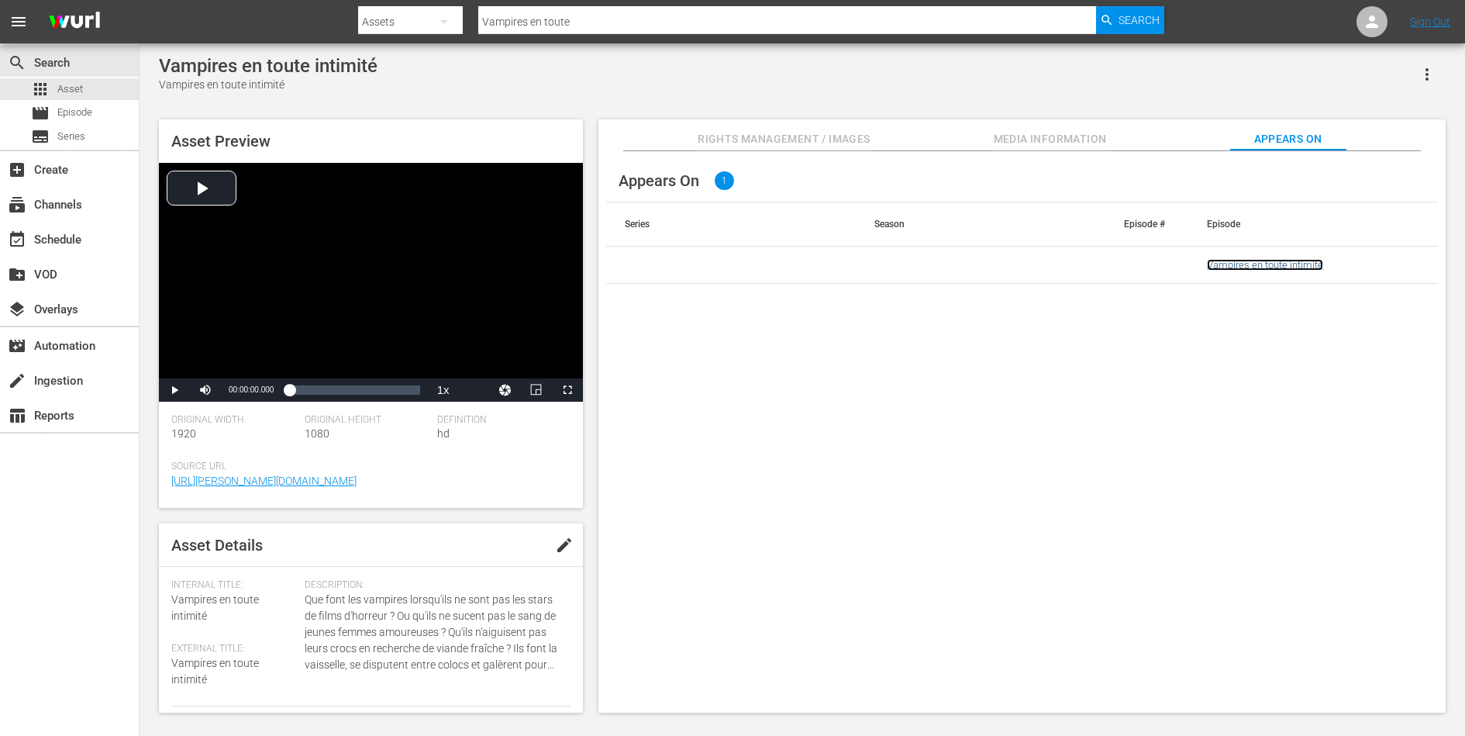
click at [1171, 260] on link "Vampires en toute intimité" at bounding box center [1265, 265] width 116 height 12
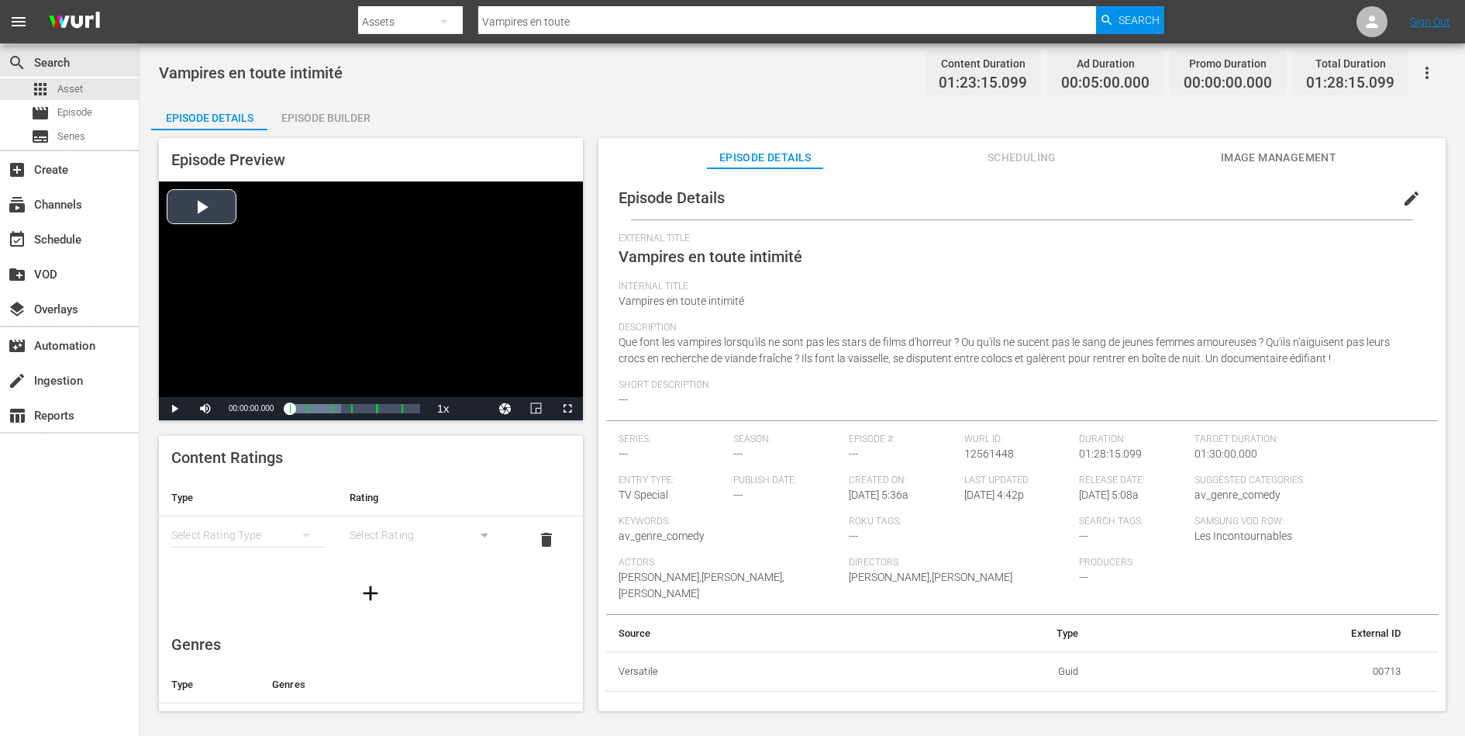
click at [360, 282] on div "Video Player" at bounding box center [371, 289] width 424 height 216
click at [316, 409] on div "Loaded : 100.00% 00:18:23.145 Vampires en toute intimité (2/6) 00:00:01.022 [GE…" at bounding box center [354, 409] width 130 height 16
click at [568, 409] on span "Video Player" at bounding box center [568, 409] width 0 height 0
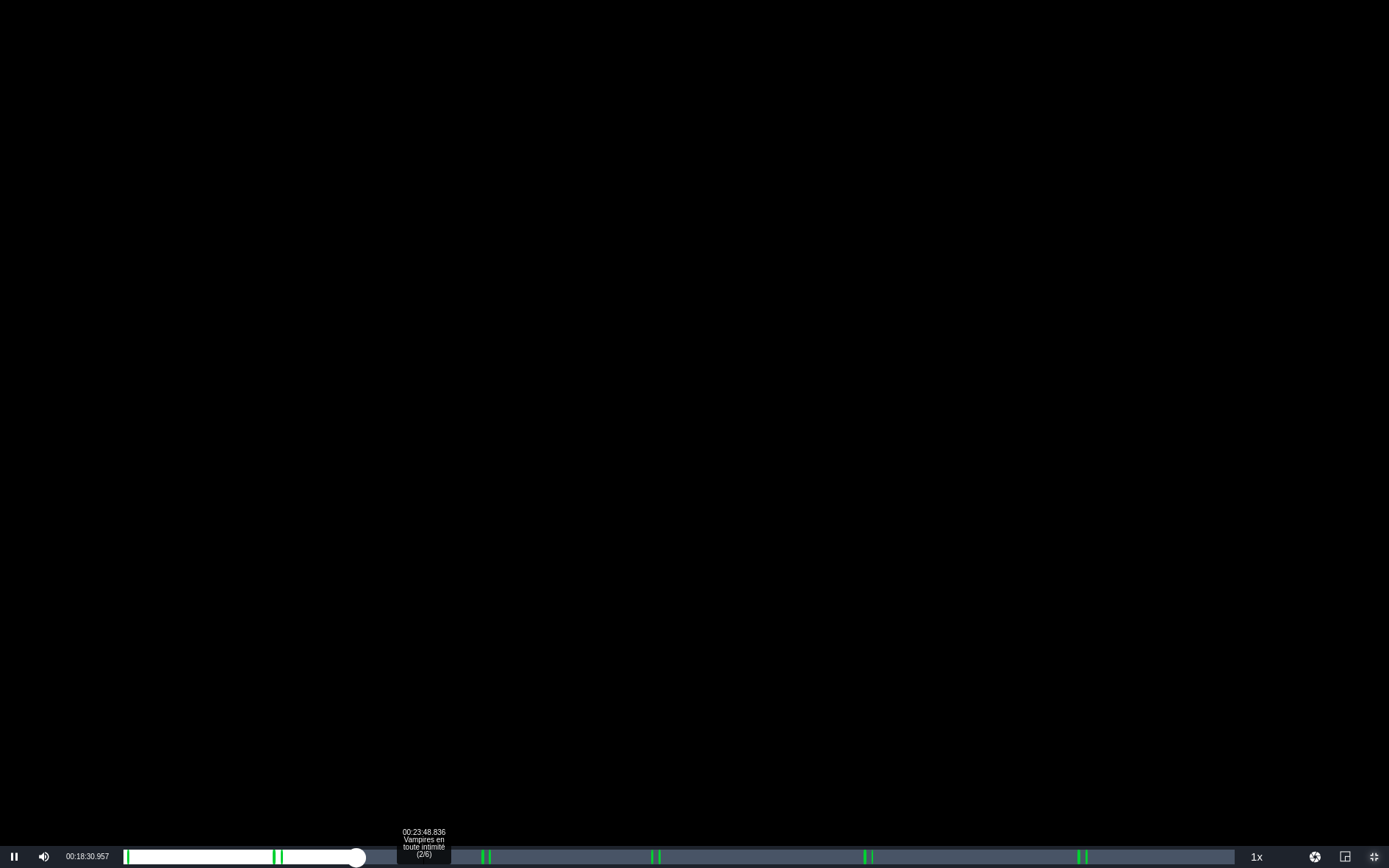
click at [424, 557] on div "Loaded : 21.03% 00:23:48.836 Vampires en toute intimité (2/6) 00:17:08.092 [GEO…" at bounding box center [679, 857] width 1111 height 15
click at [566, 557] on div "Loaded : 27.47% 00:34:33.213 Vampires en toute intimité (3/6) 00:22:26.913 [GEO…" at bounding box center [679, 856] width 1126 height 22
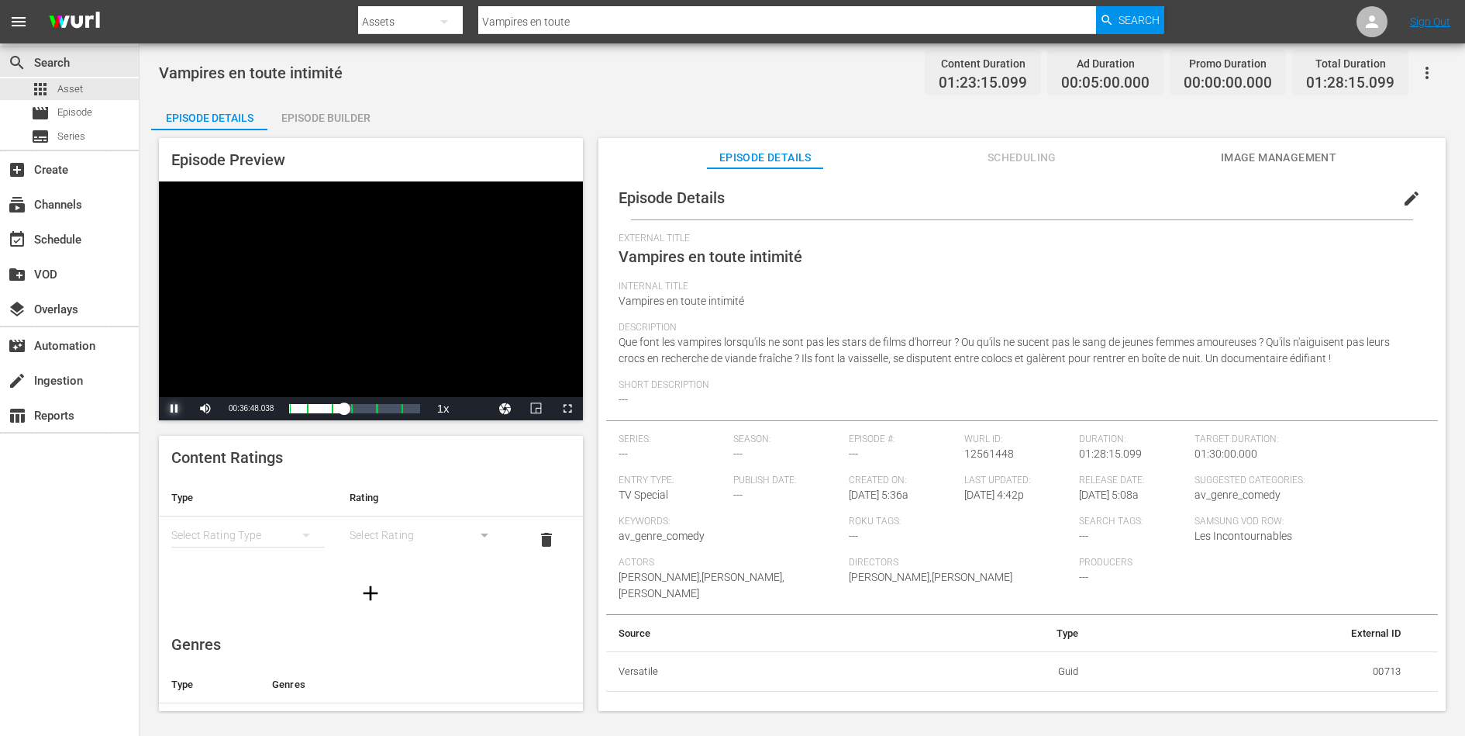
click at [174, 409] on span "Video Player" at bounding box center [174, 409] width 0 height 0
click at [1026, 167] on button "Scheduling" at bounding box center [1022, 153] width 116 height 31
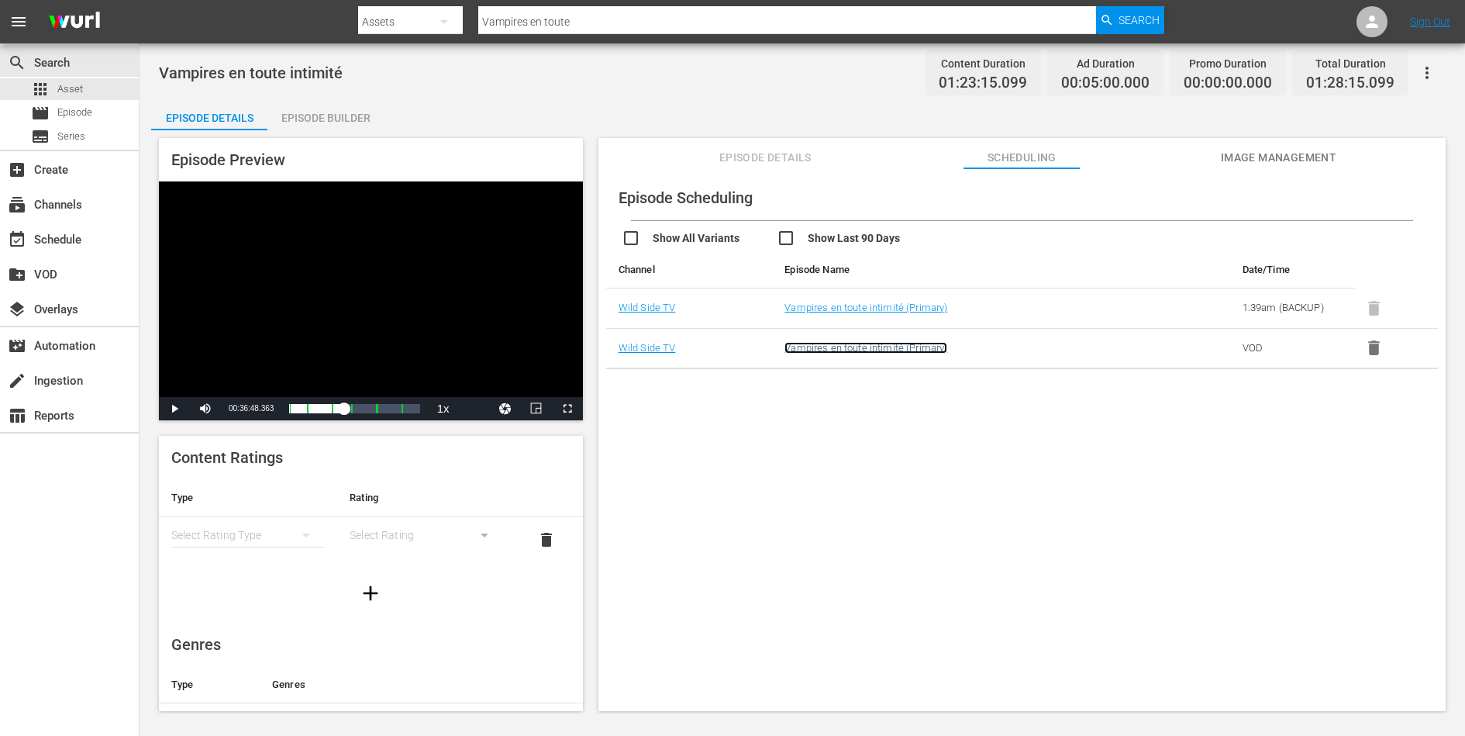
click at [863, 349] on link "Vampires en toute intimité (Primary)" at bounding box center [866, 348] width 163 height 12
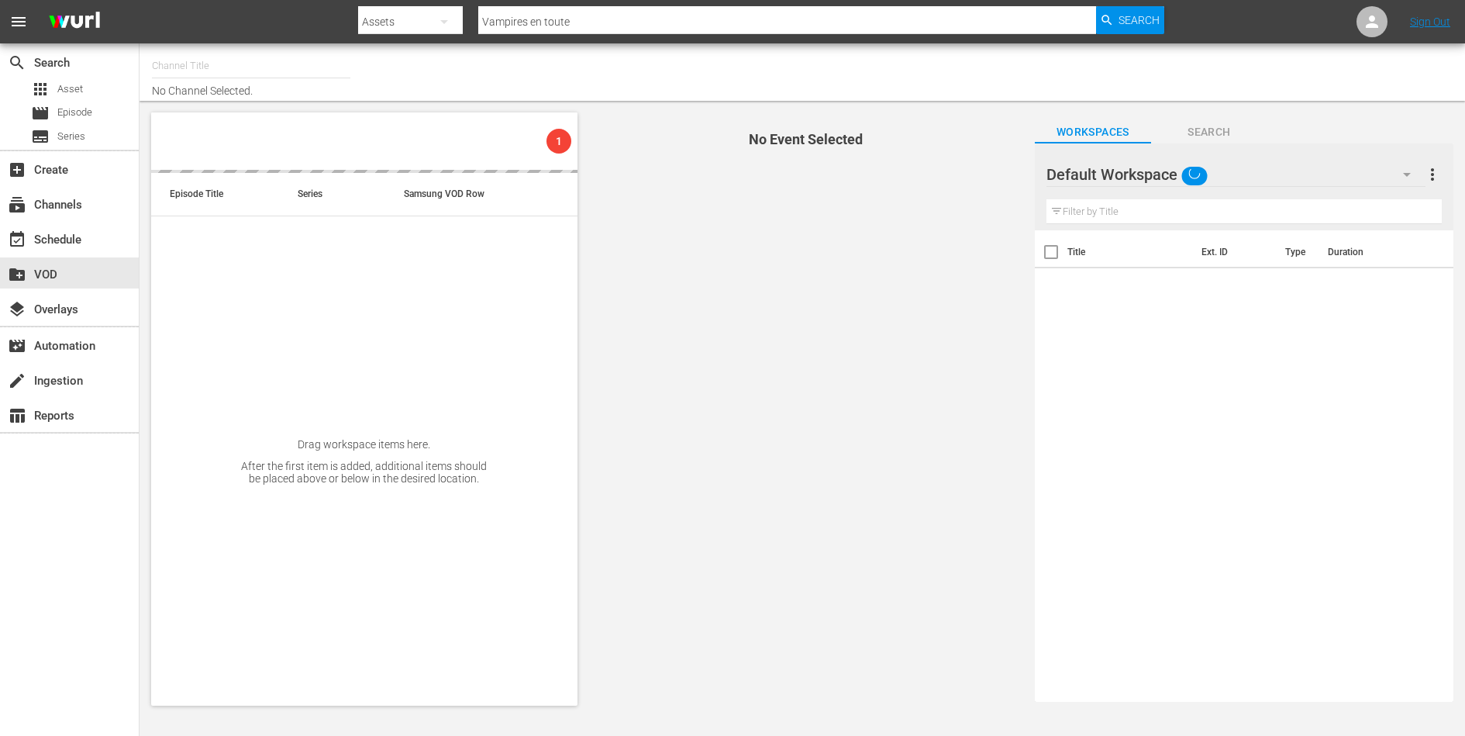
type input "Wild Side TV (871)"
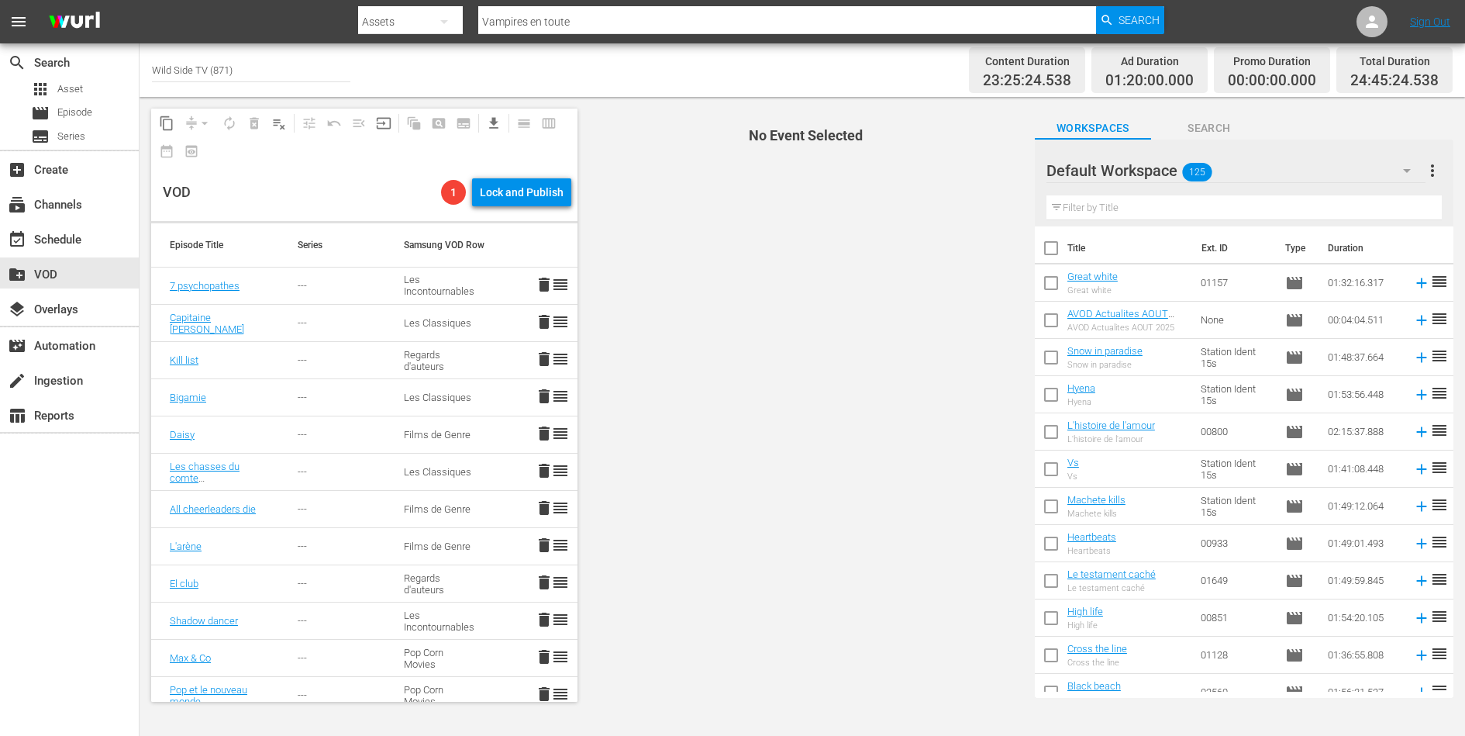
click at [361, 289] on div "---" at bounding box center [332, 286] width 69 height 12
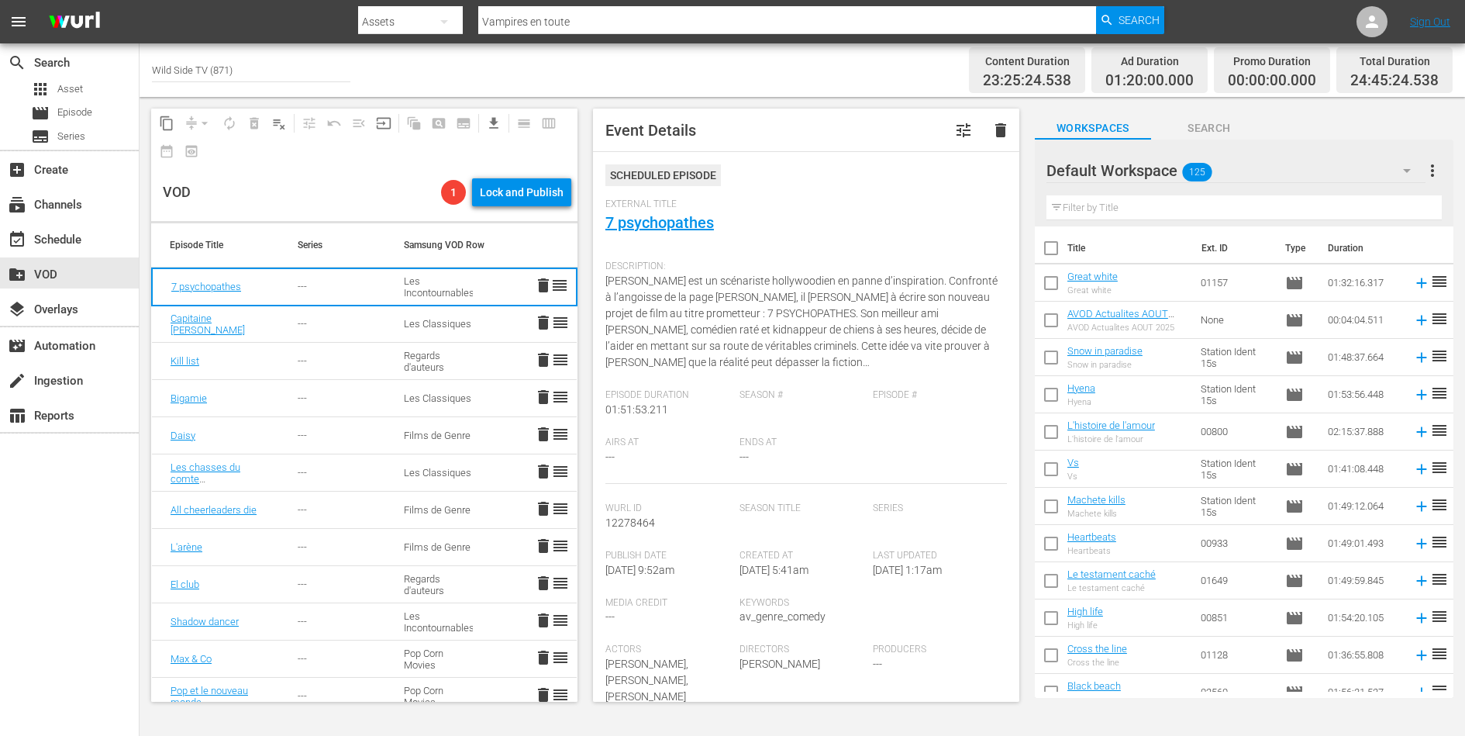
scroll to position [162, 0]
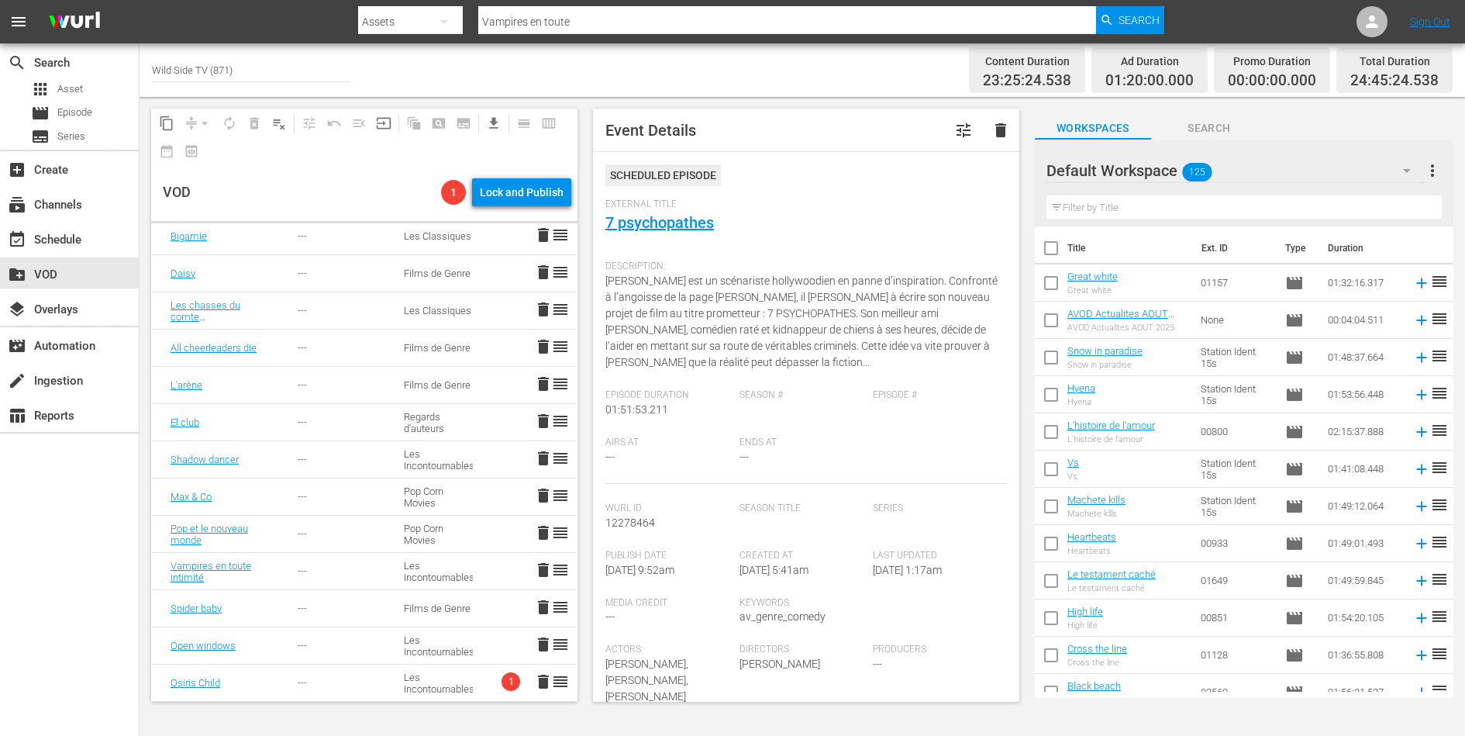
click at [297, 588] on td "---" at bounding box center [332, 682] width 106 height 37
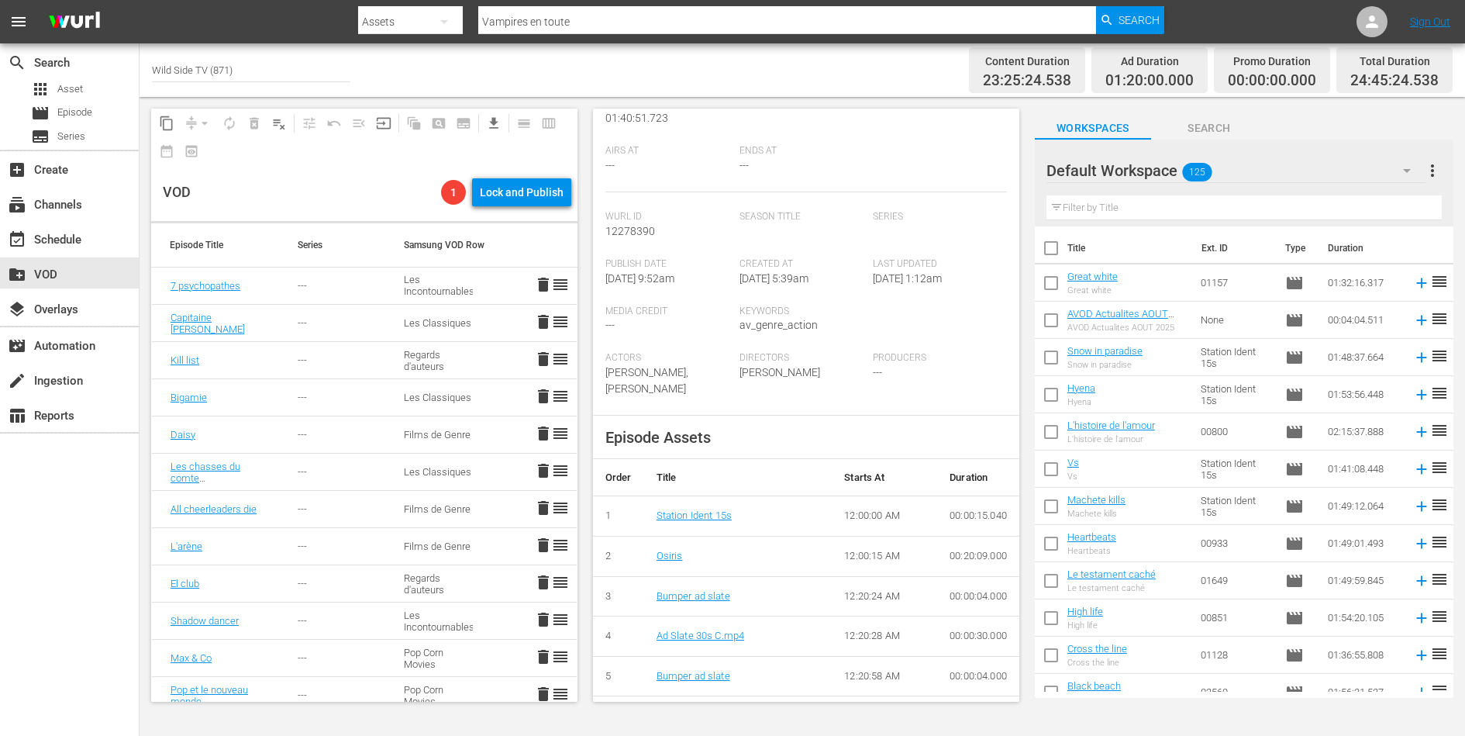
scroll to position [361, 0]
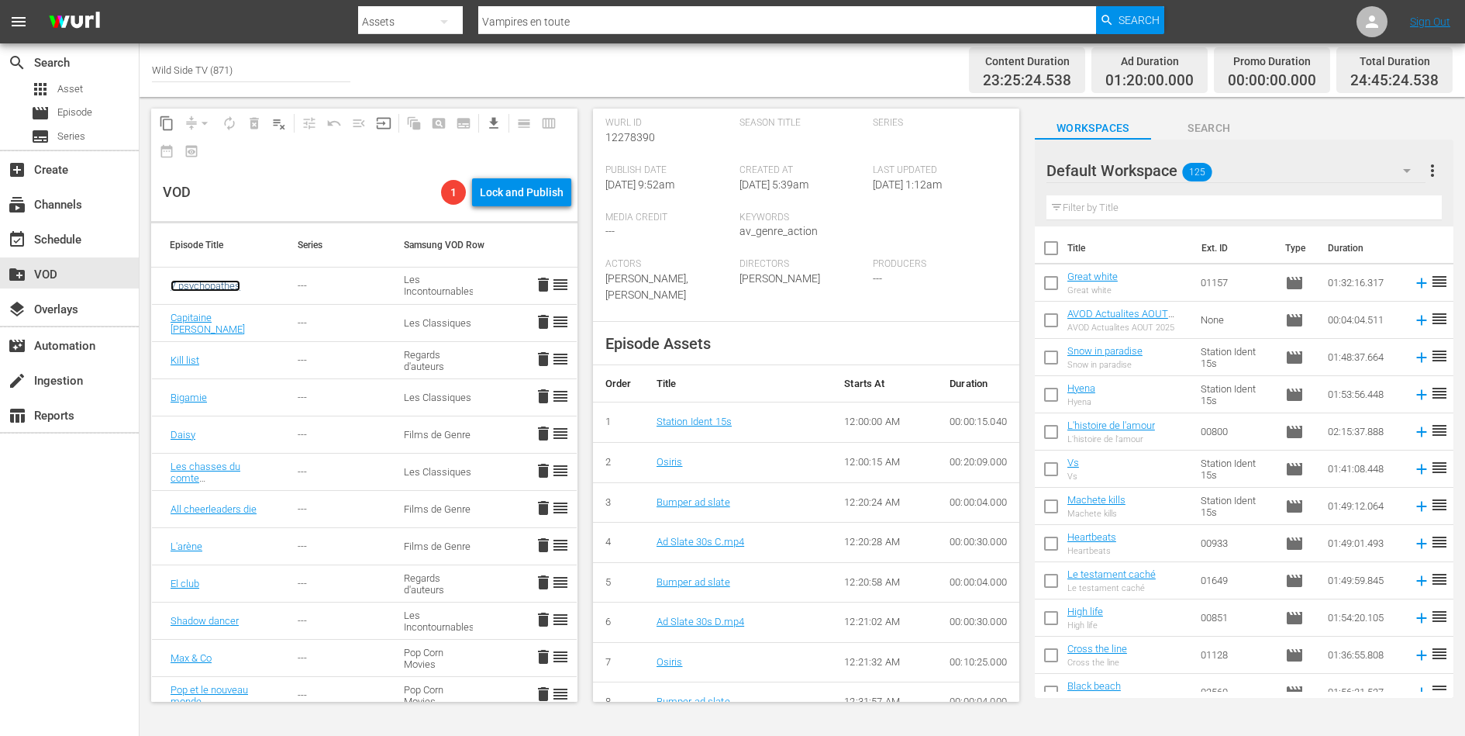
click at [230, 287] on link "7 psychopathes" at bounding box center [206, 286] width 70 height 12
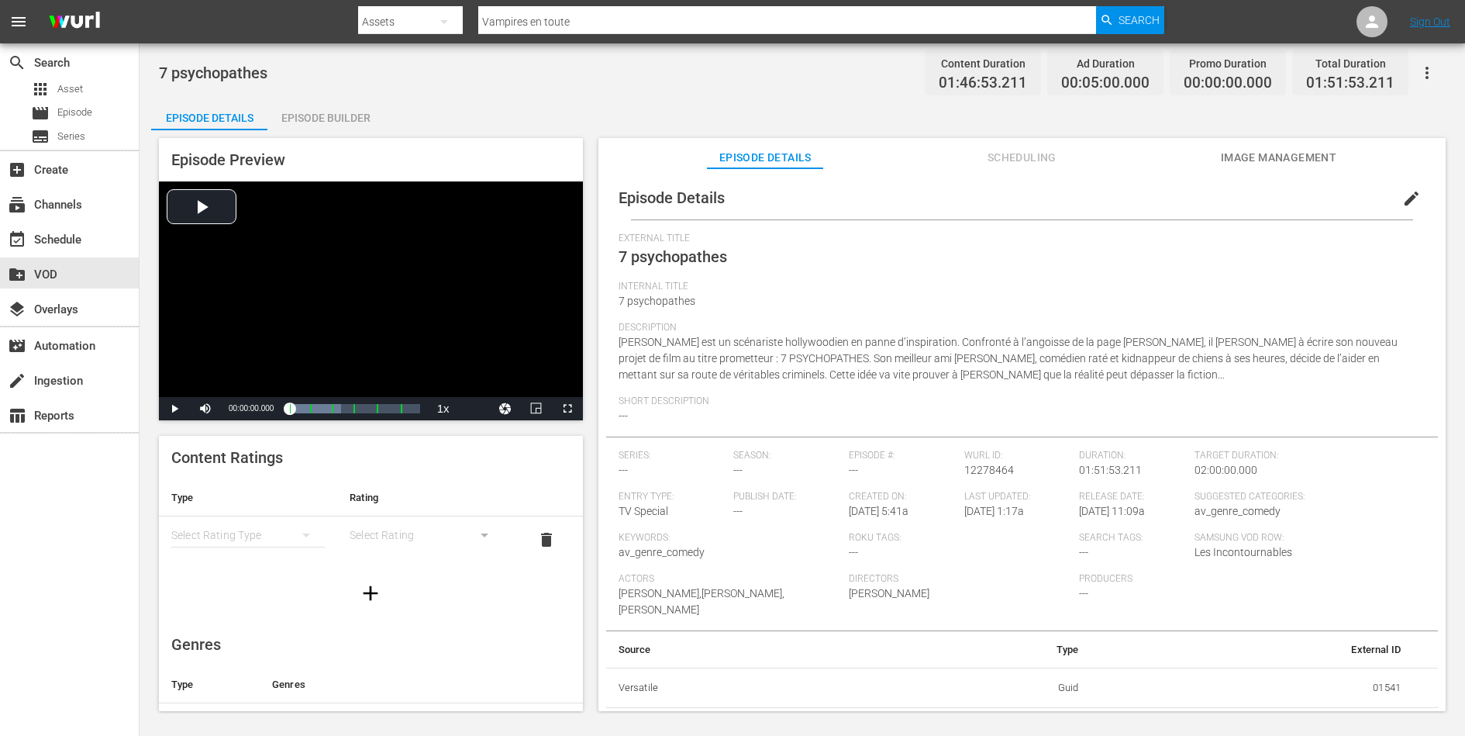
click at [1036, 148] on span "Scheduling" at bounding box center [1022, 157] width 116 height 19
